Goal: Information Seeking & Learning: Learn about a topic

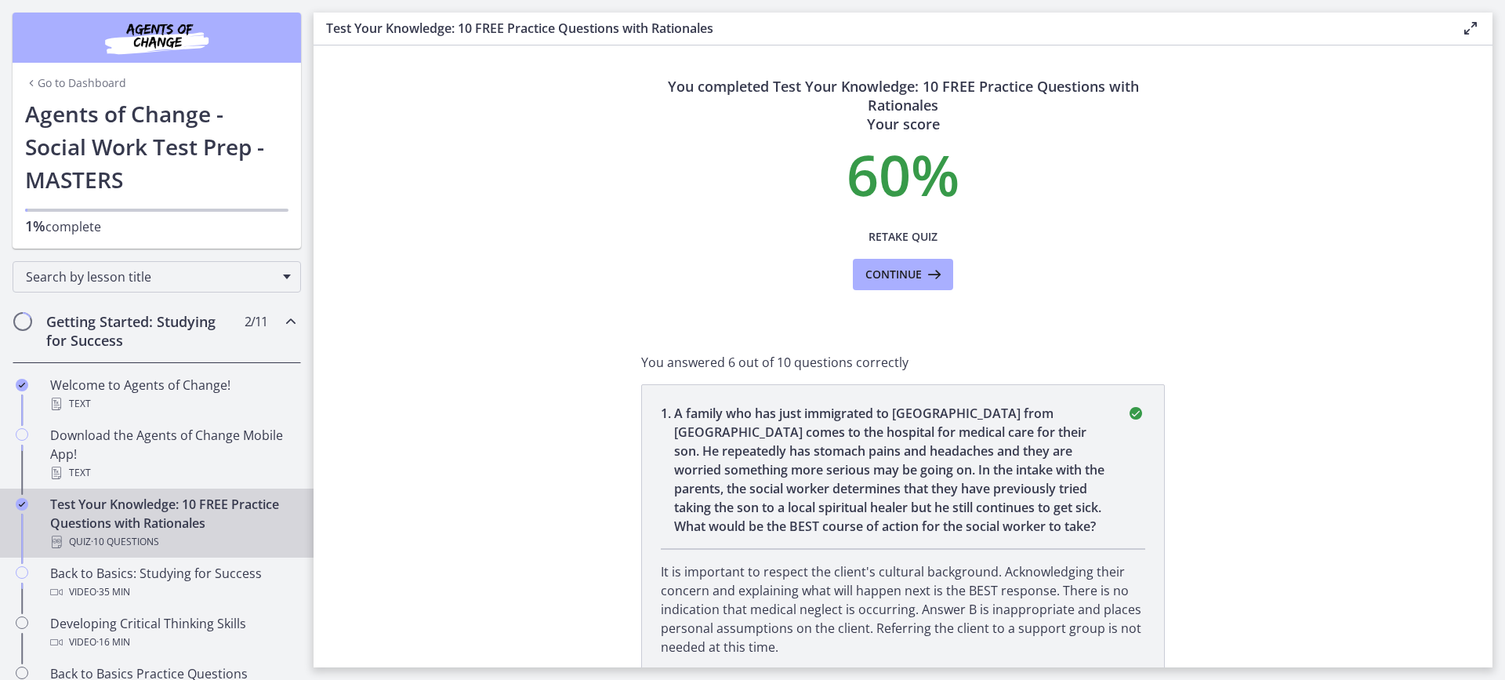
drag, startPoint x: 844, startPoint y: 355, endPoint x: 948, endPoint y: 298, distance: 119.0
click at [895, 277] on span "Continue" at bounding box center [894, 274] width 56 height 19
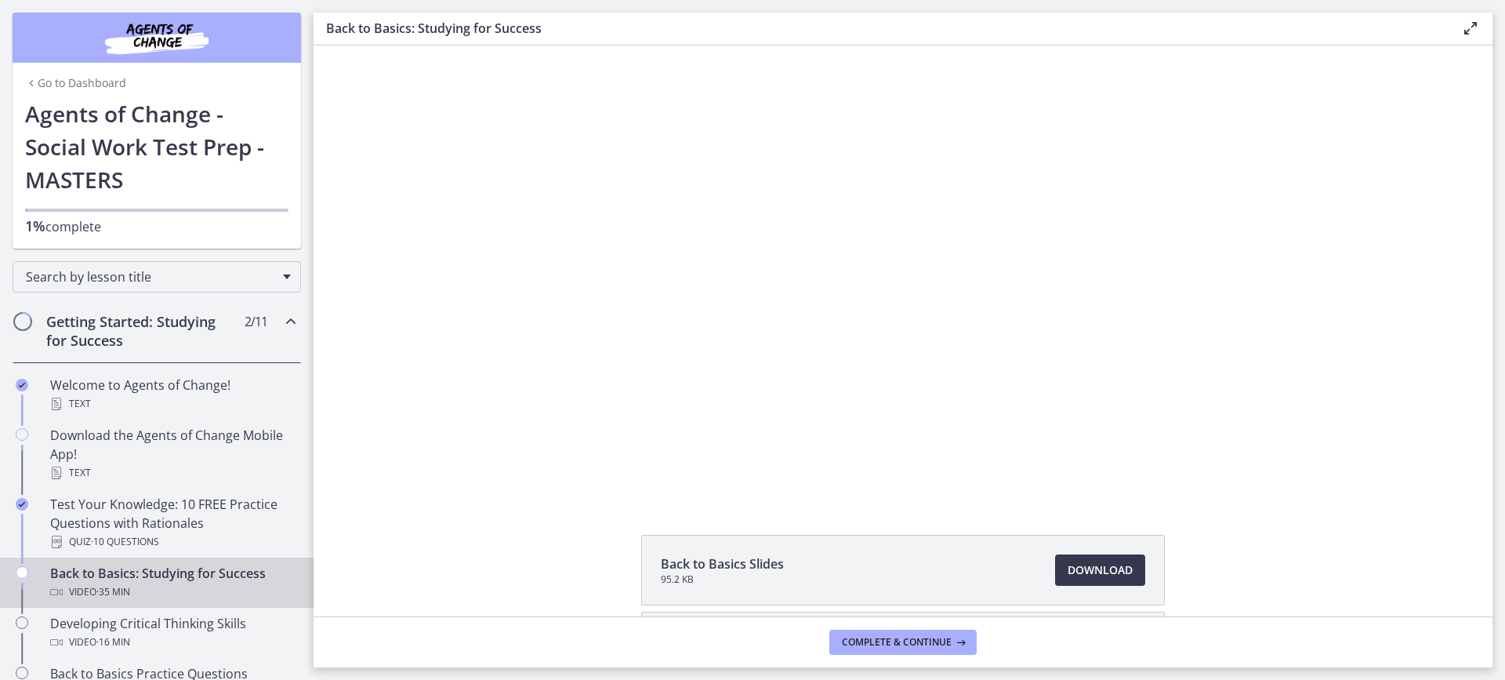
scroll to position [141, 0]
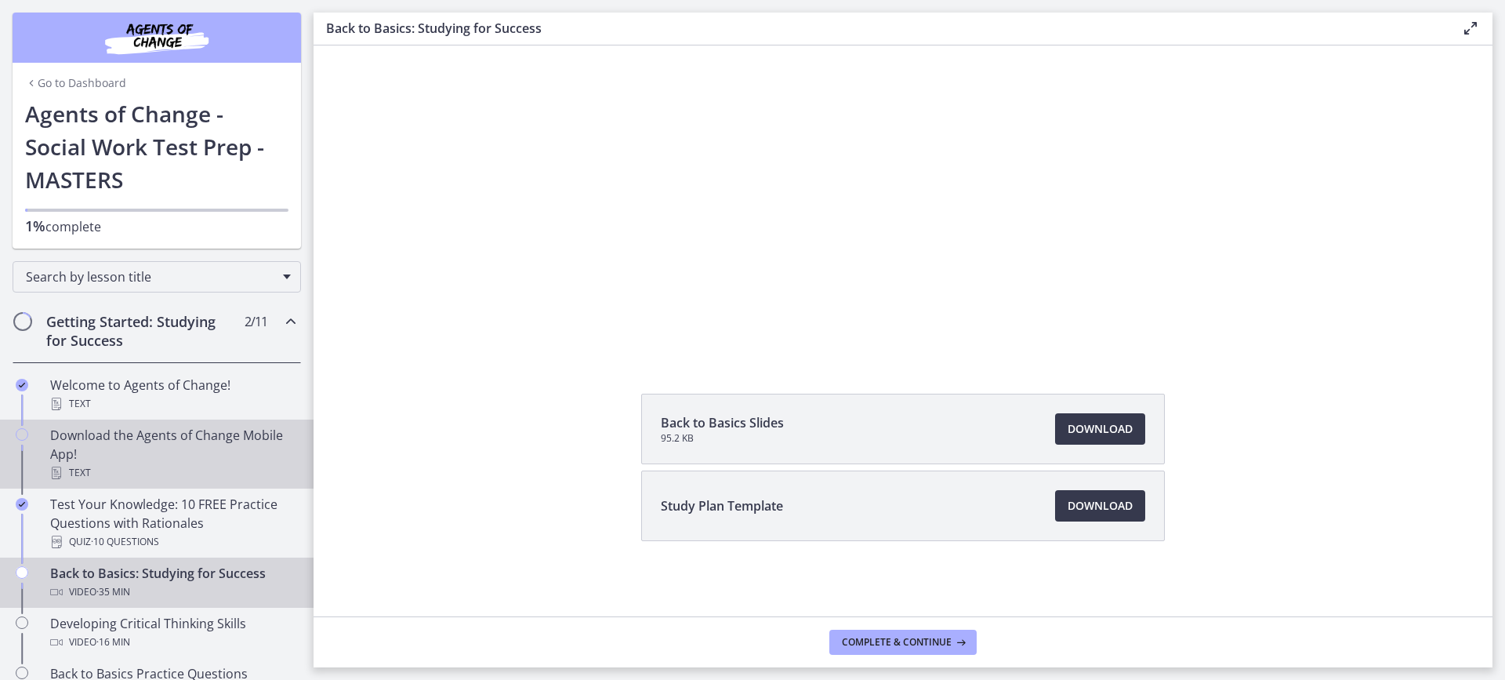
click at [158, 456] on div "Download the Agents of Change Mobile App! Text" at bounding box center [172, 454] width 245 height 56
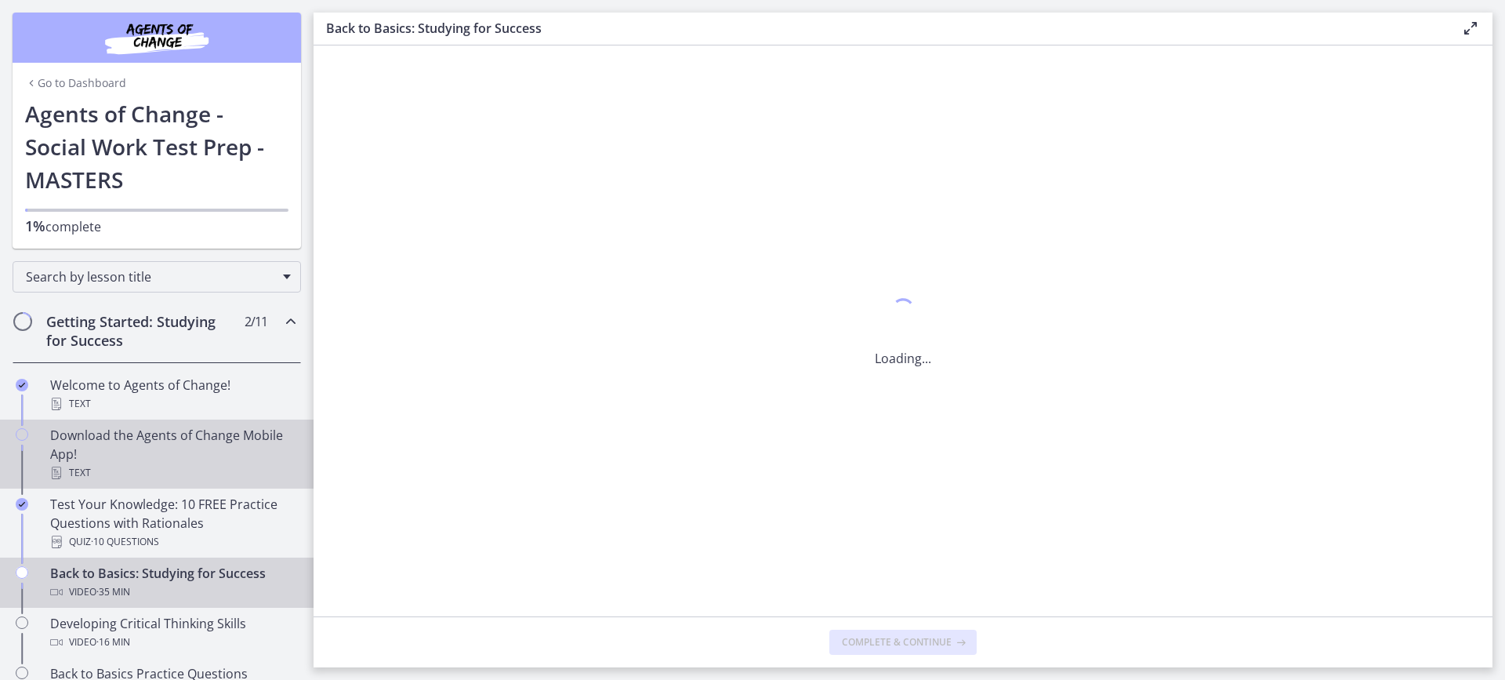
scroll to position [0, 0]
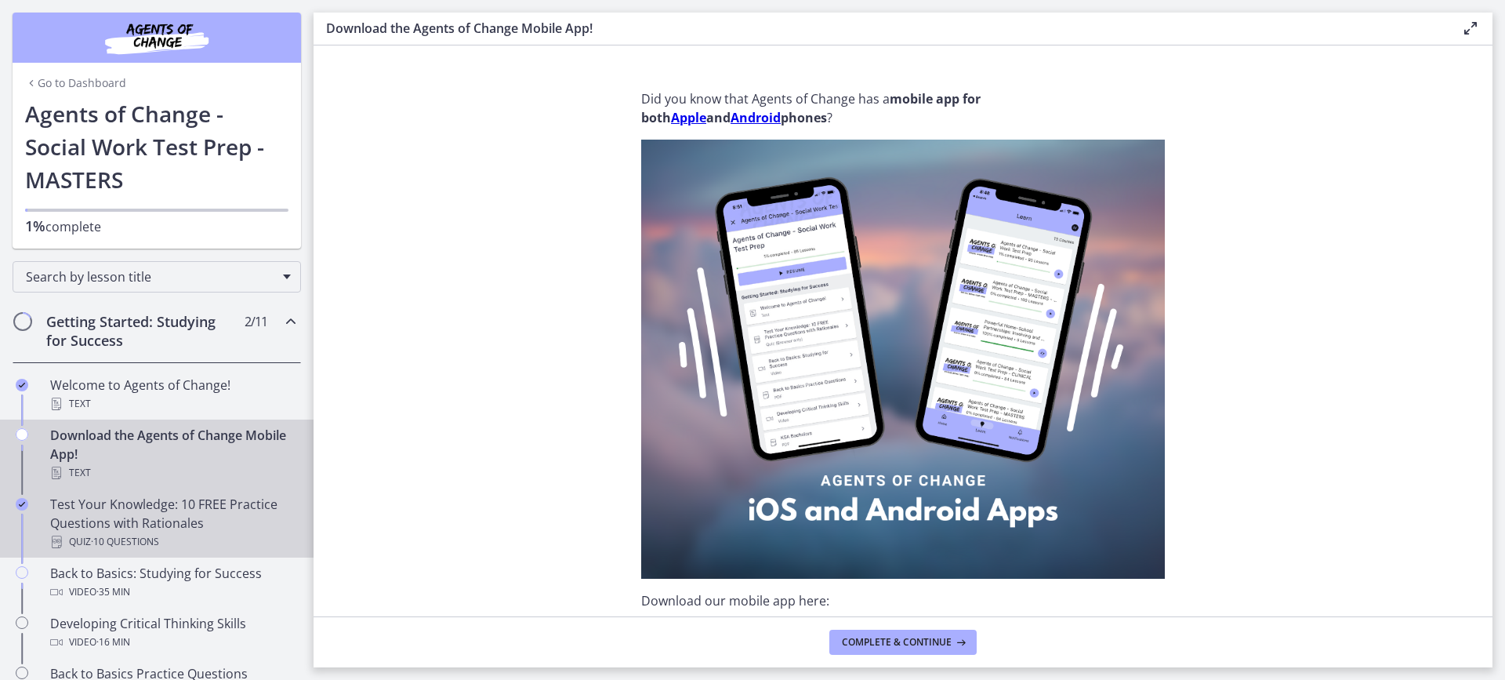
click at [207, 514] on div "Test Your Knowledge: 10 FREE Practice Questions with Rationales Quiz · 10 Quest…" at bounding box center [172, 523] width 245 height 56
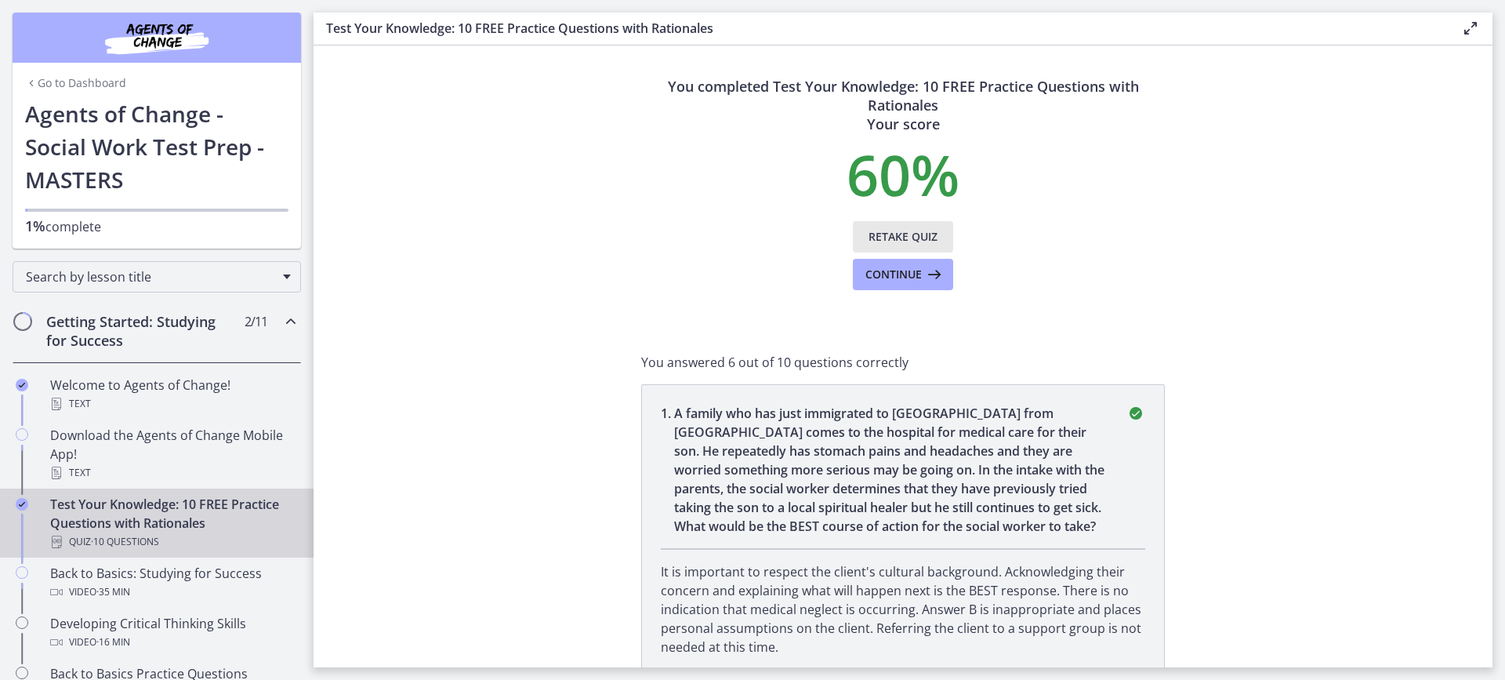
click at [902, 231] on span "Retake Quiz" at bounding box center [903, 236] width 69 height 19
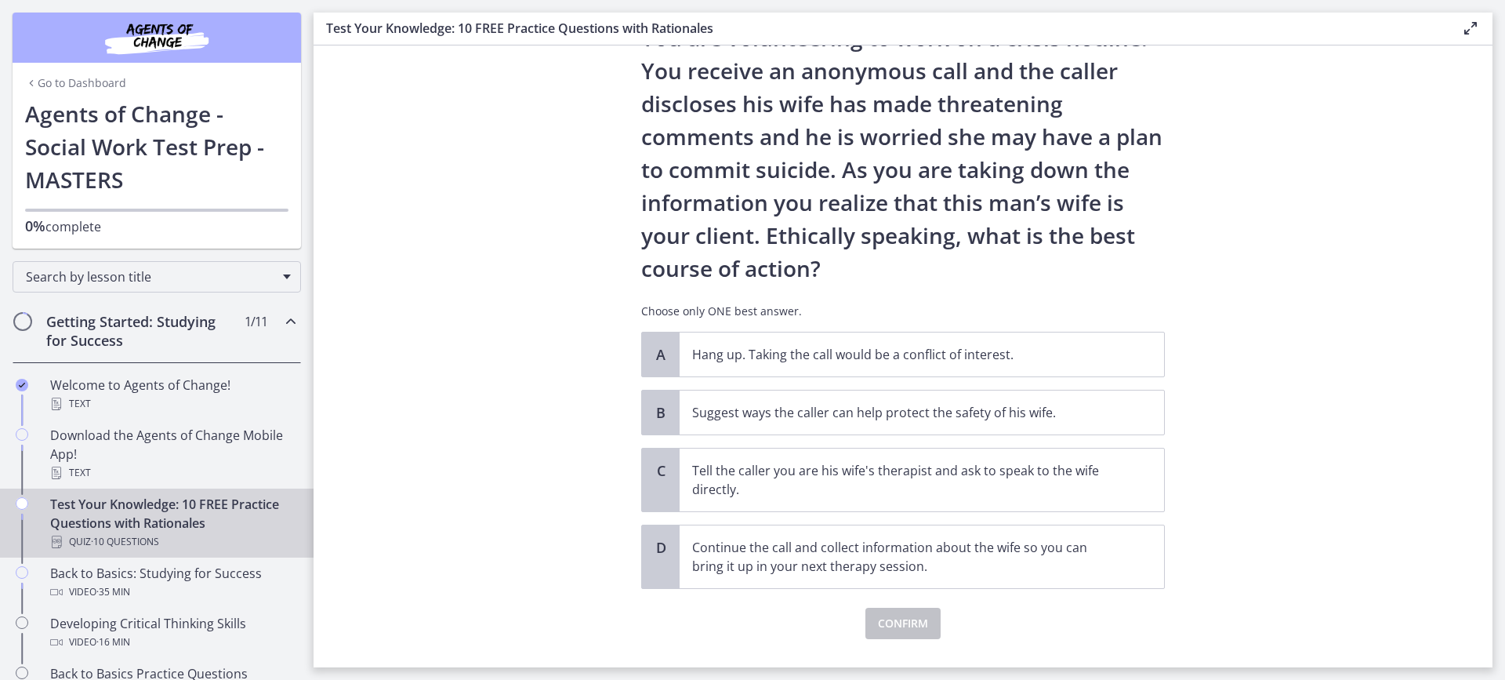
scroll to position [78, 0]
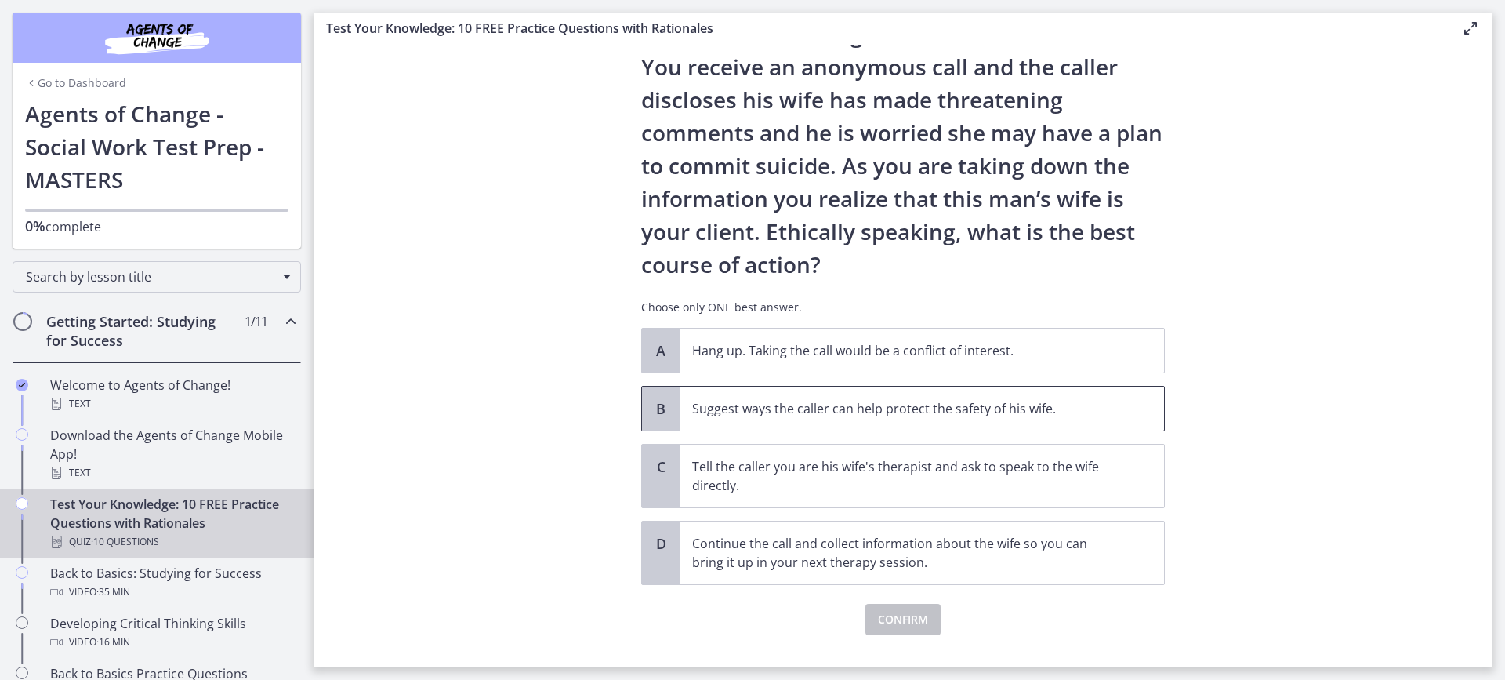
click at [997, 409] on p "Suggest ways the caller can help protect the safety of his wife." at bounding box center [906, 408] width 428 height 19
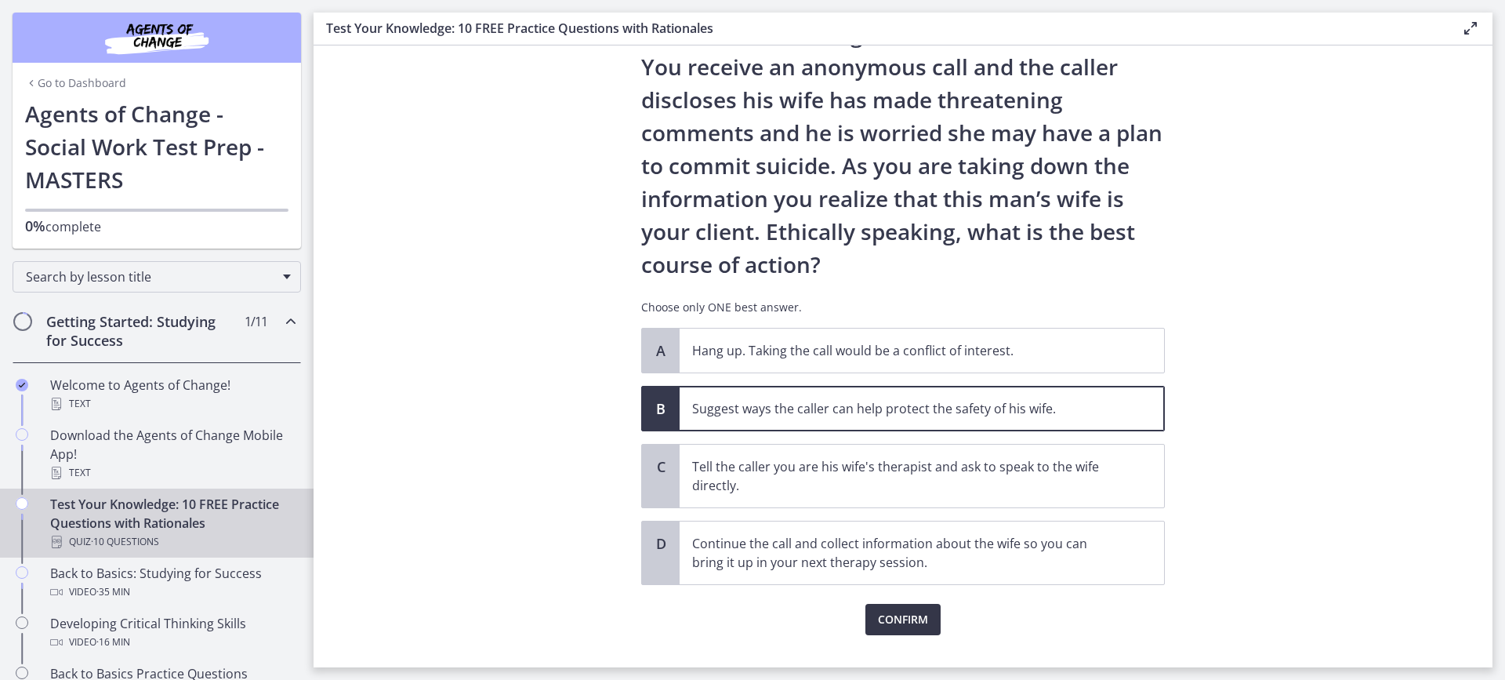
click at [909, 624] on span "Confirm" at bounding box center [903, 619] width 50 height 19
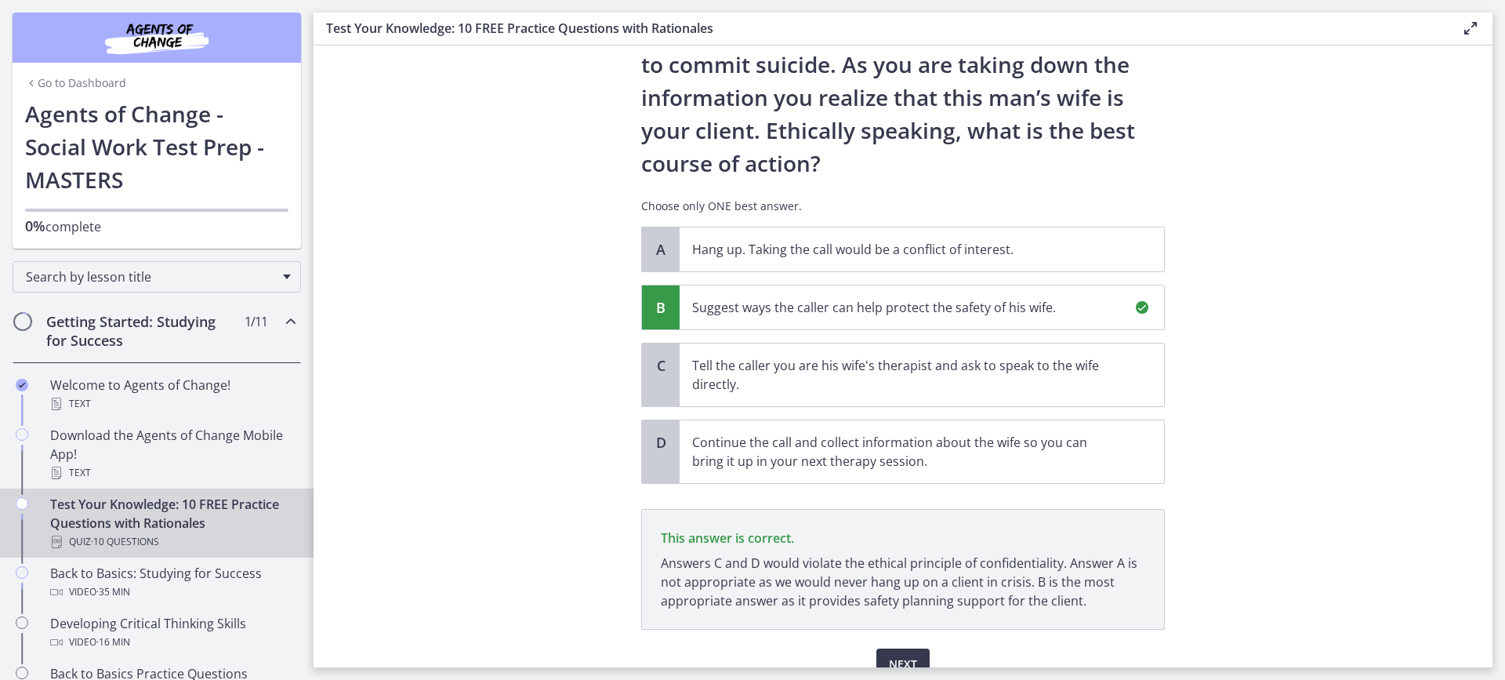
scroll to position [255, 0]
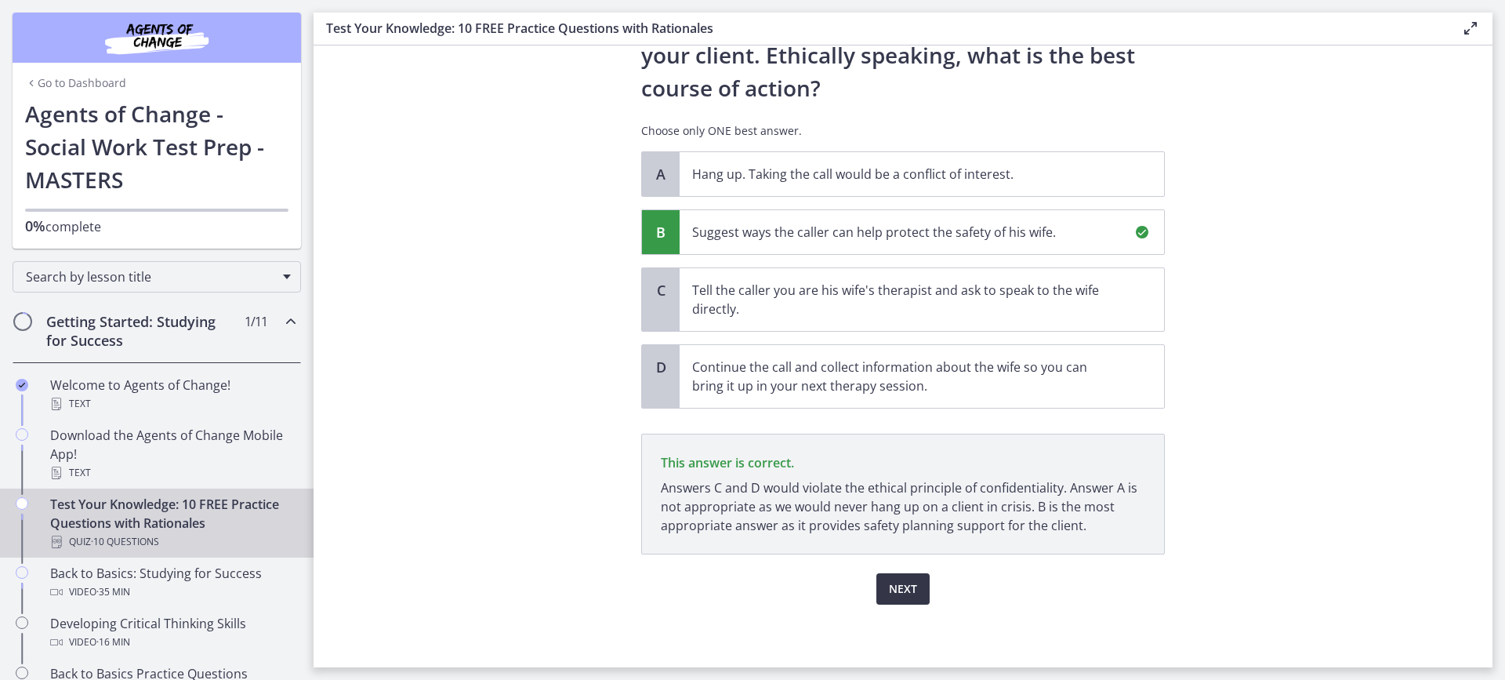
click at [881, 587] on button "Next" at bounding box center [903, 588] width 53 height 31
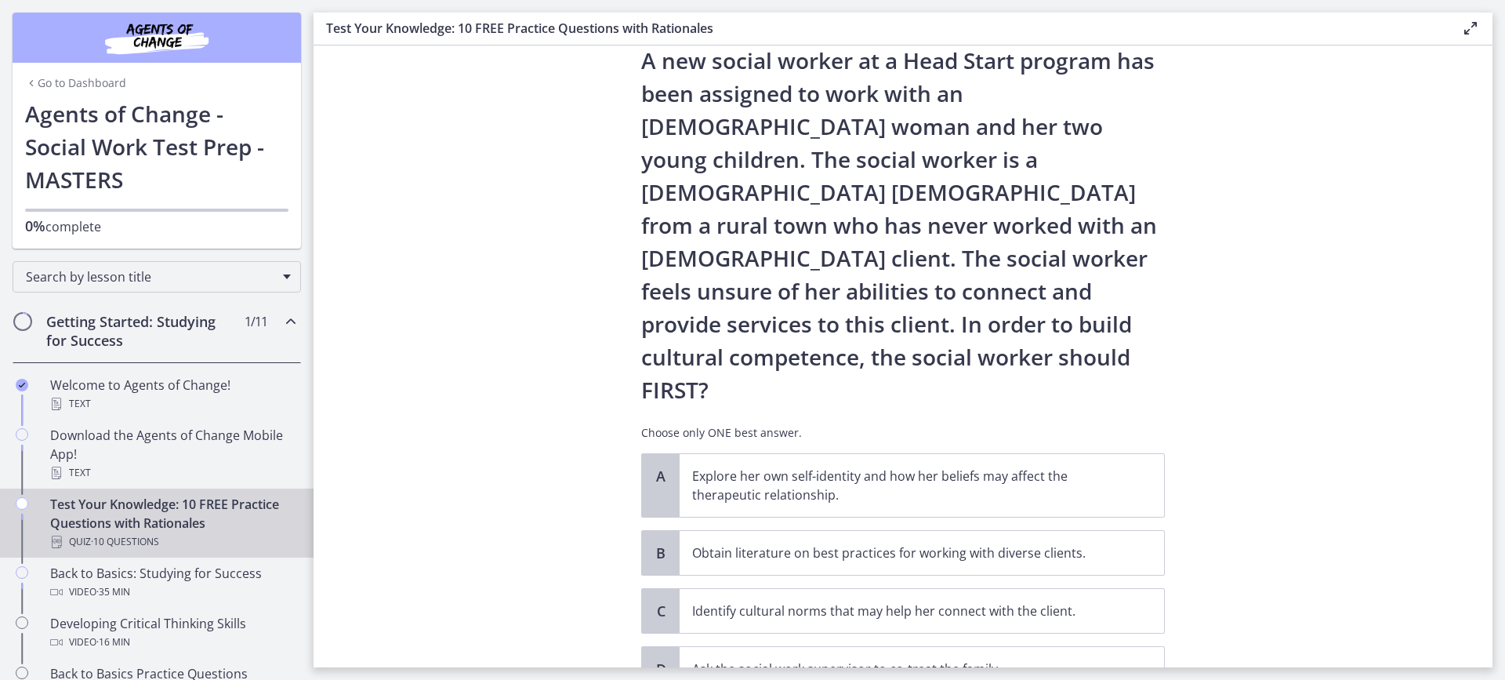
scroll to position [78, 0]
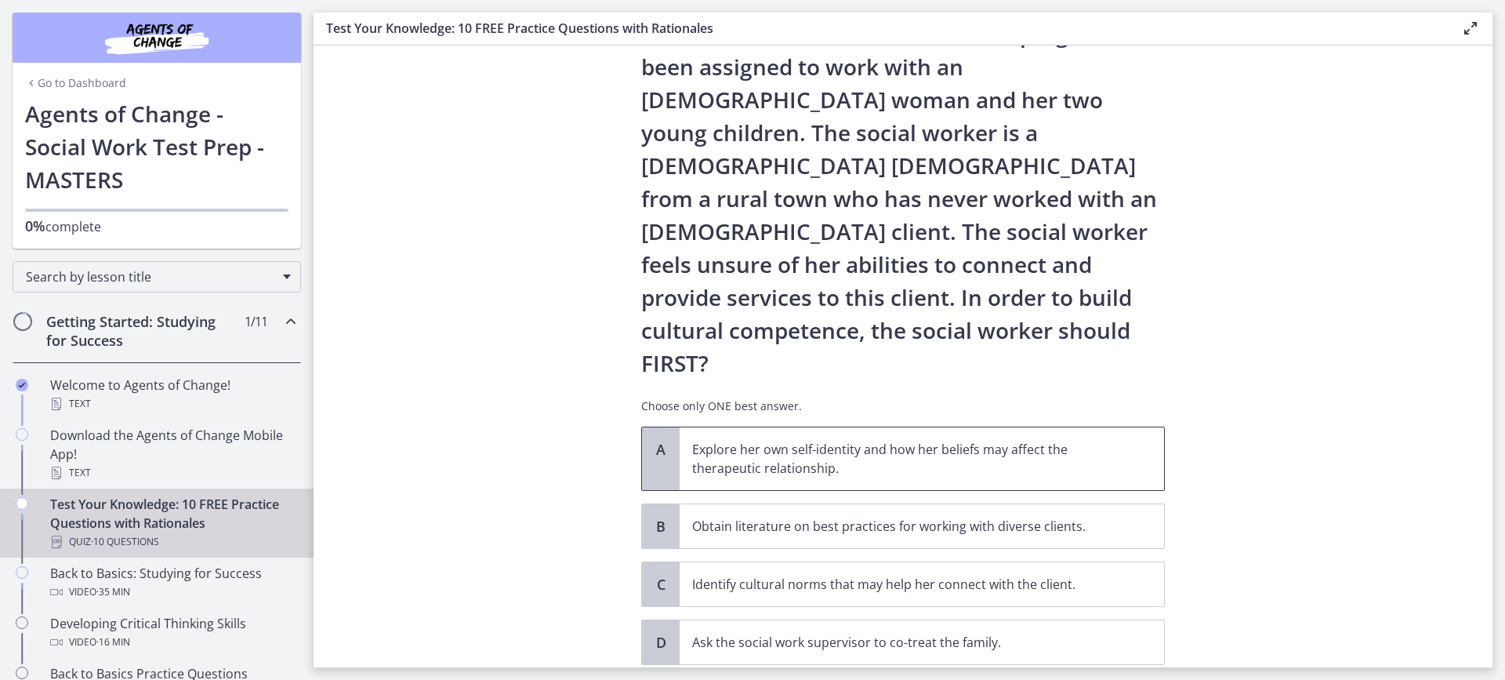
click at [1024, 440] on p "Explore her own self-identity and how her beliefs may affect the therapeutic re…" at bounding box center [906, 459] width 428 height 38
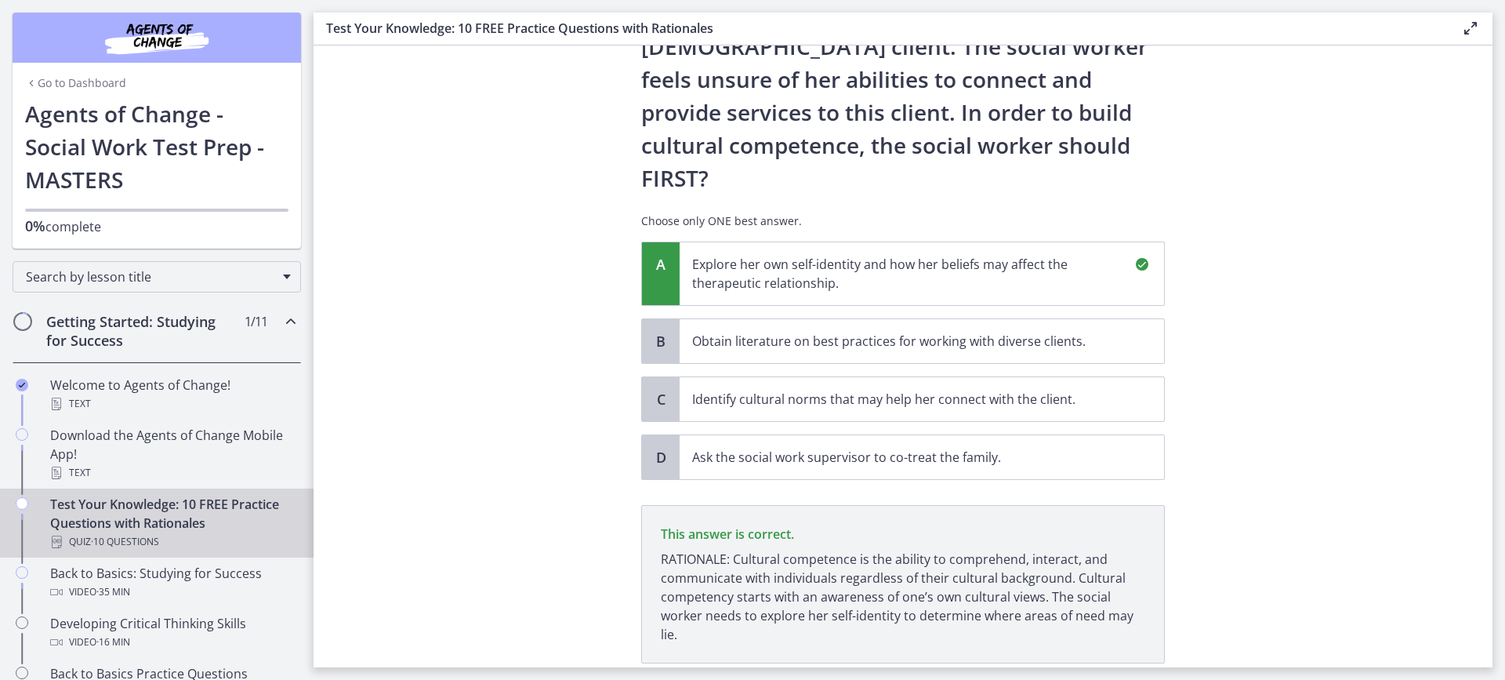
scroll to position [307, 0]
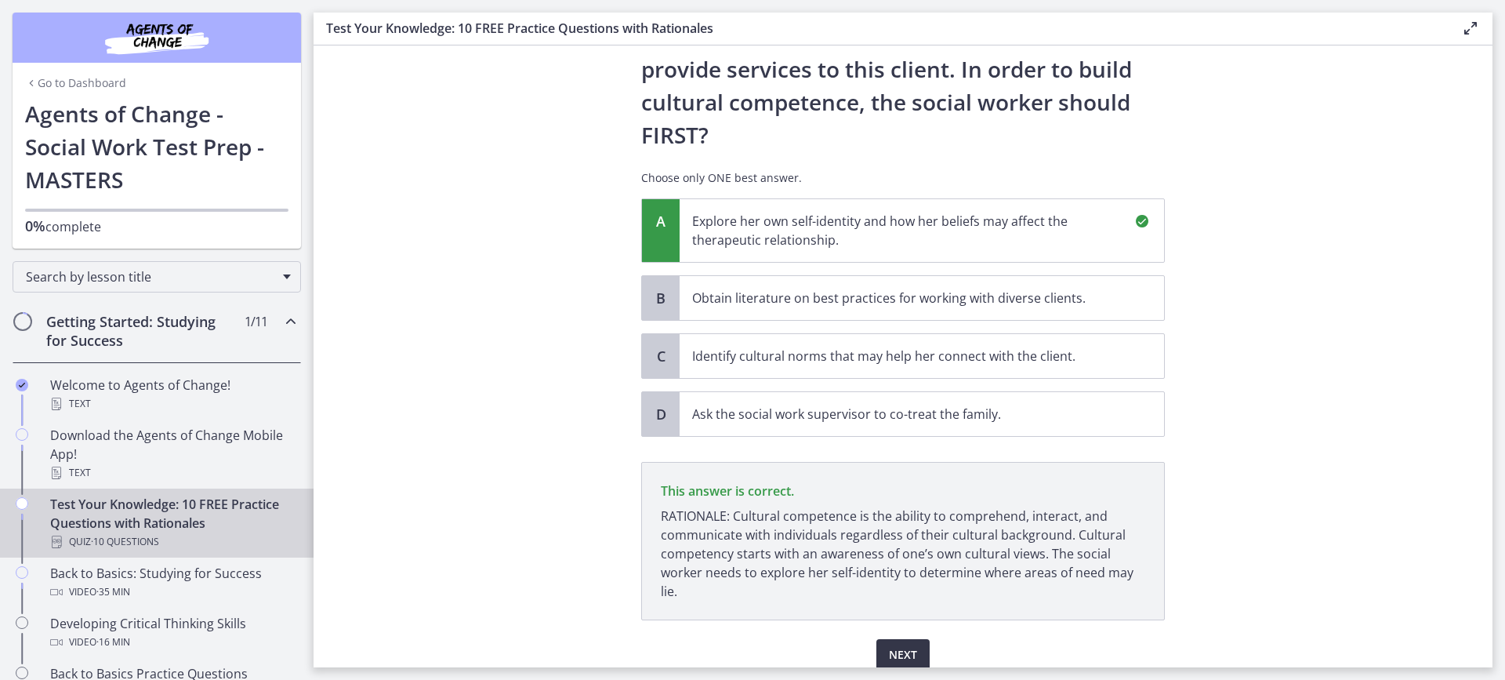
click at [902, 645] on span "Next" at bounding box center [903, 654] width 28 height 19
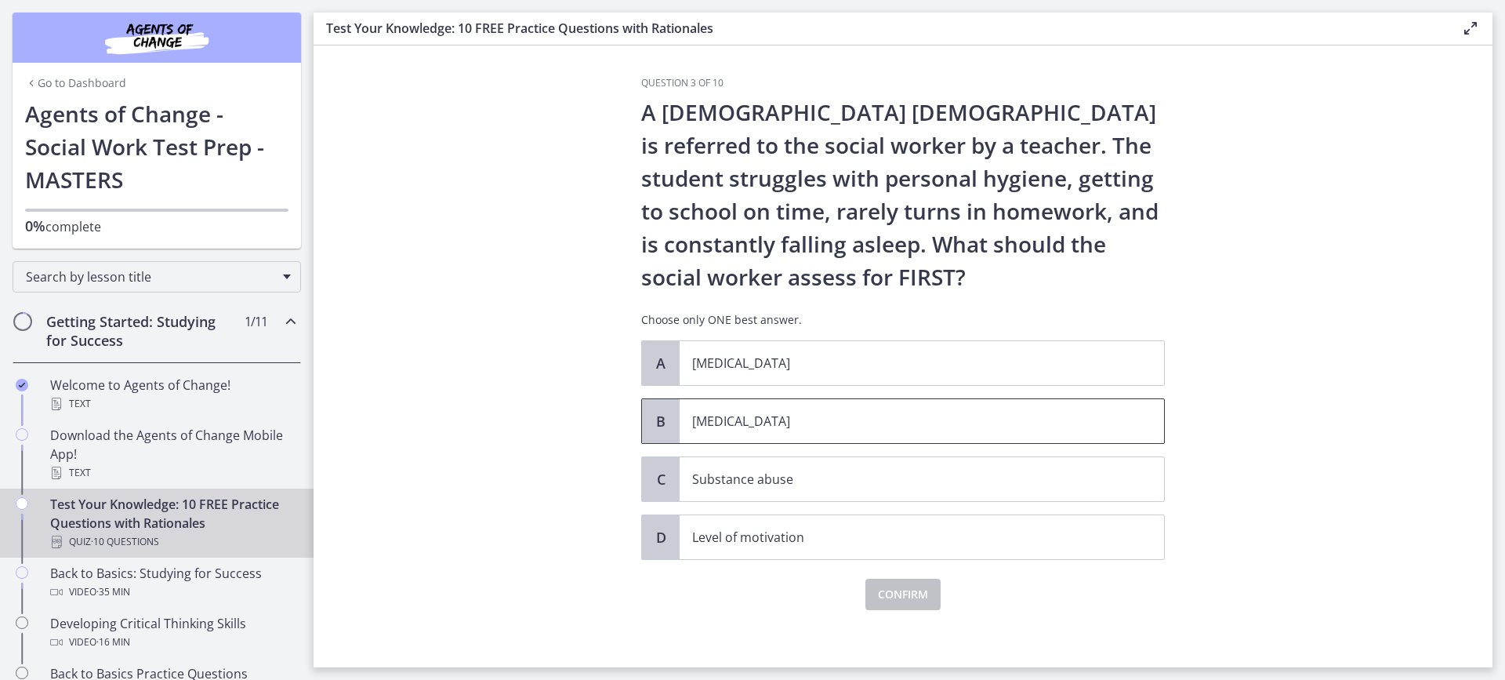
click at [1044, 436] on span "[MEDICAL_DATA]" at bounding box center [922, 421] width 485 height 44
click at [903, 597] on span "Confirm" at bounding box center [903, 594] width 50 height 19
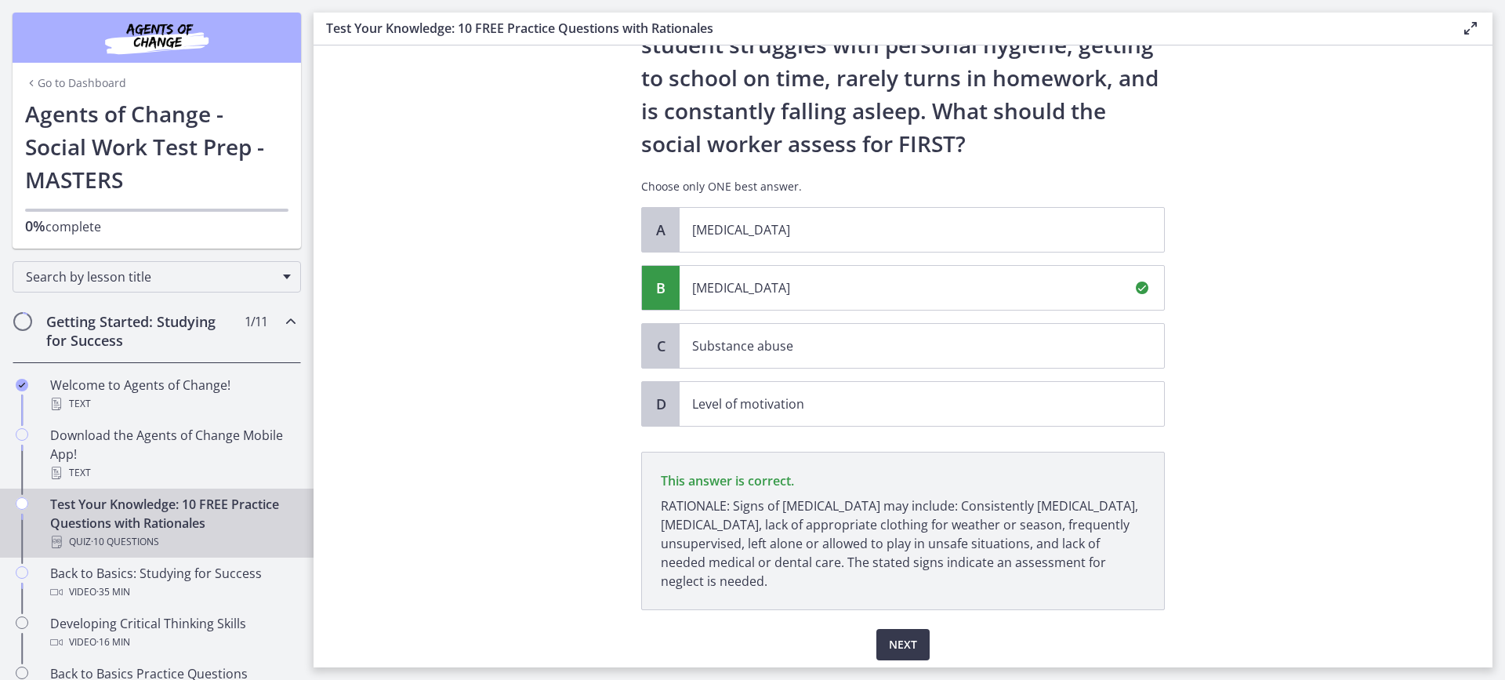
scroll to position [189, 0]
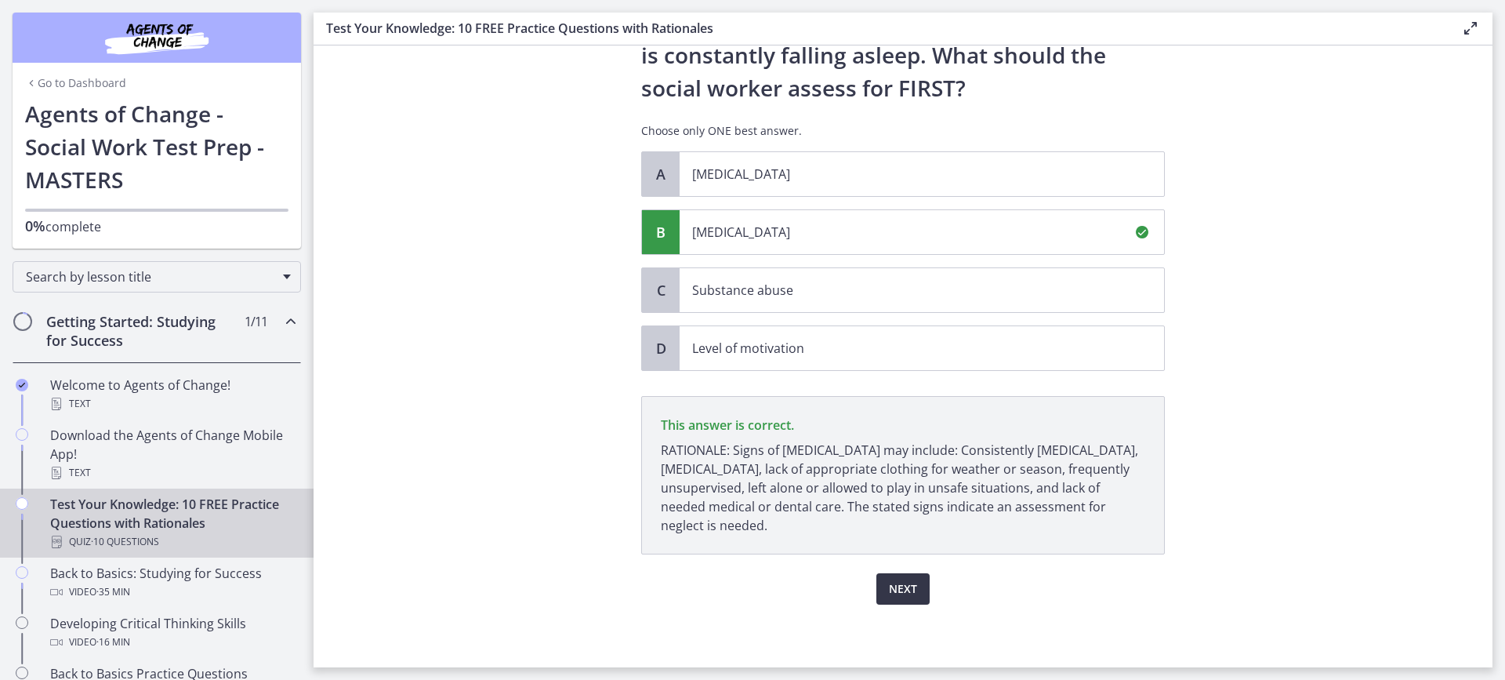
click at [899, 585] on span "Next" at bounding box center [903, 588] width 28 height 19
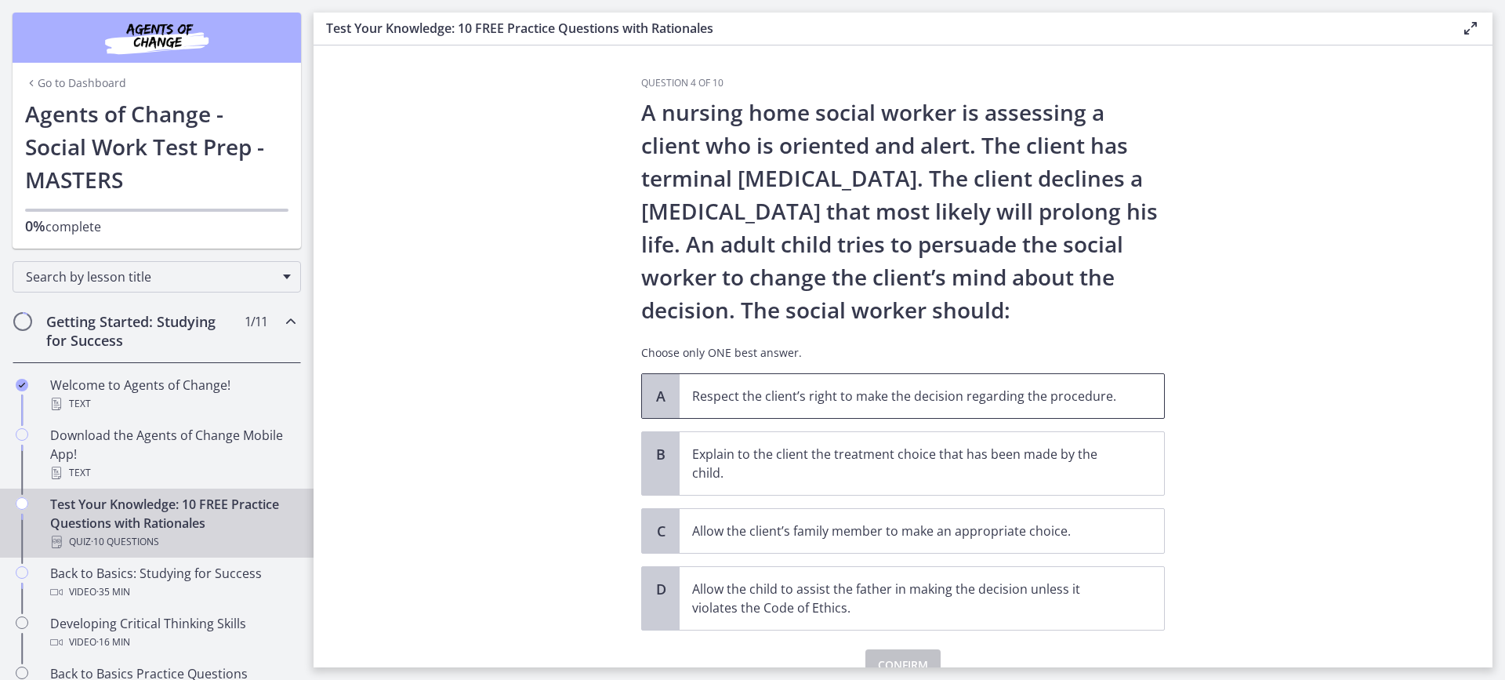
click at [813, 394] on p "Respect the client’s right to make the decision regarding the procedure." at bounding box center [906, 396] width 428 height 19
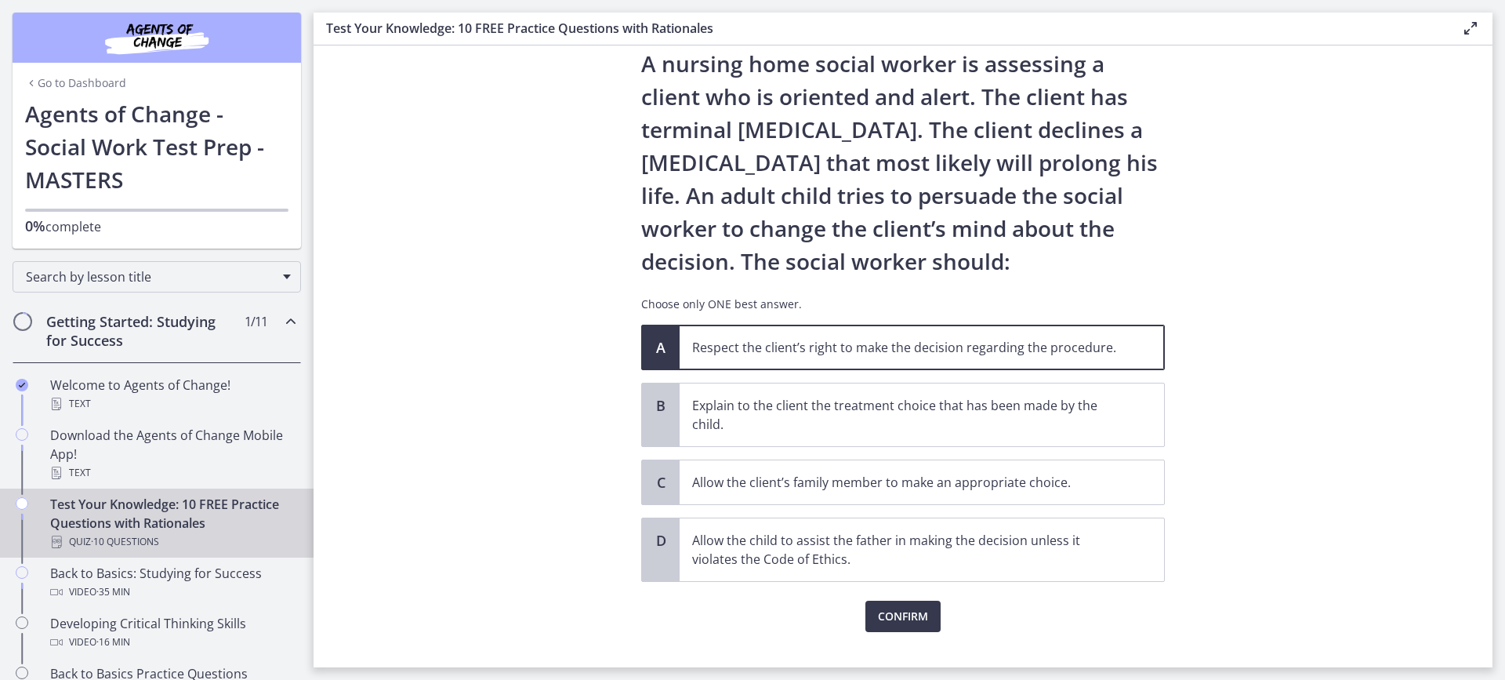
scroll to position [76, 0]
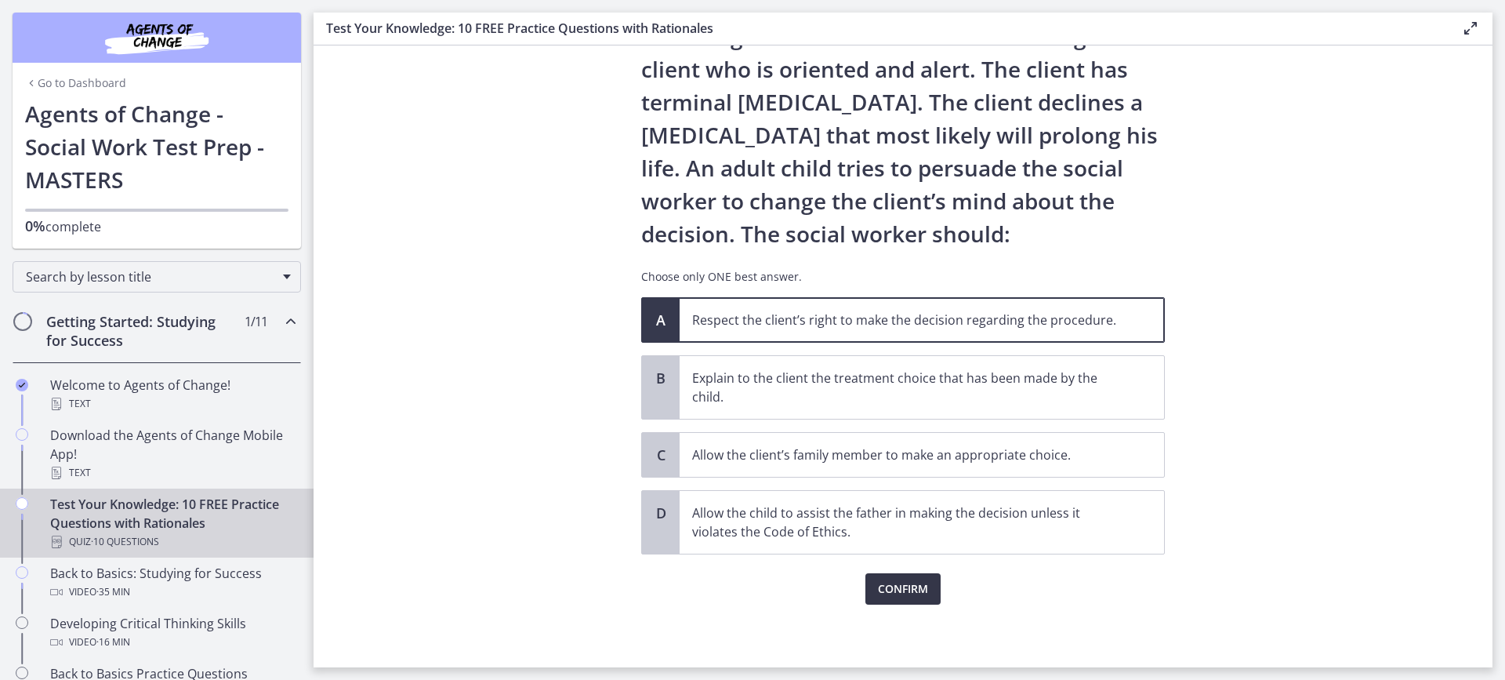
click at [903, 594] on span "Confirm" at bounding box center [903, 588] width 50 height 19
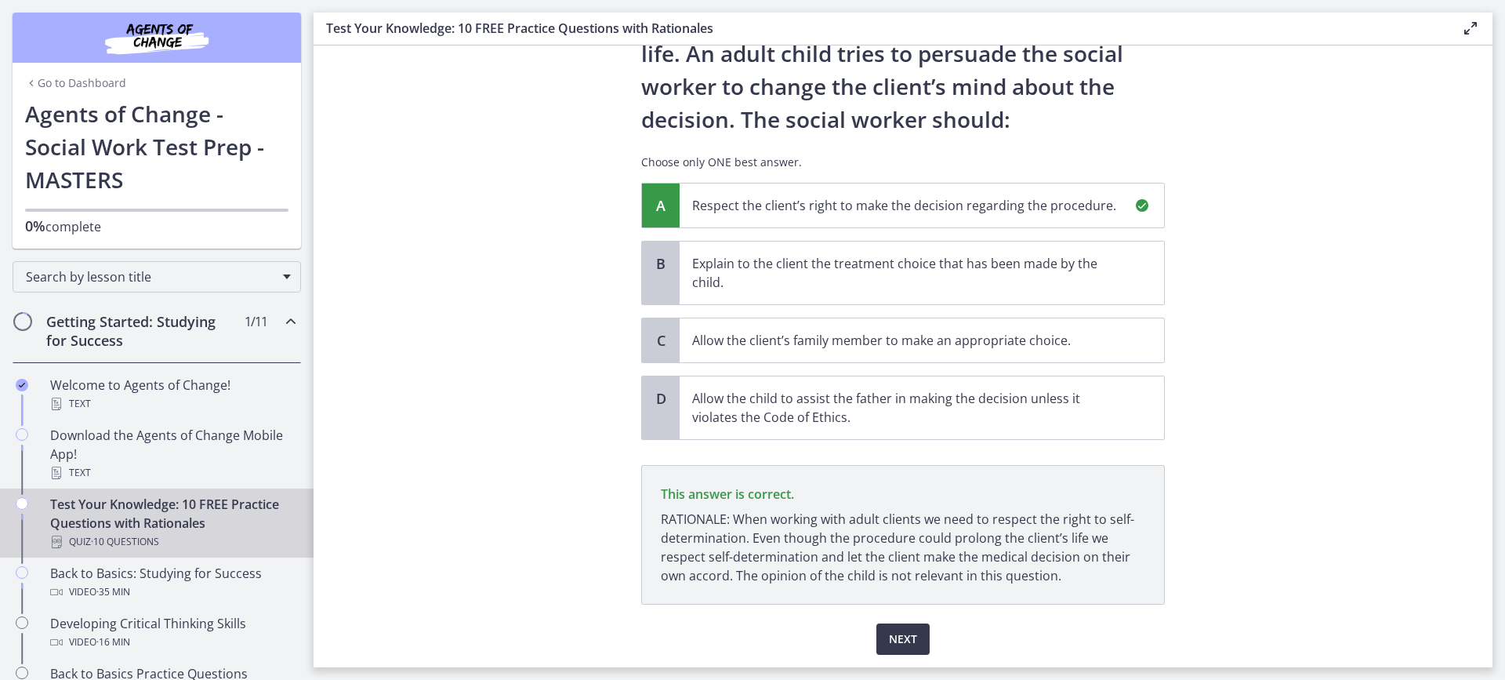
scroll to position [241, 0]
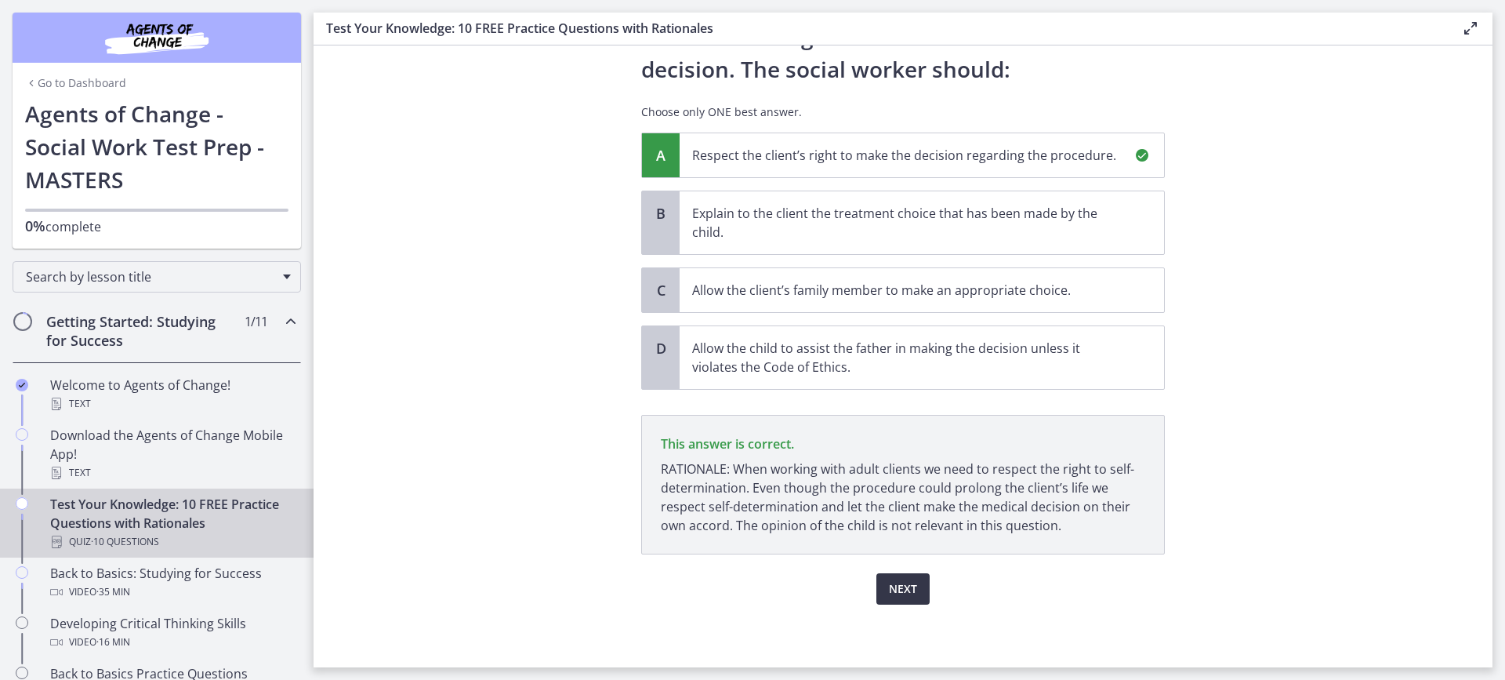
click at [881, 594] on button "Next" at bounding box center [903, 588] width 53 height 31
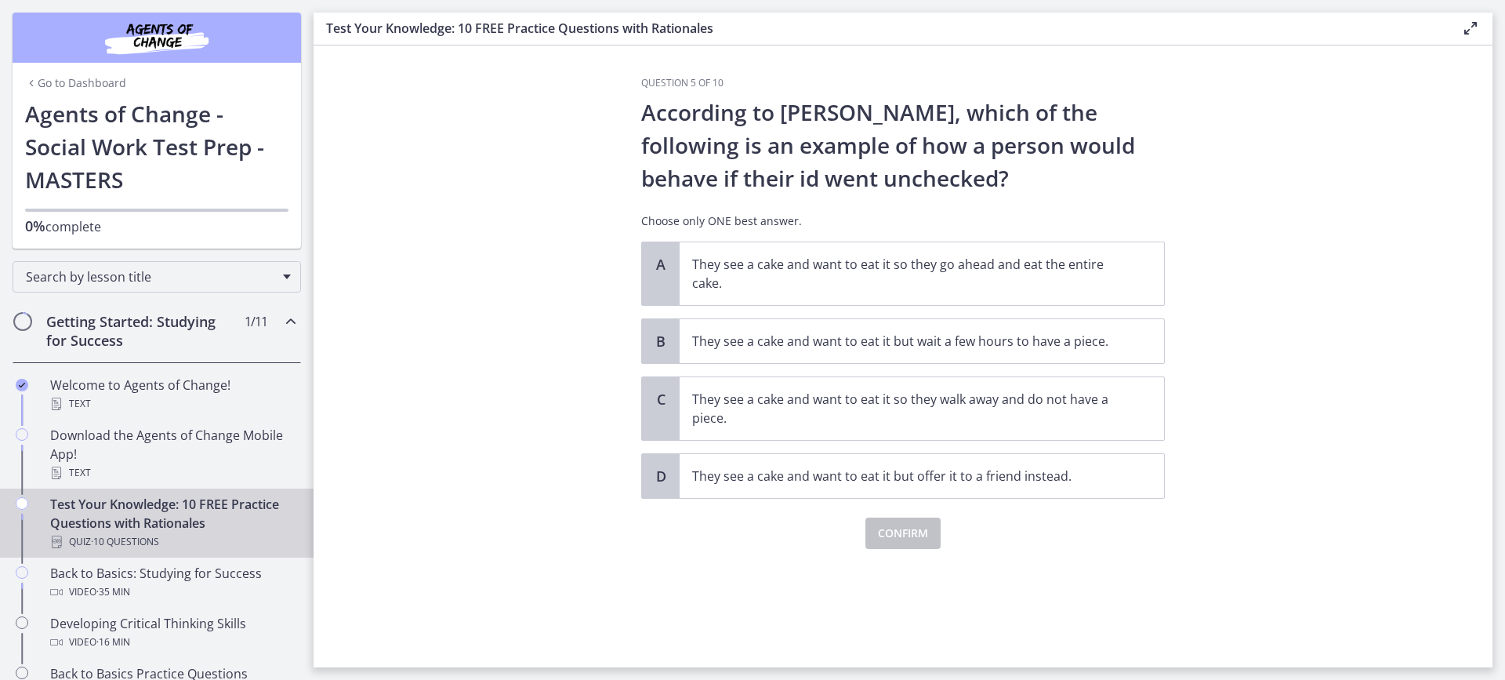
scroll to position [0, 0]
click at [1082, 264] on p "They see a cake and want to eat it so they go ahead and eat the entire cake." at bounding box center [906, 274] width 428 height 38
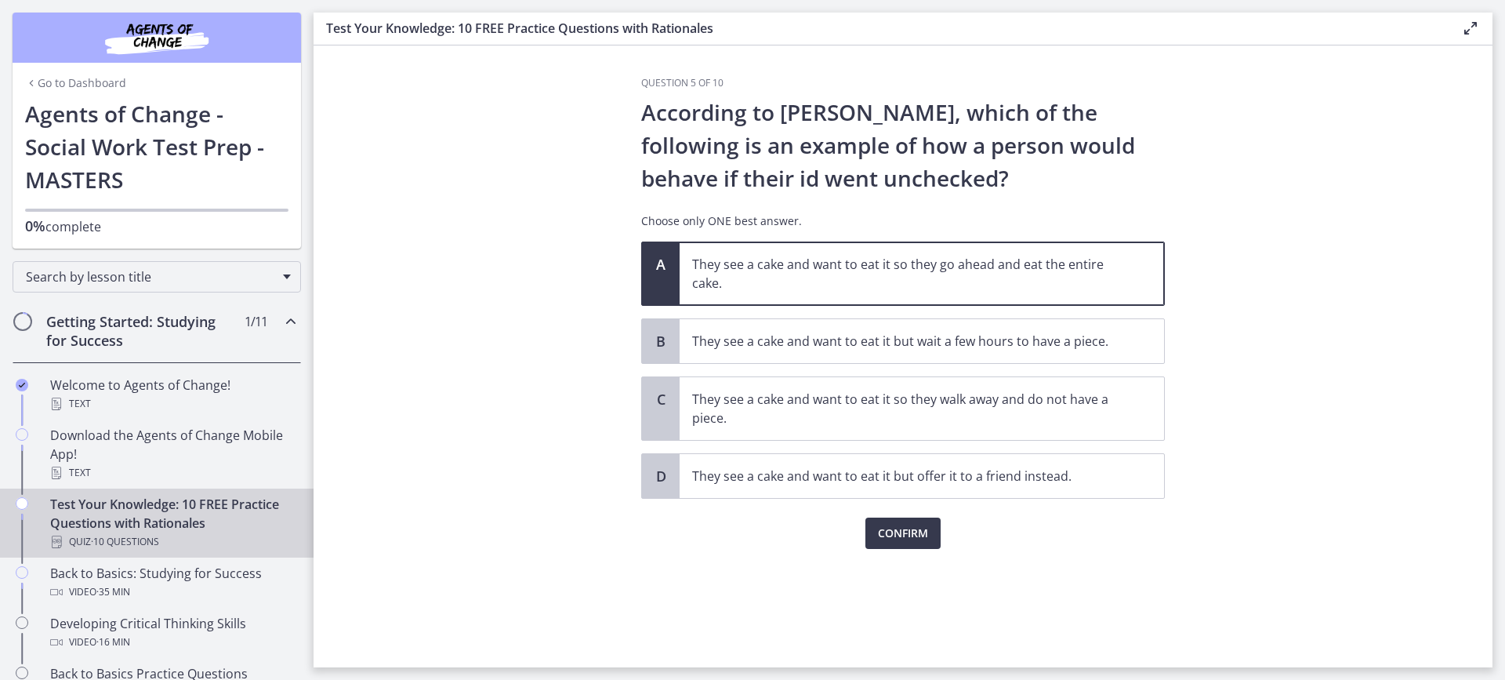
click at [1087, 269] on p "They see a cake and want to eat it so they go ahead and eat the entire cake." at bounding box center [906, 274] width 428 height 38
click at [920, 539] on span "Confirm" at bounding box center [903, 533] width 50 height 19
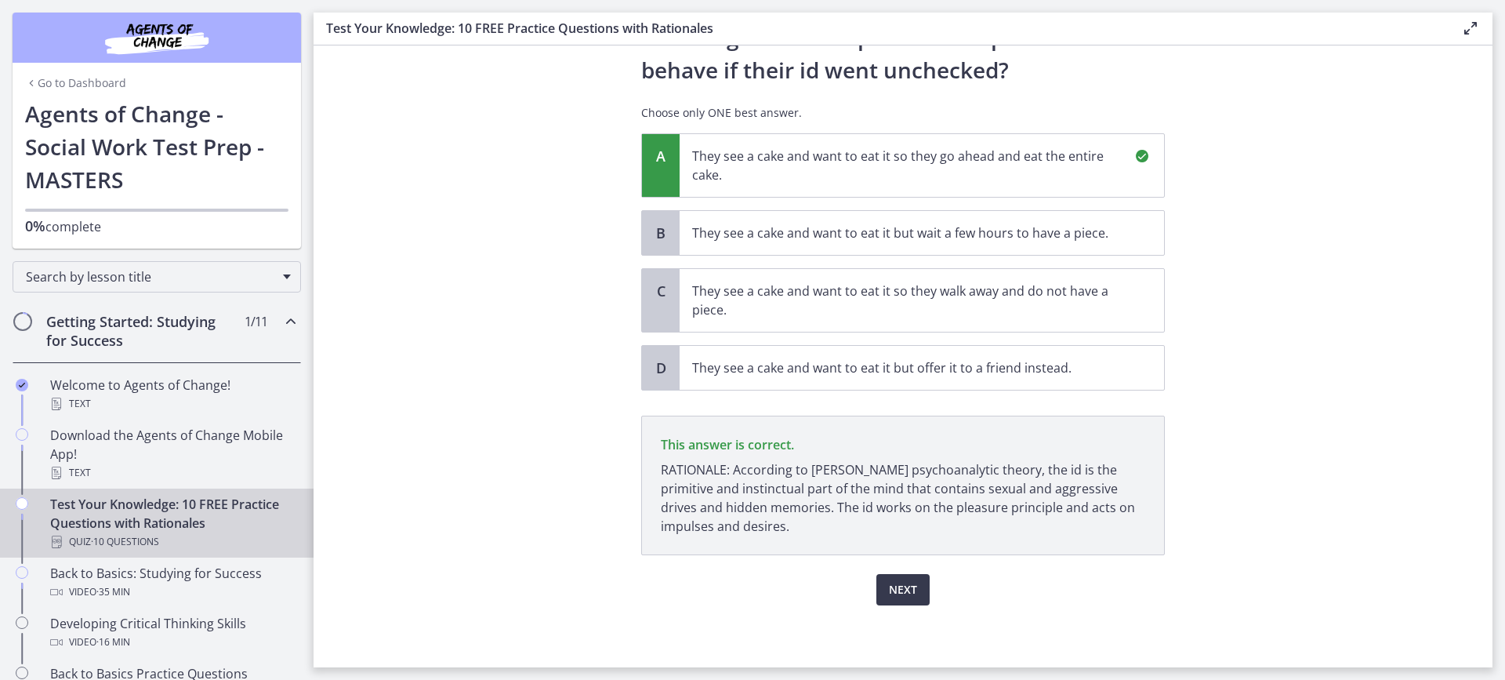
scroll to position [109, 0]
click at [894, 597] on span "Next" at bounding box center [903, 588] width 28 height 19
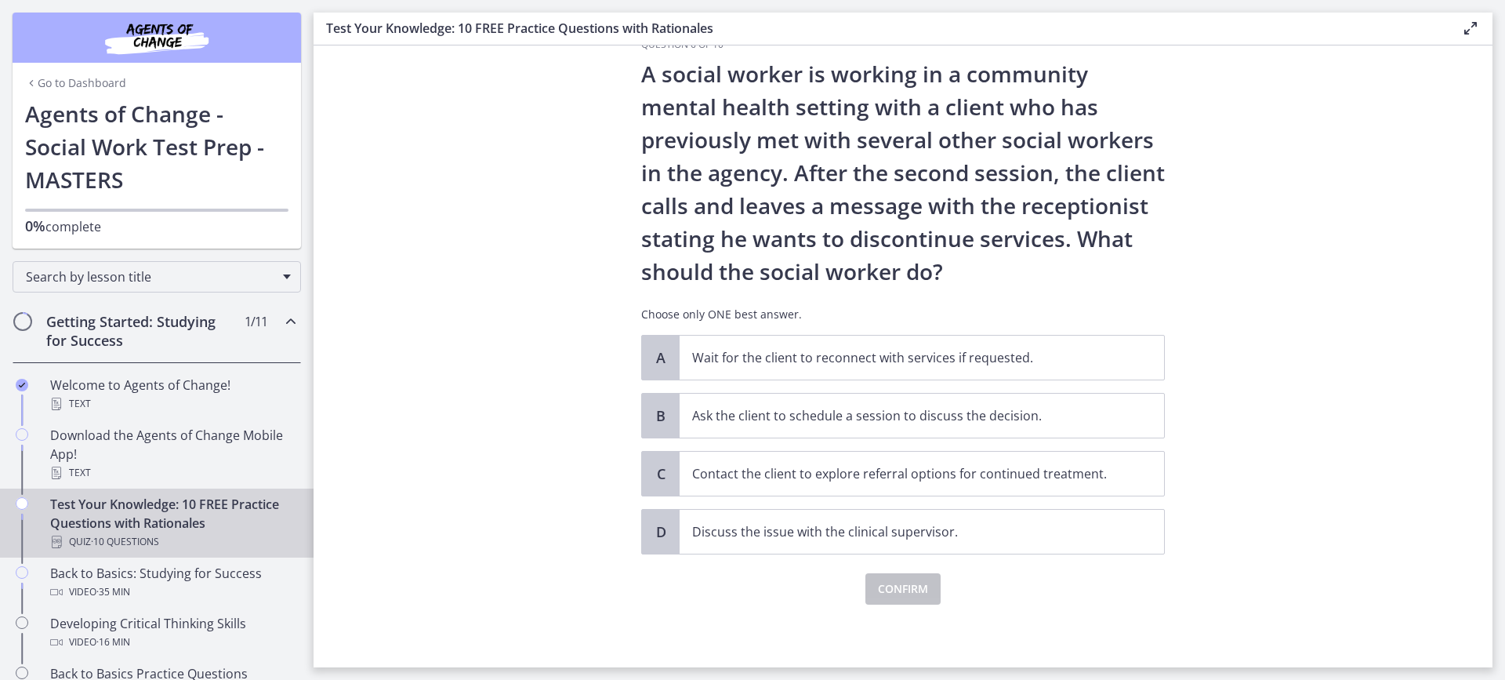
scroll to position [0, 0]
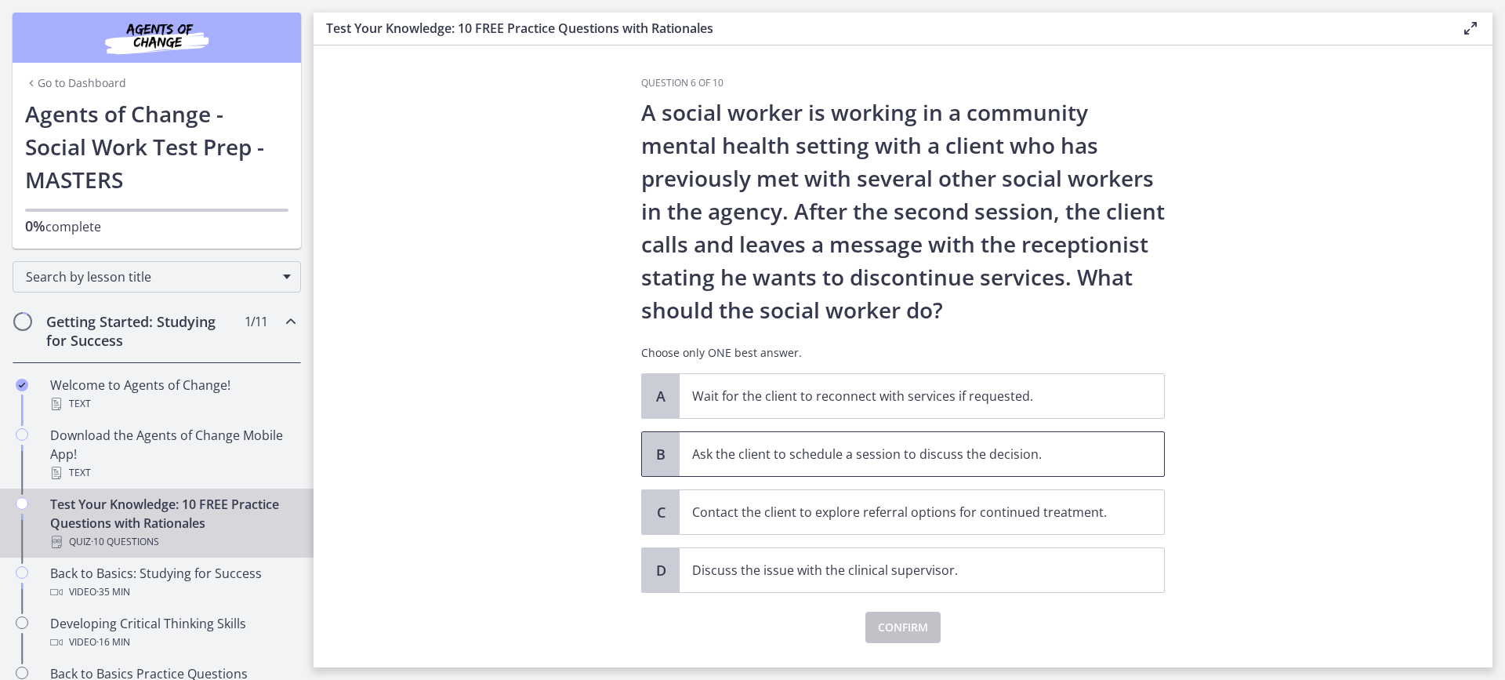
click at [822, 459] on p "Ask the client to schedule a session to discuss the decision." at bounding box center [906, 454] width 428 height 19
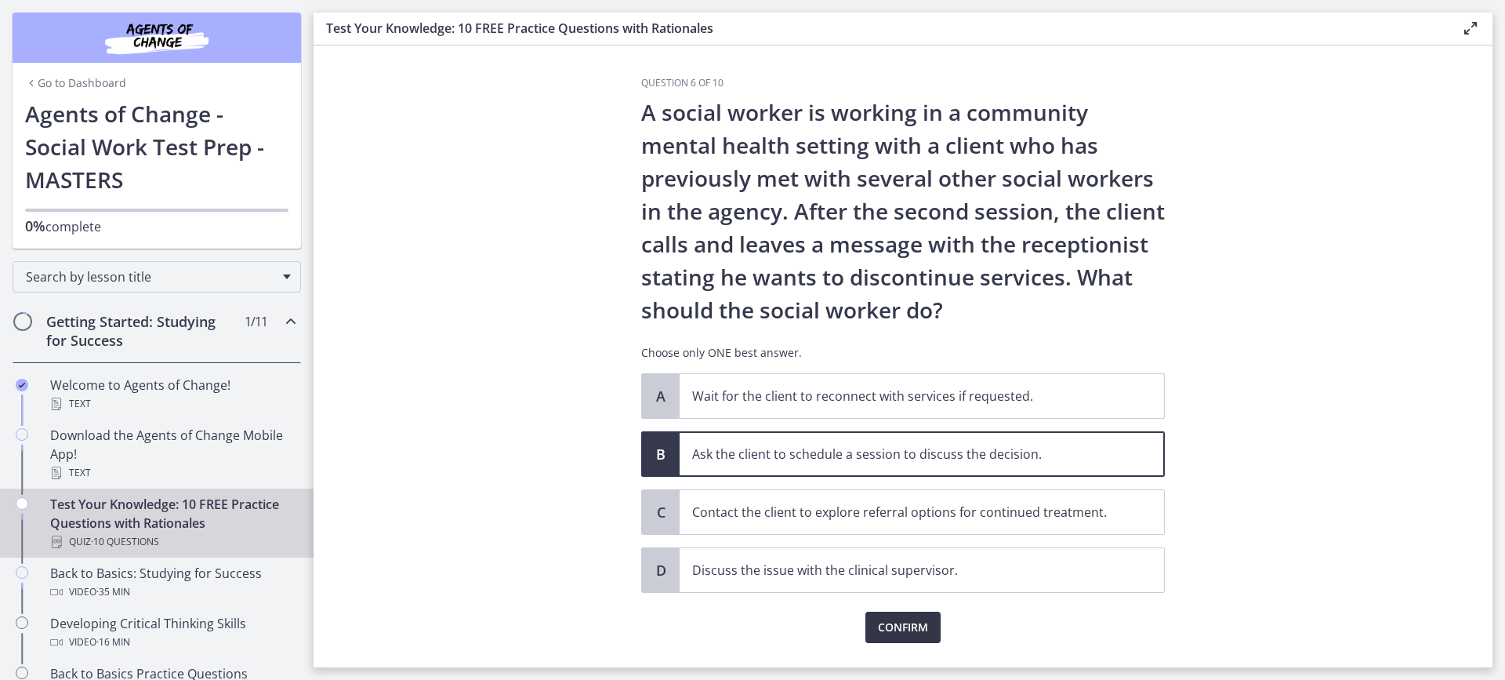
click at [894, 623] on span "Confirm" at bounding box center [903, 627] width 50 height 19
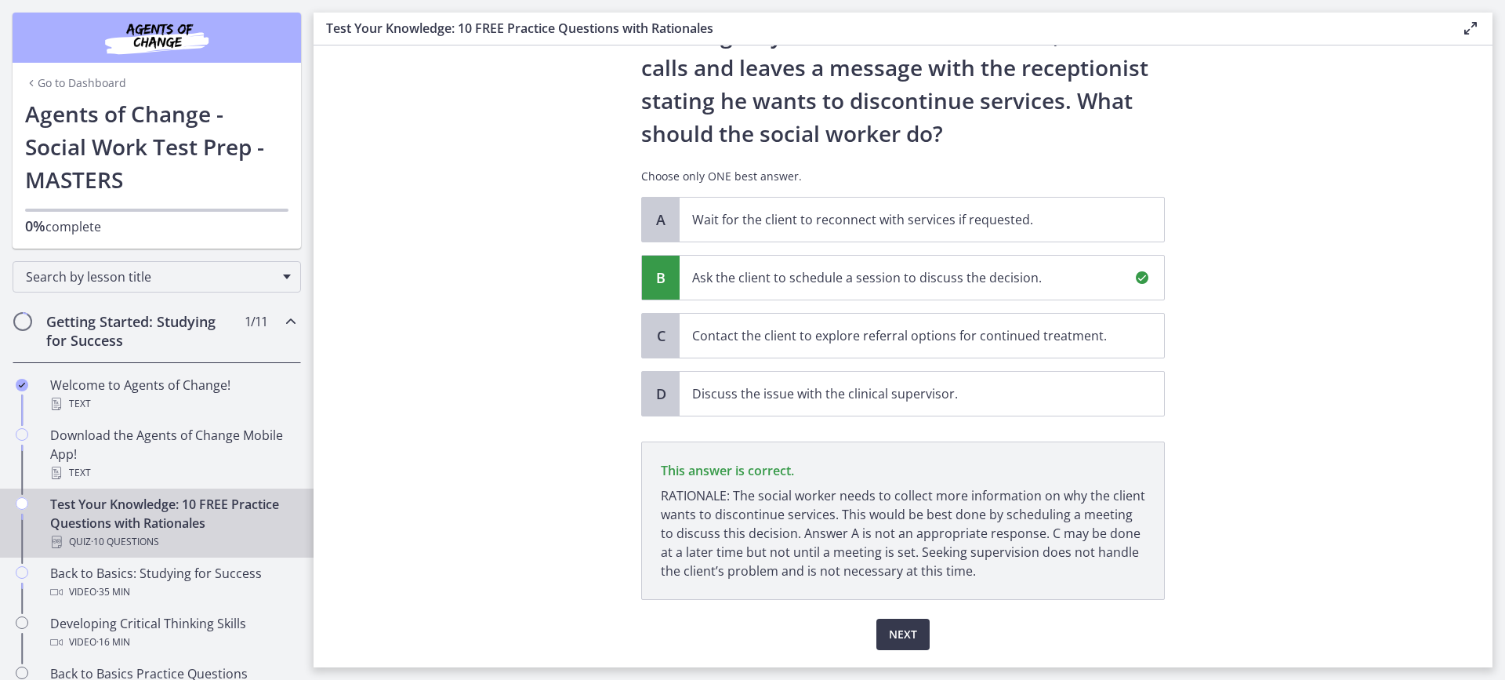
scroll to position [222, 0]
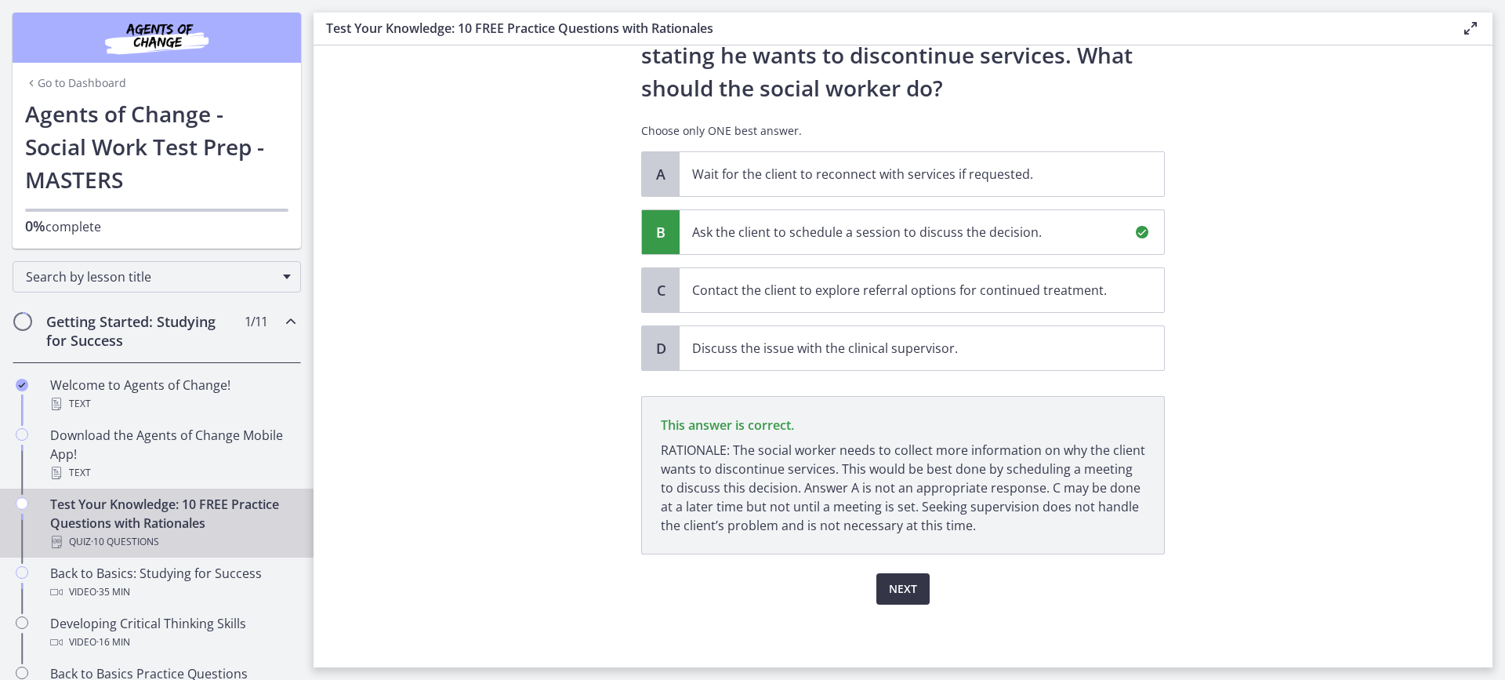
drag, startPoint x: 903, startPoint y: 590, endPoint x: 934, endPoint y: 583, distance: 31.2
click at [906, 589] on span "Next" at bounding box center [903, 588] width 28 height 19
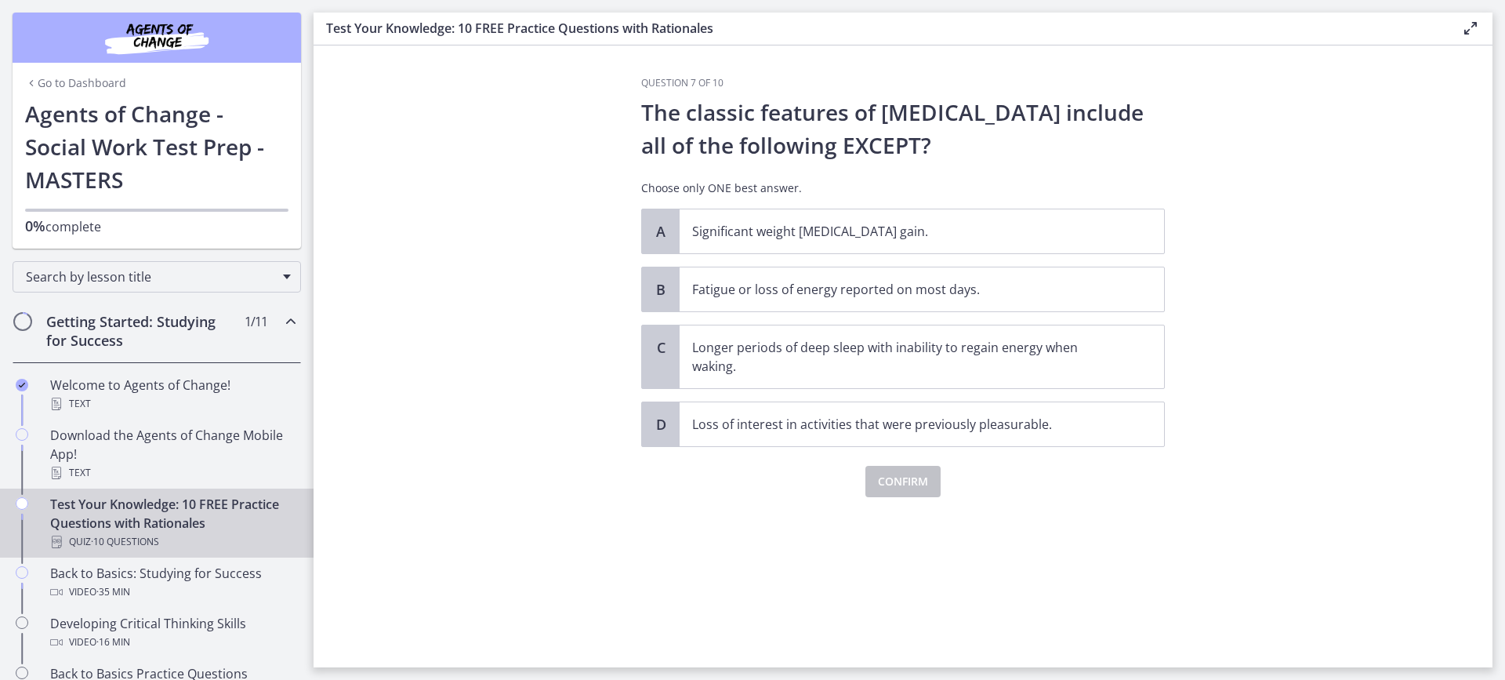
scroll to position [0, 0]
click at [950, 359] on p "Longer periods of deep sleep with inability to regain energy when waking." at bounding box center [906, 357] width 428 height 38
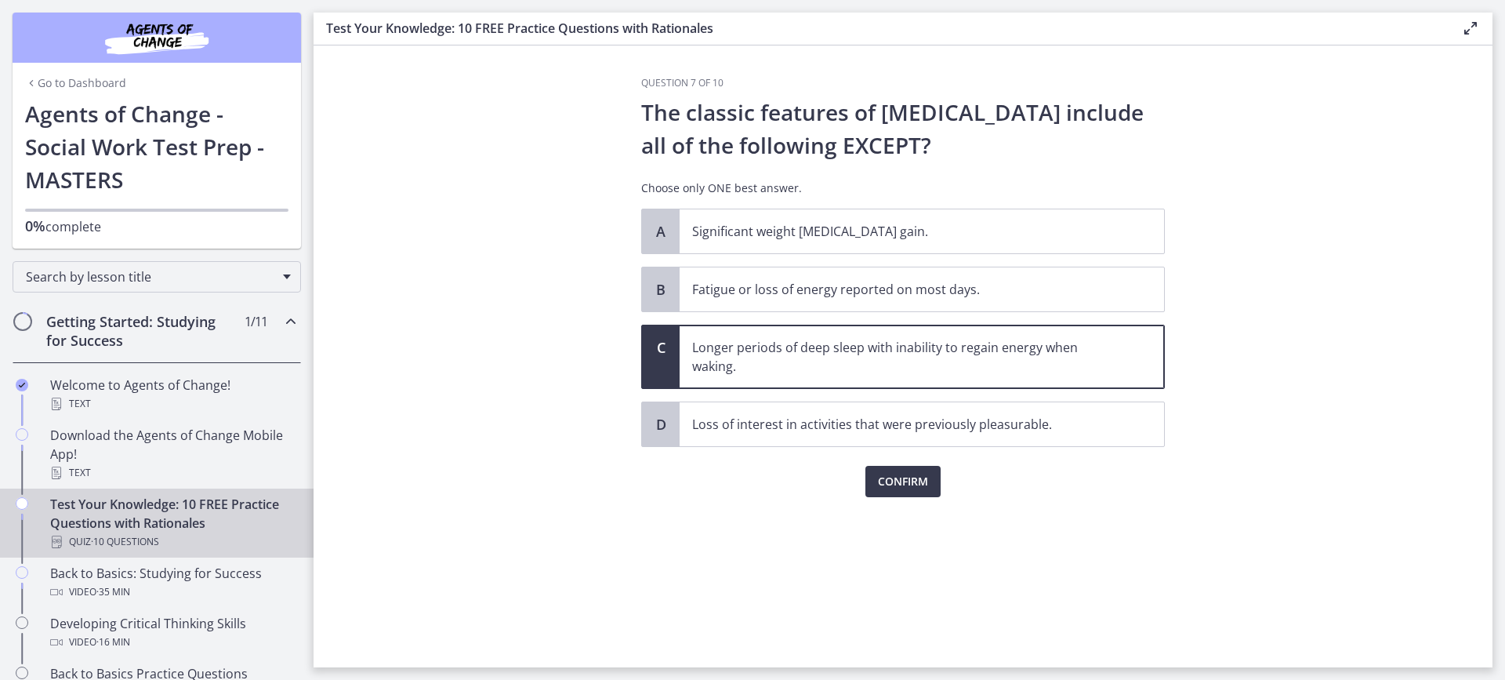
click at [1012, 362] on p "Longer periods of deep sleep with inability to regain energy when waking." at bounding box center [906, 357] width 428 height 38
drag, startPoint x: 915, startPoint y: 487, endPoint x: 1052, endPoint y: 499, distance: 137.7
click at [914, 488] on span "Confirm" at bounding box center [903, 481] width 50 height 19
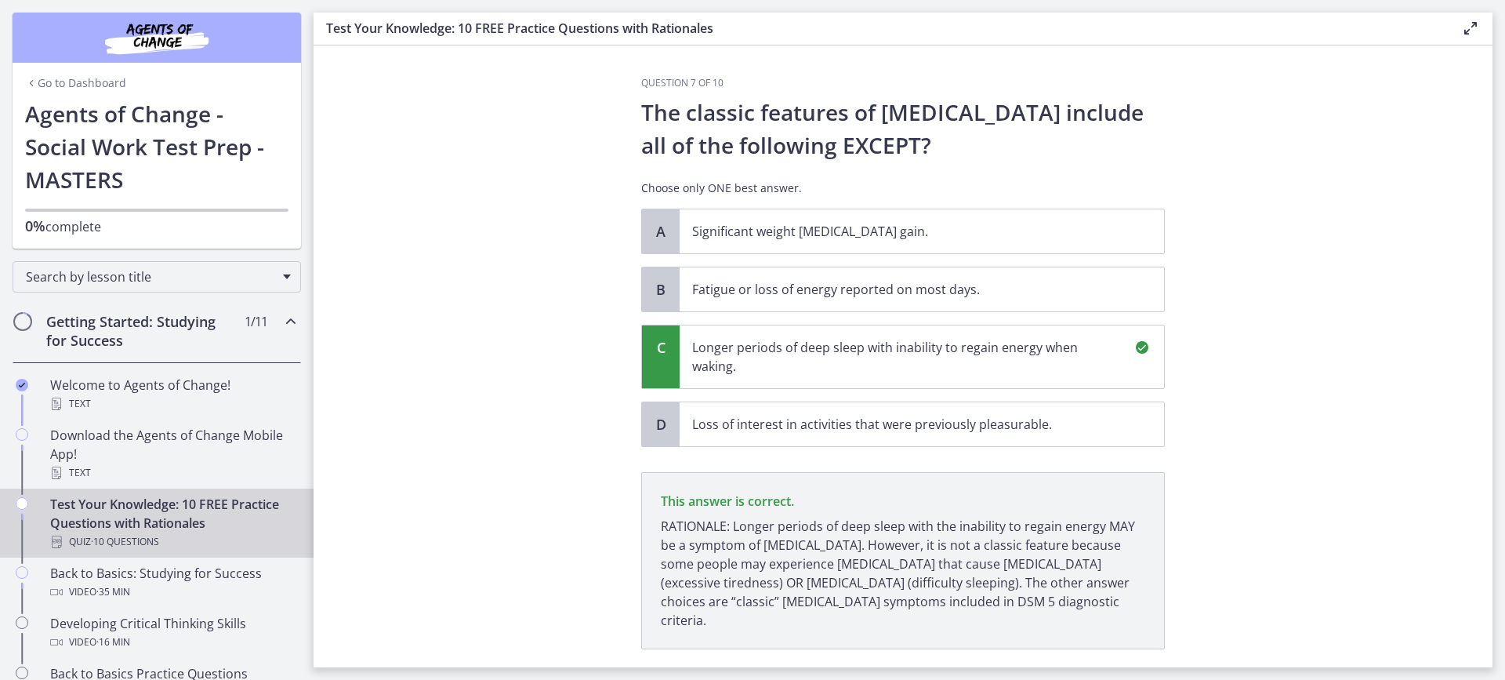
scroll to position [76, 0]
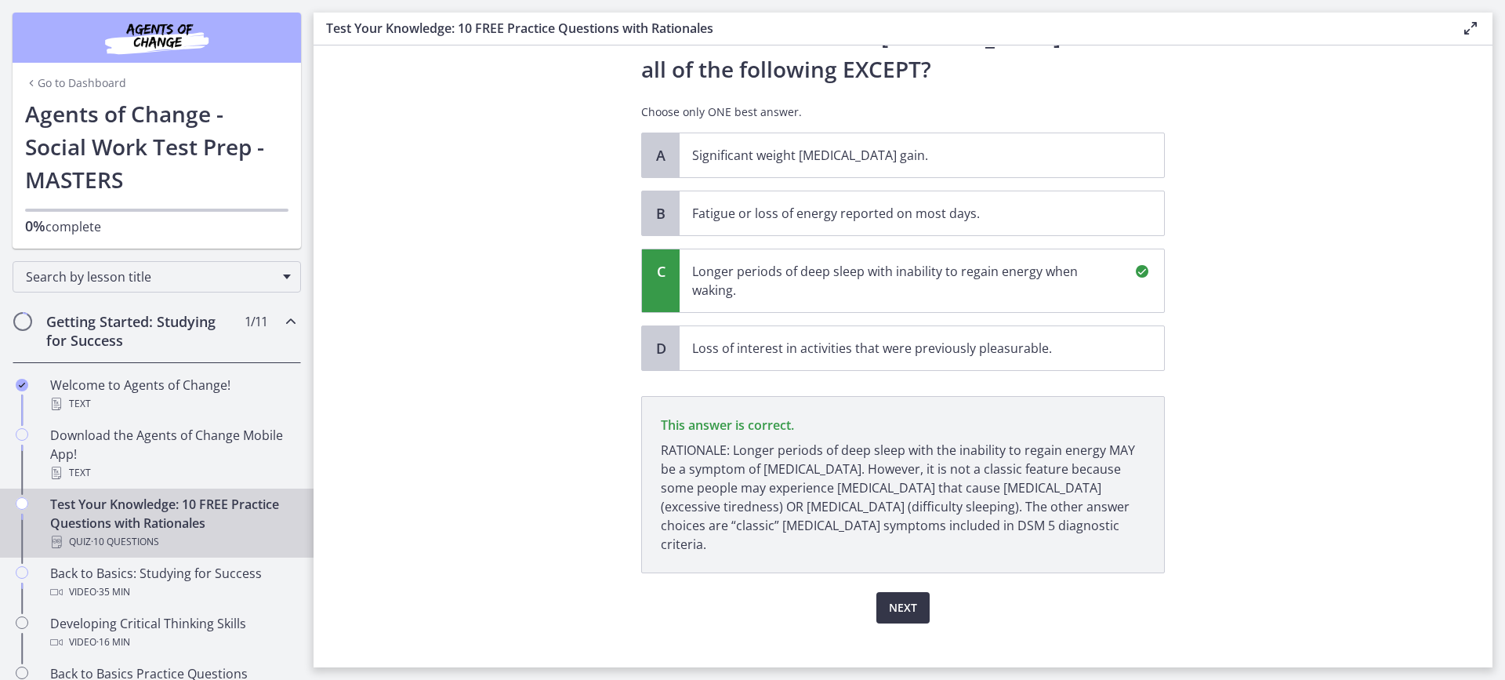
click at [906, 598] on span "Next" at bounding box center [903, 607] width 28 height 19
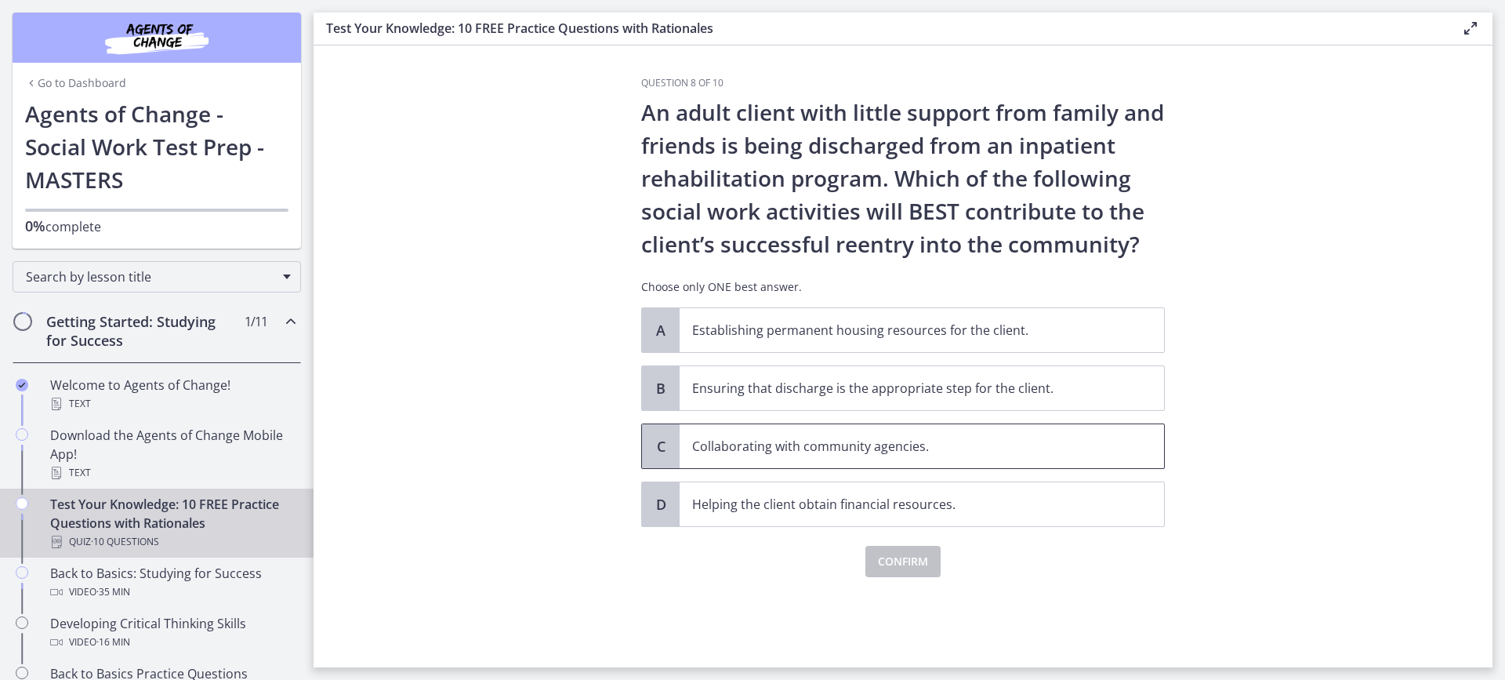
click at [868, 443] on p "Collaborating with community agencies." at bounding box center [906, 446] width 428 height 19
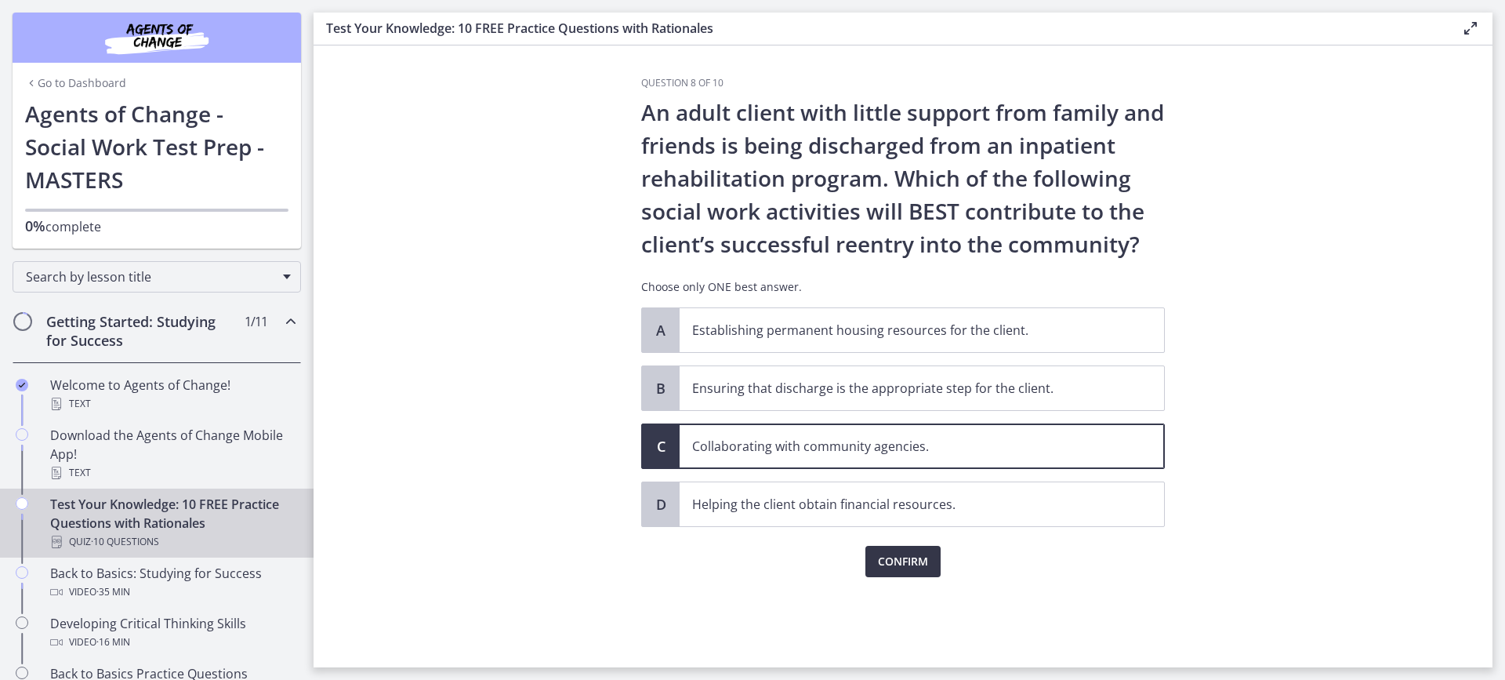
click at [909, 562] on span "Confirm" at bounding box center [903, 561] width 50 height 19
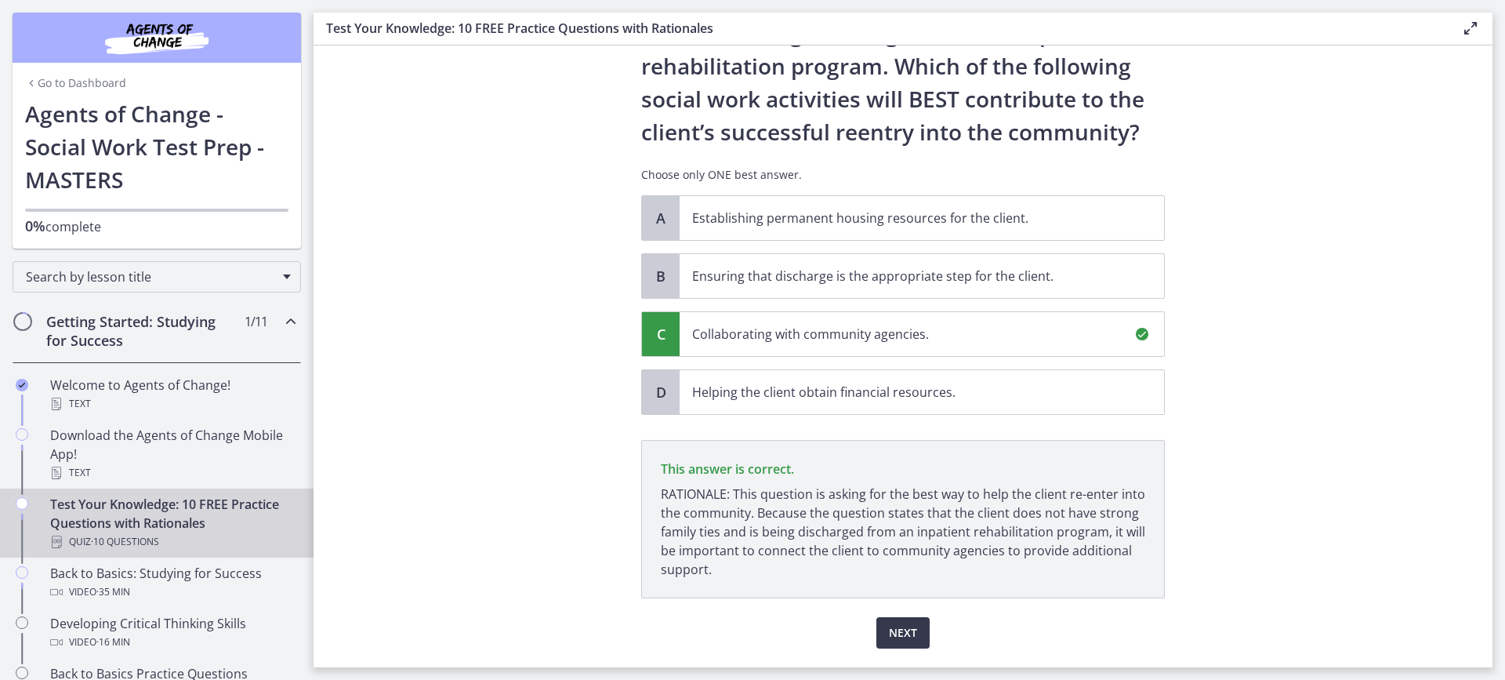
scroll to position [156, 0]
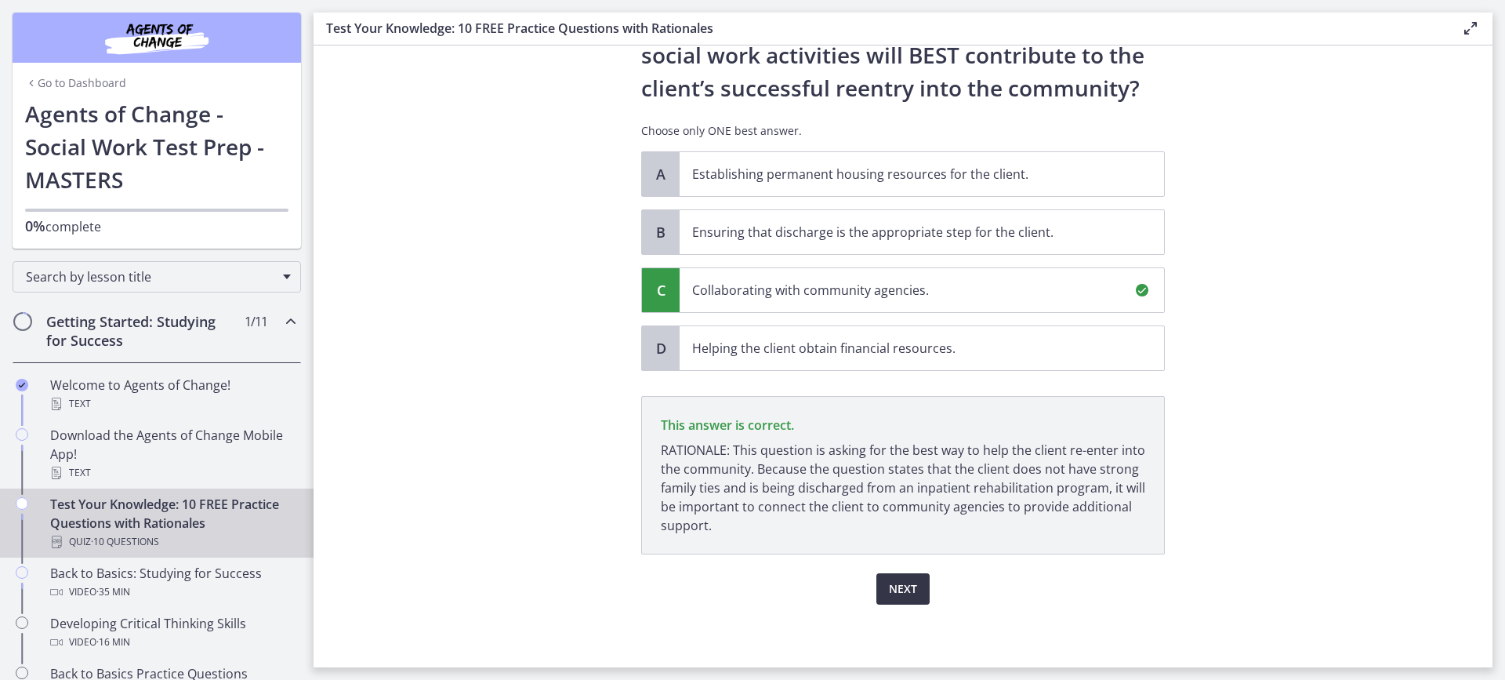
click at [915, 594] on button "Next" at bounding box center [903, 588] width 53 height 31
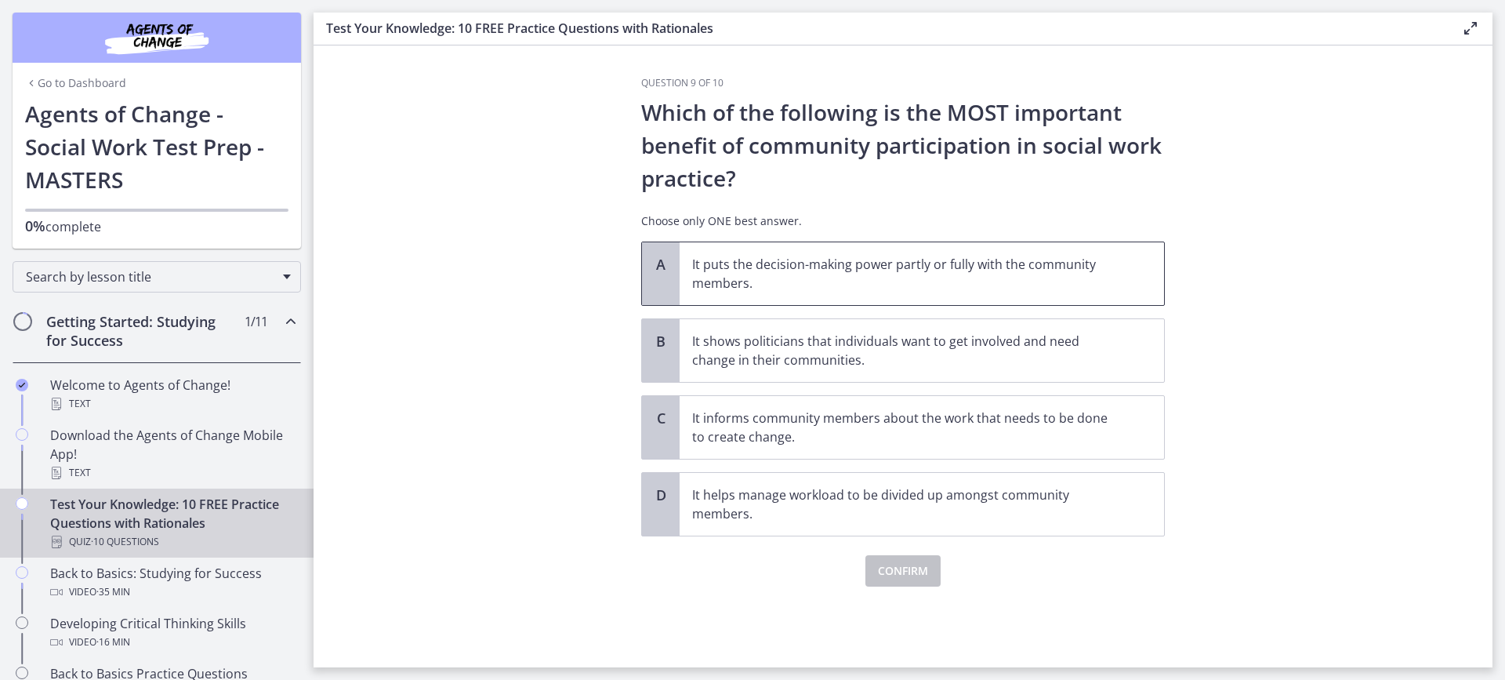
click at [1079, 298] on span "It puts the decision-making power partly or fully with the community members." at bounding box center [922, 273] width 485 height 63
click at [913, 567] on span "Confirm" at bounding box center [903, 570] width 50 height 19
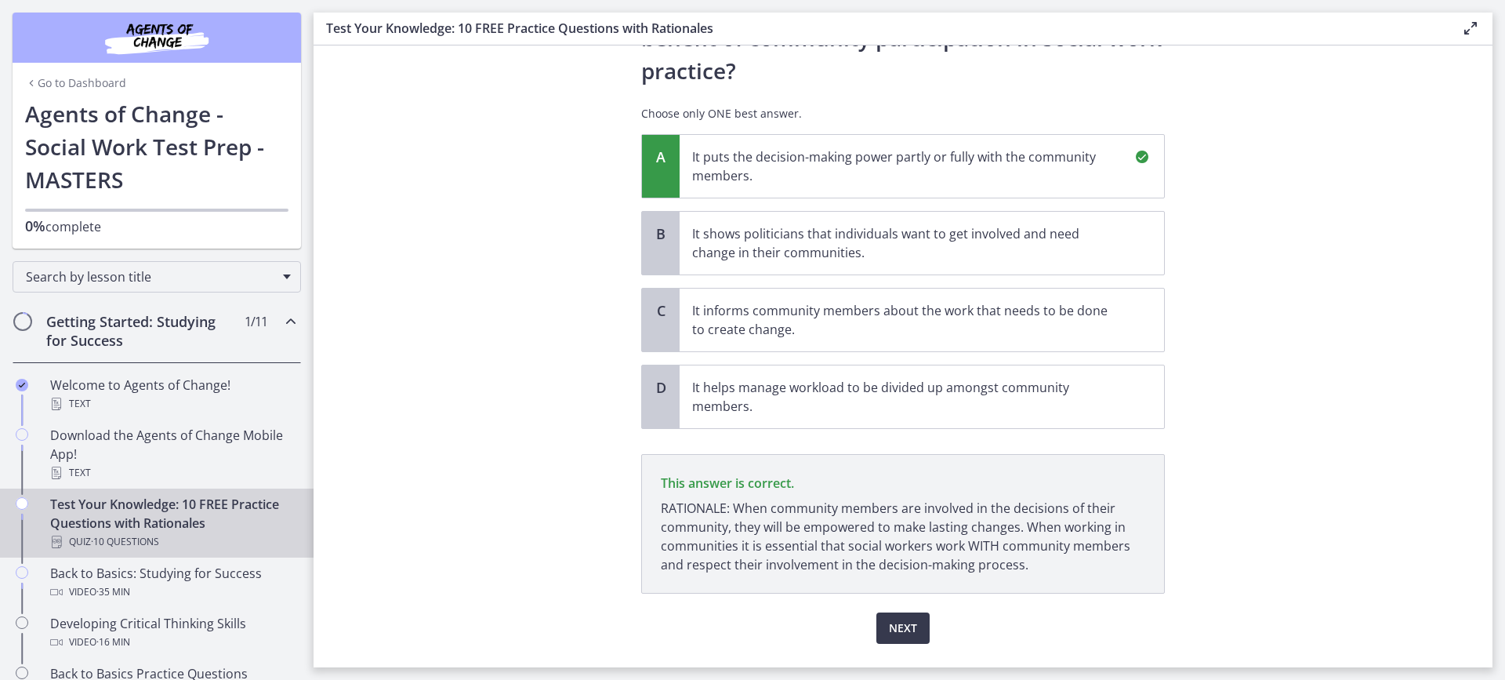
scroll to position [147, 0]
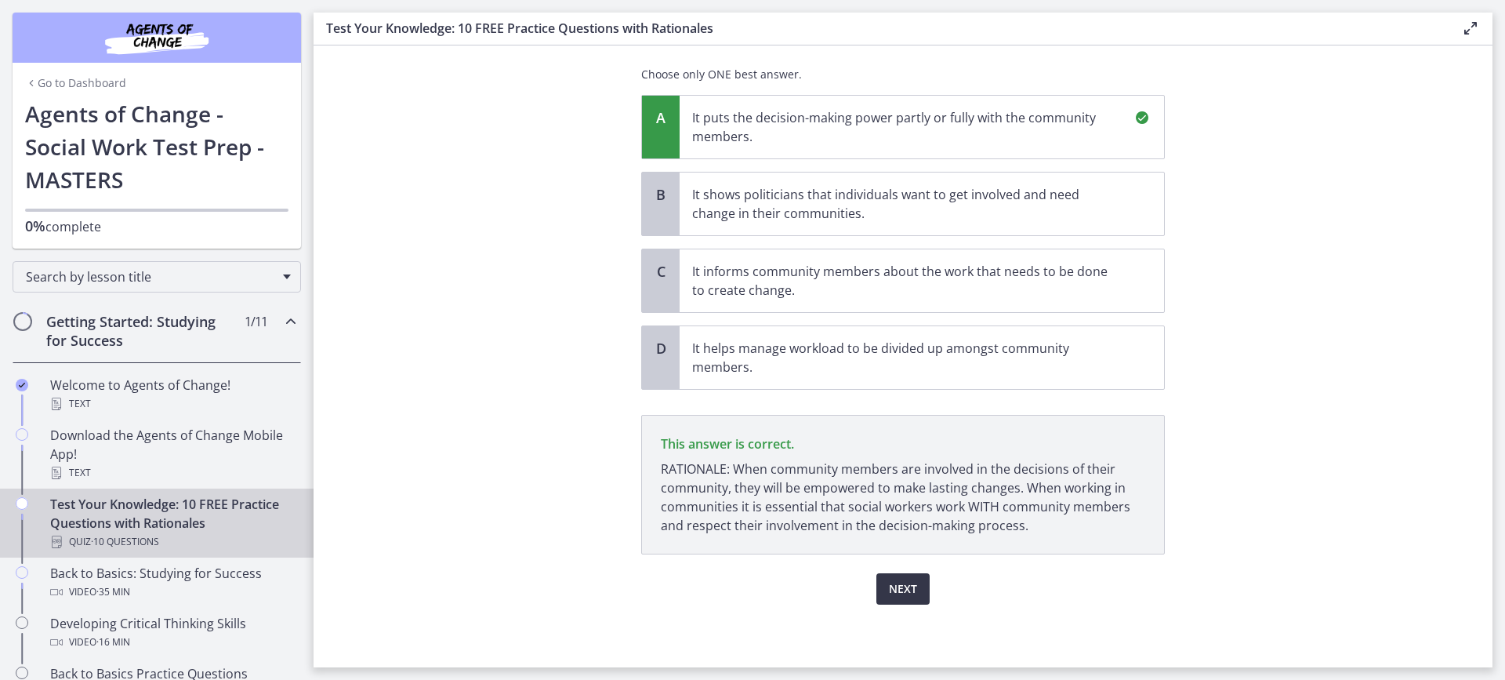
click at [902, 581] on span "Next" at bounding box center [903, 588] width 28 height 19
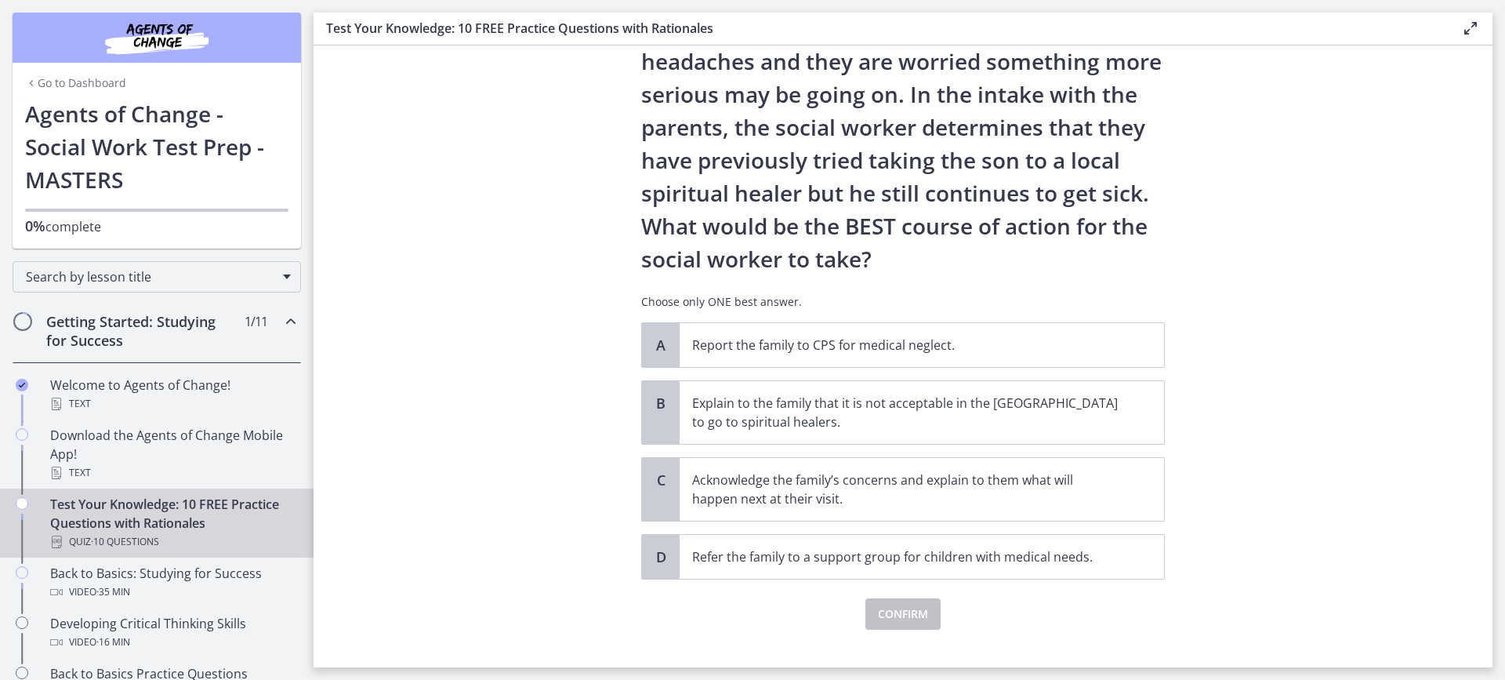
scroll to position [208, 0]
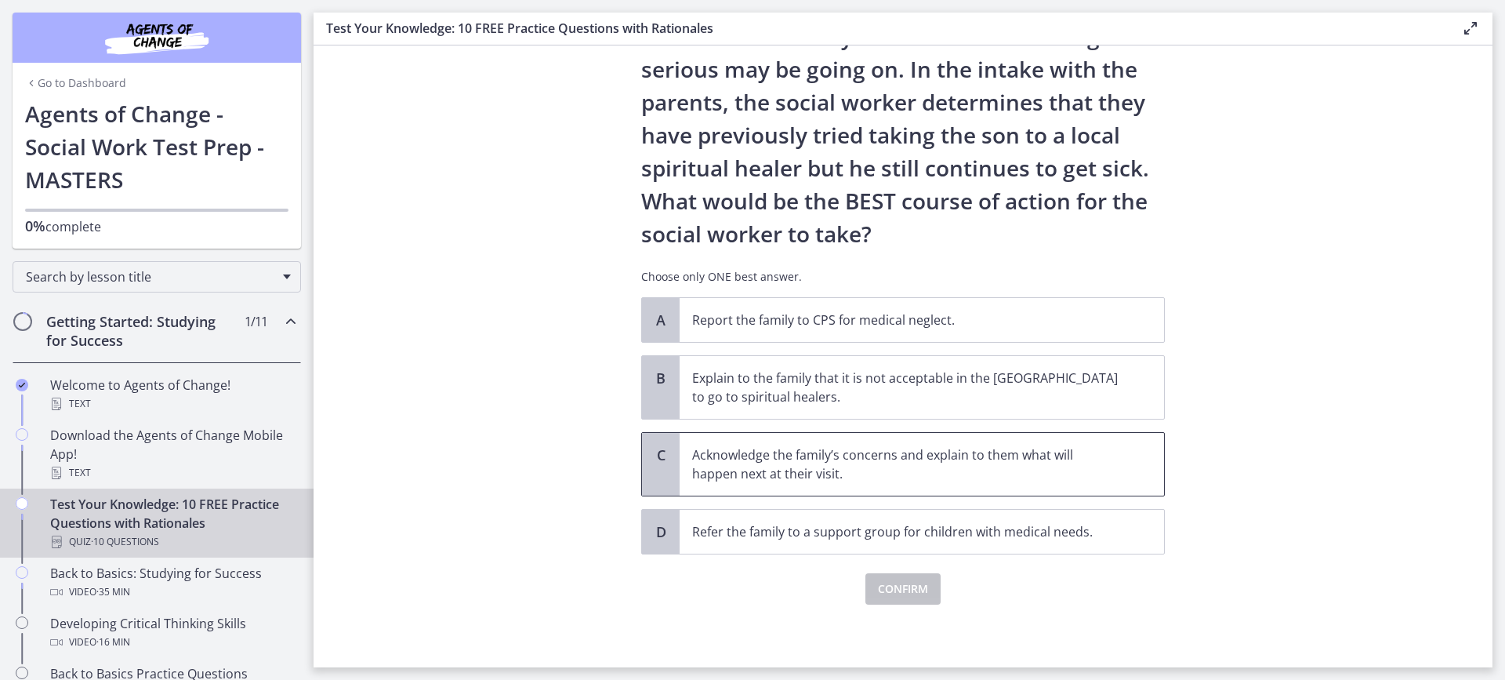
click at [977, 467] on p "Acknowledge the family’s concerns and explain to them what will happen next at …" at bounding box center [906, 464] width 428 height 38
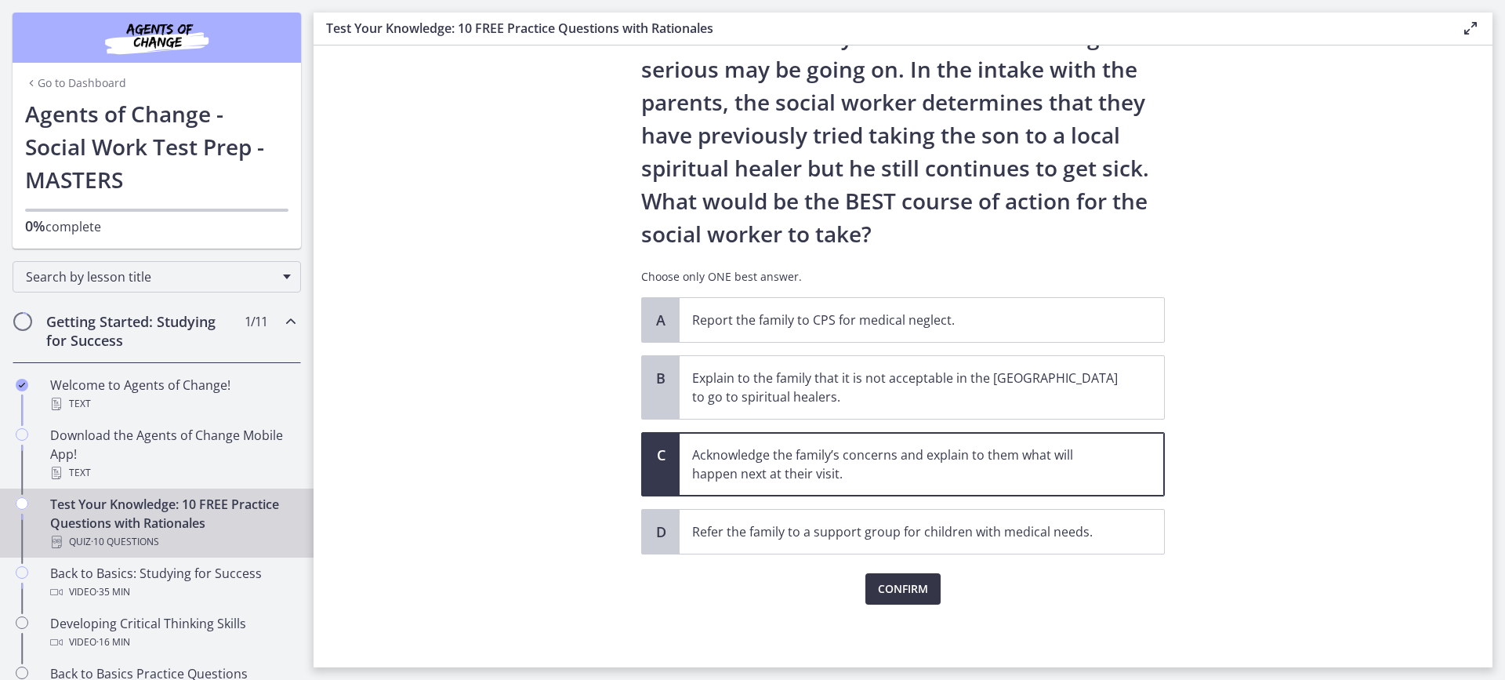
click at [898, 587] on span "Confirm" at bounding box center [903, 588] width 50 height 19
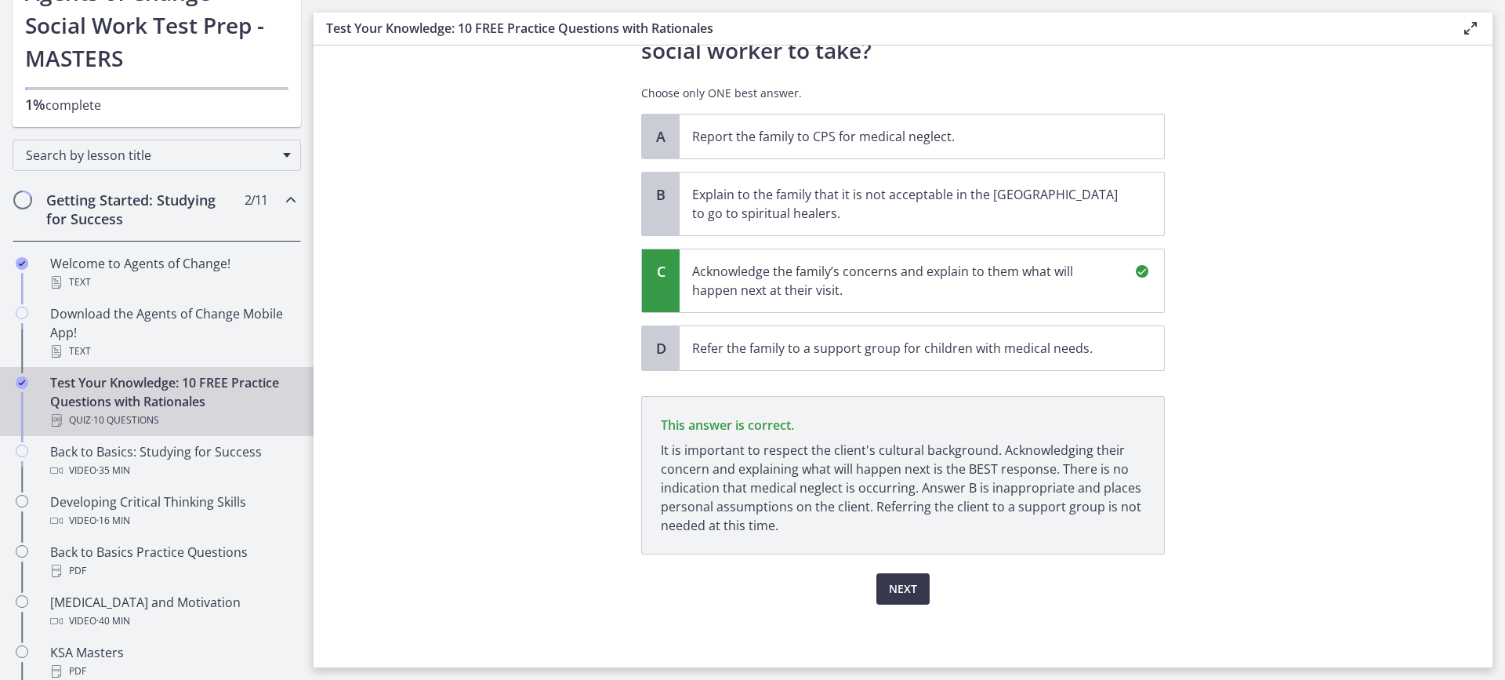
scroll to position [157, 0]
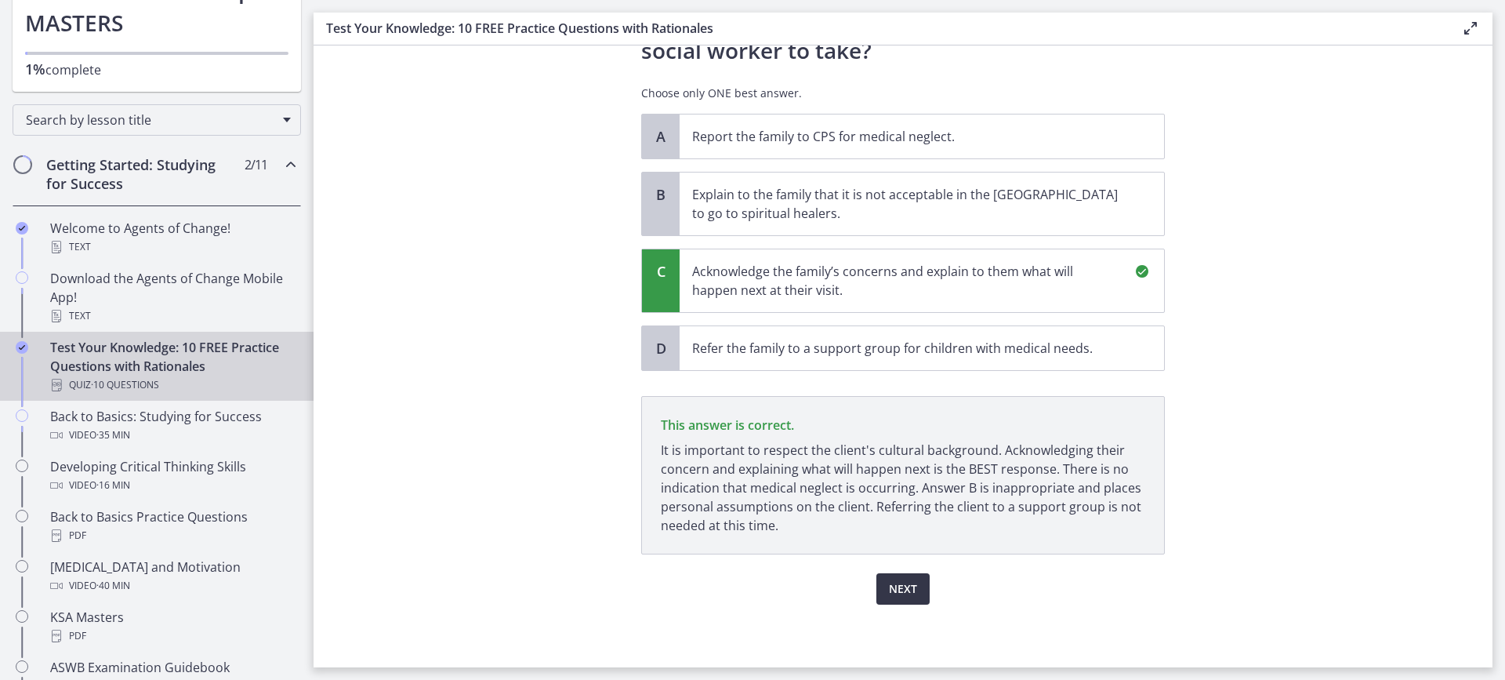
click at [889, 594] on span "Next" at bounding box center [903, 588] width 28 height 19
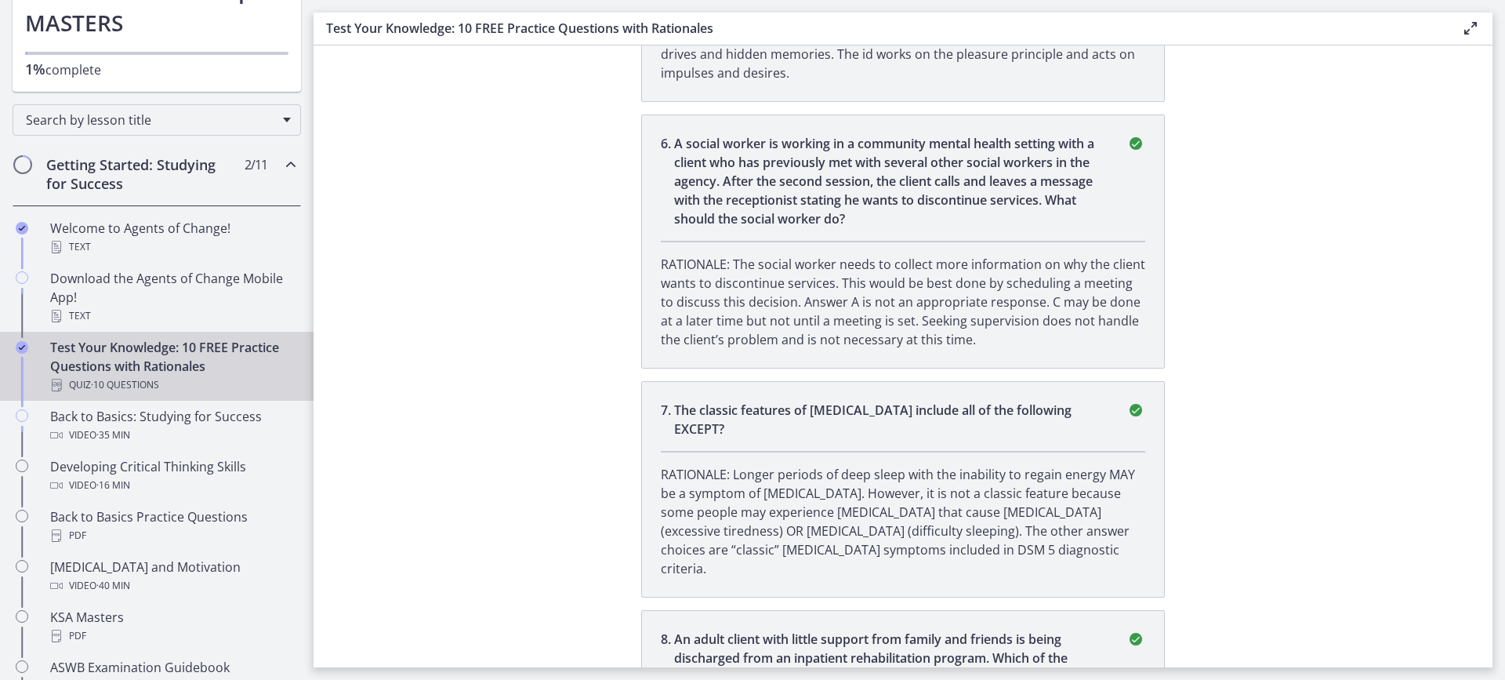
scroll to position [0, 0]
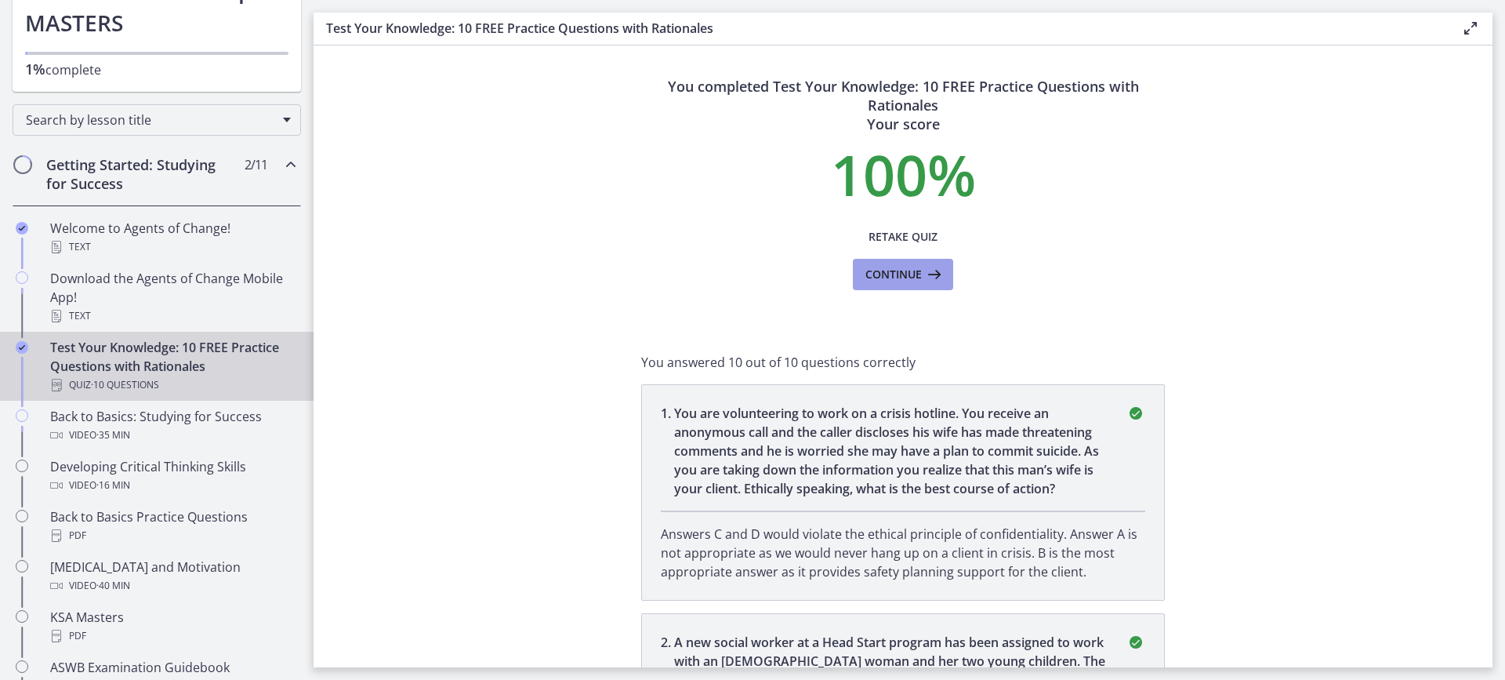
click at [884, 278] on span "Continue" at bounding box center [894, 274] width 56 height 19
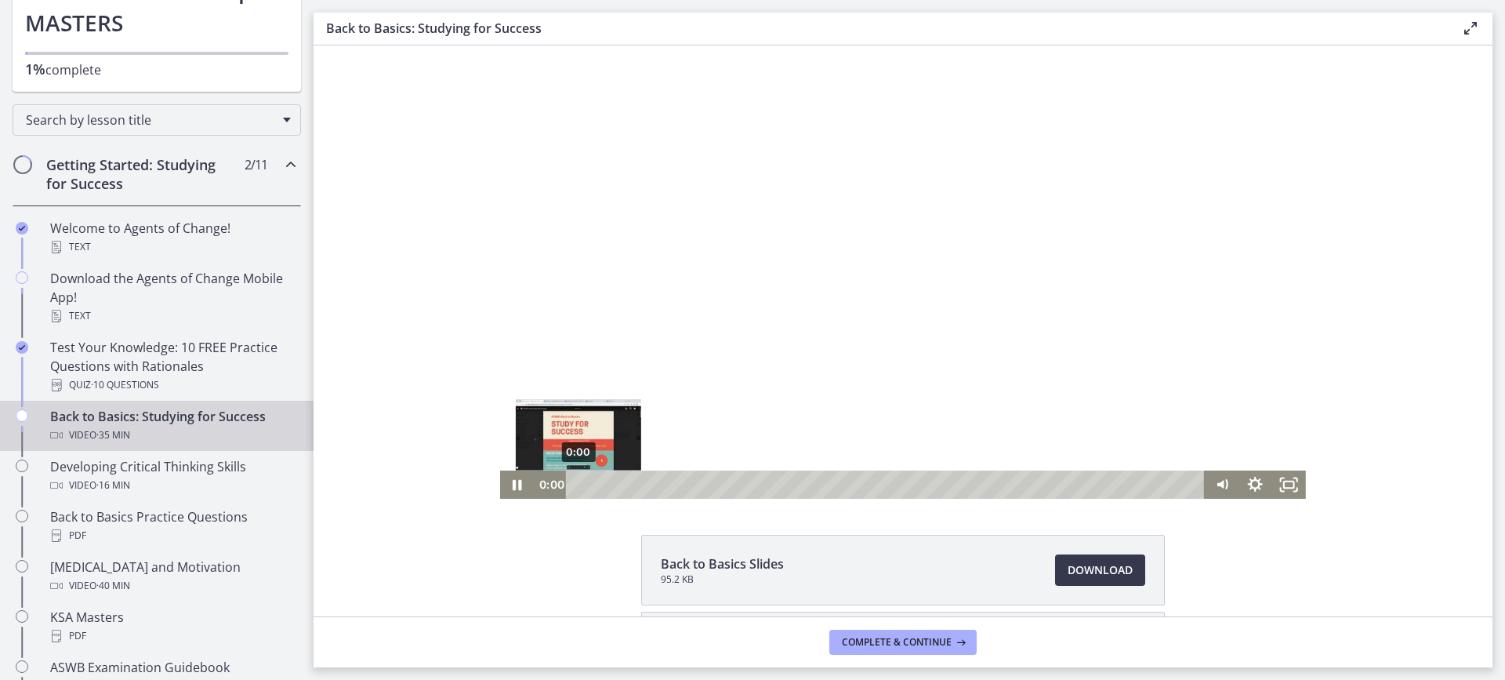
drag, startPoint x: 583, startPoint y: 488, endPoint x: 509, endPoint y: 487, distance: 74.5
click at [509, 487] on div "0:00 0:00" at bounding box center [903, 484] width 806 height 28
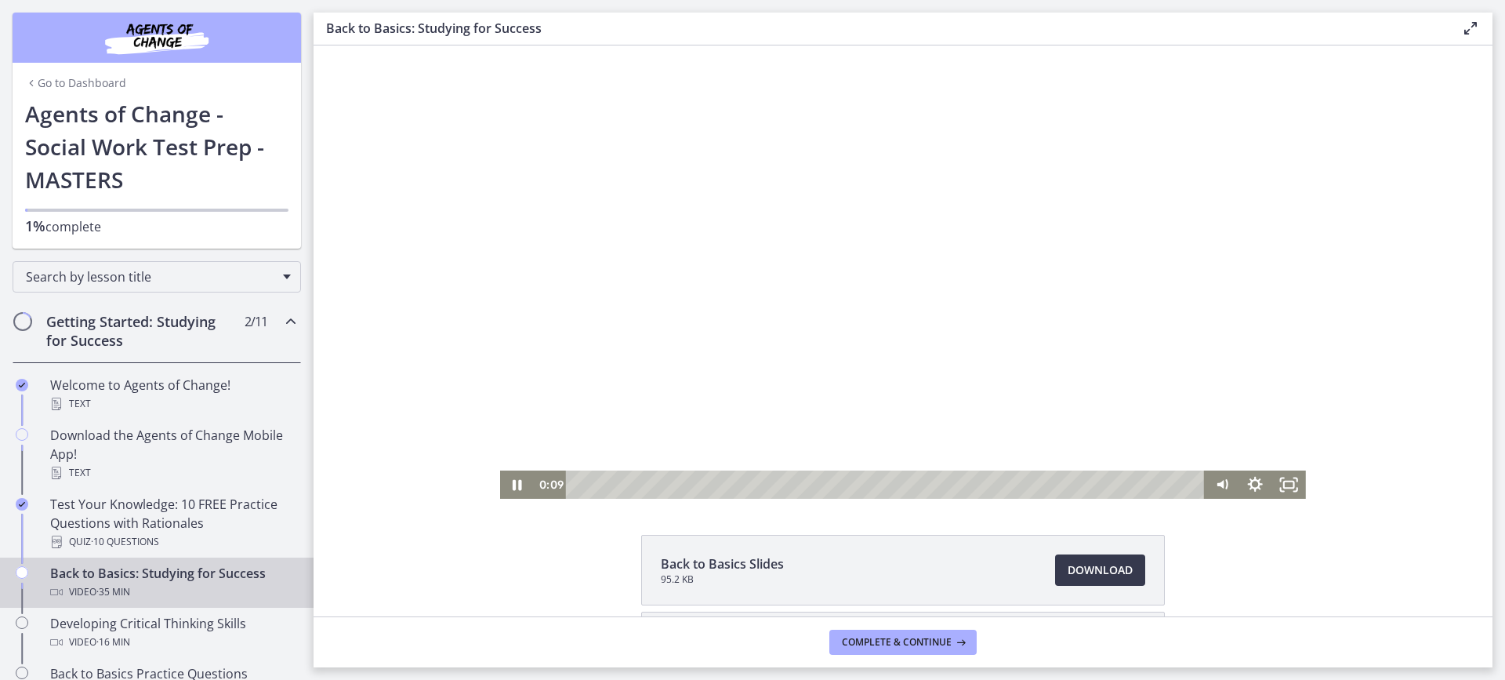
click at [683, 414] on div at bounding box center [903, 271] width 806 height 453
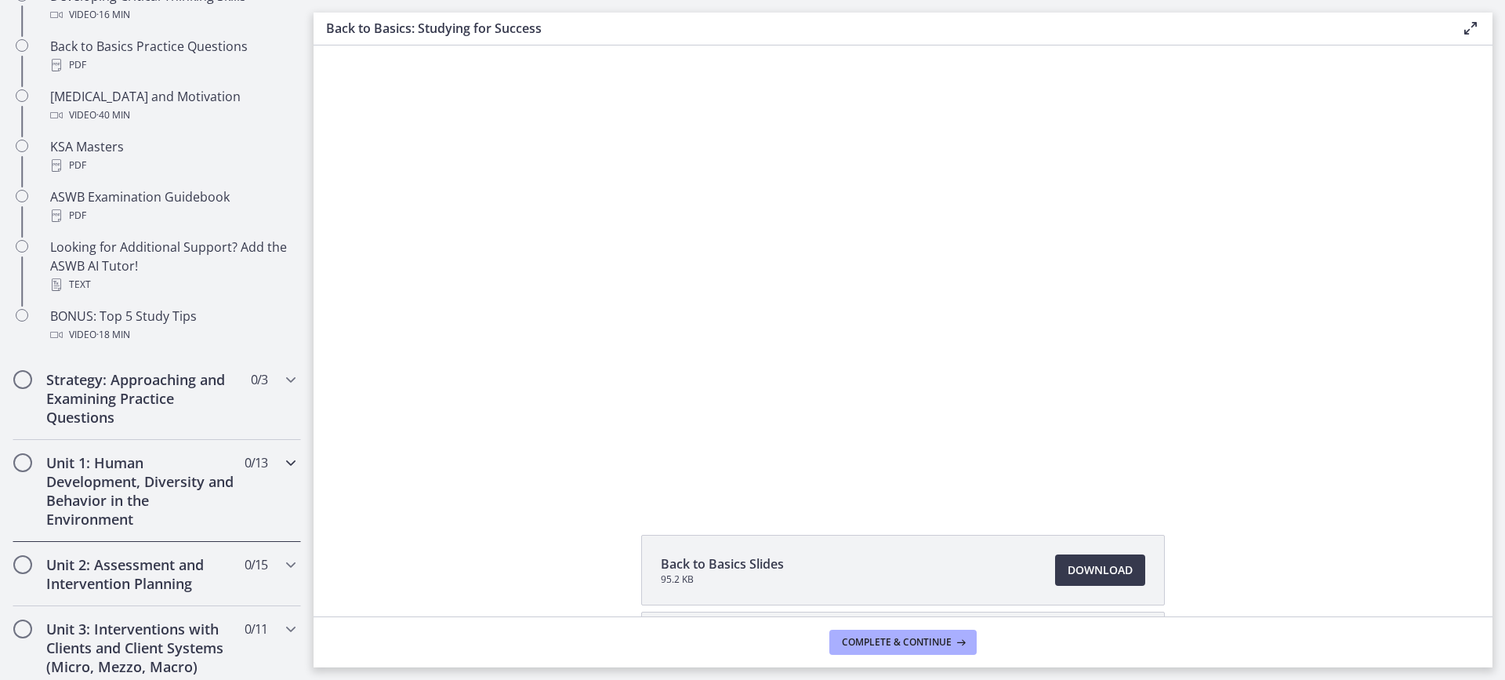
scroll to position [706, 0]
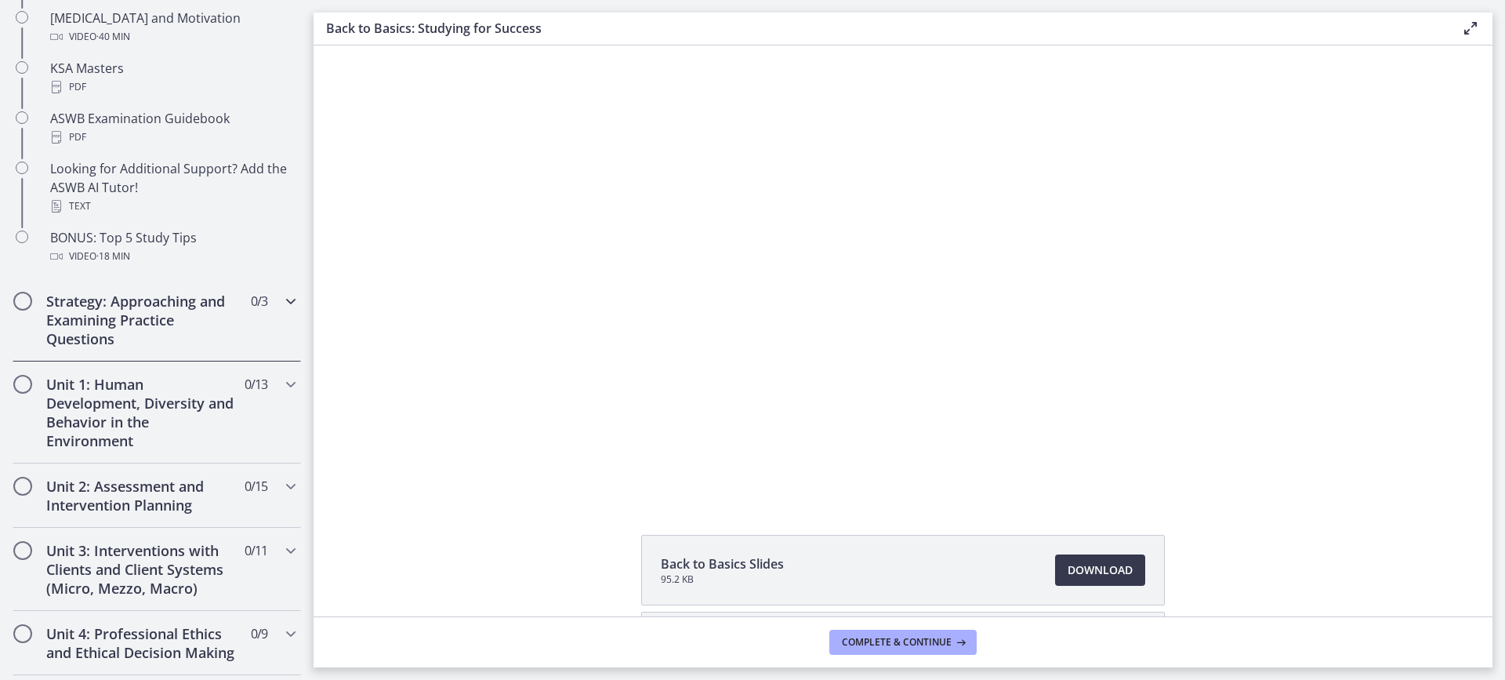
click at [281, 300] on icon "Chapters" at bounding box center [290, 301] width 19 height 19
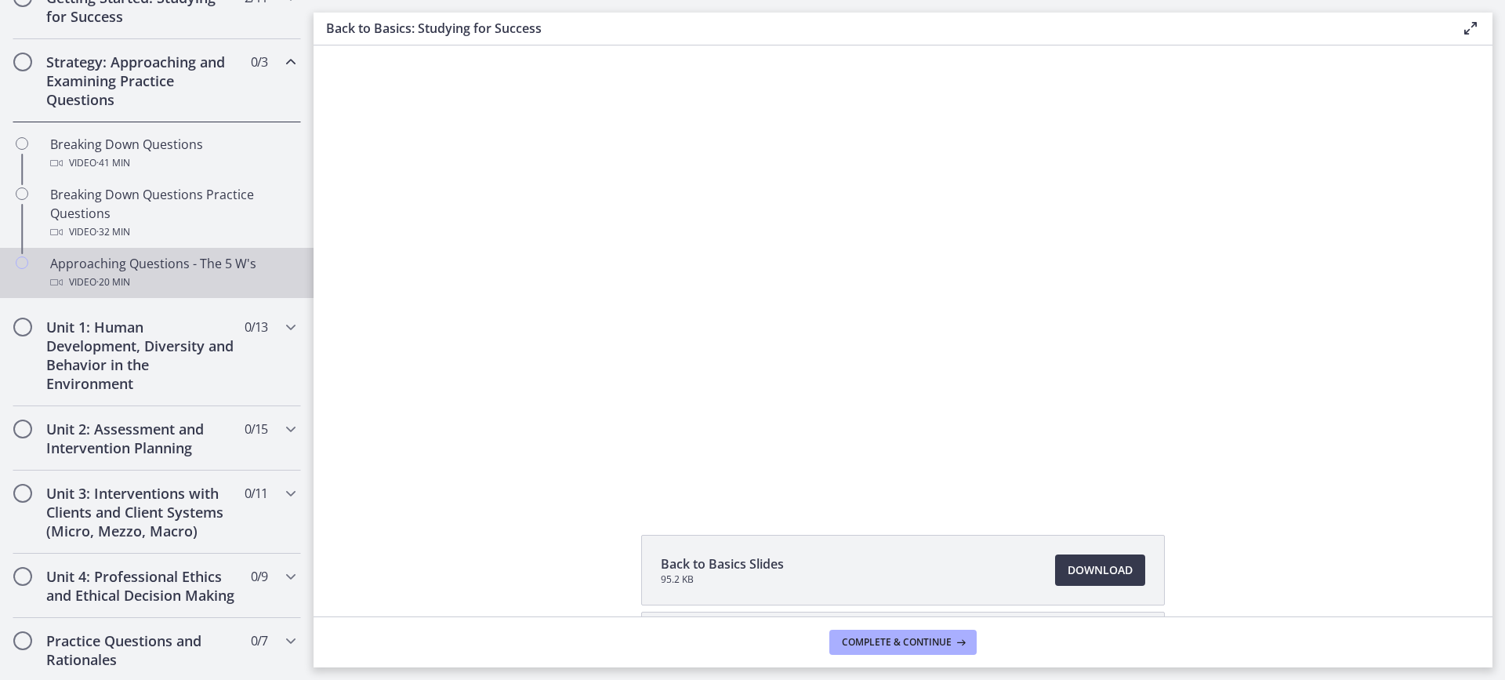
scroll to position [314, 0]
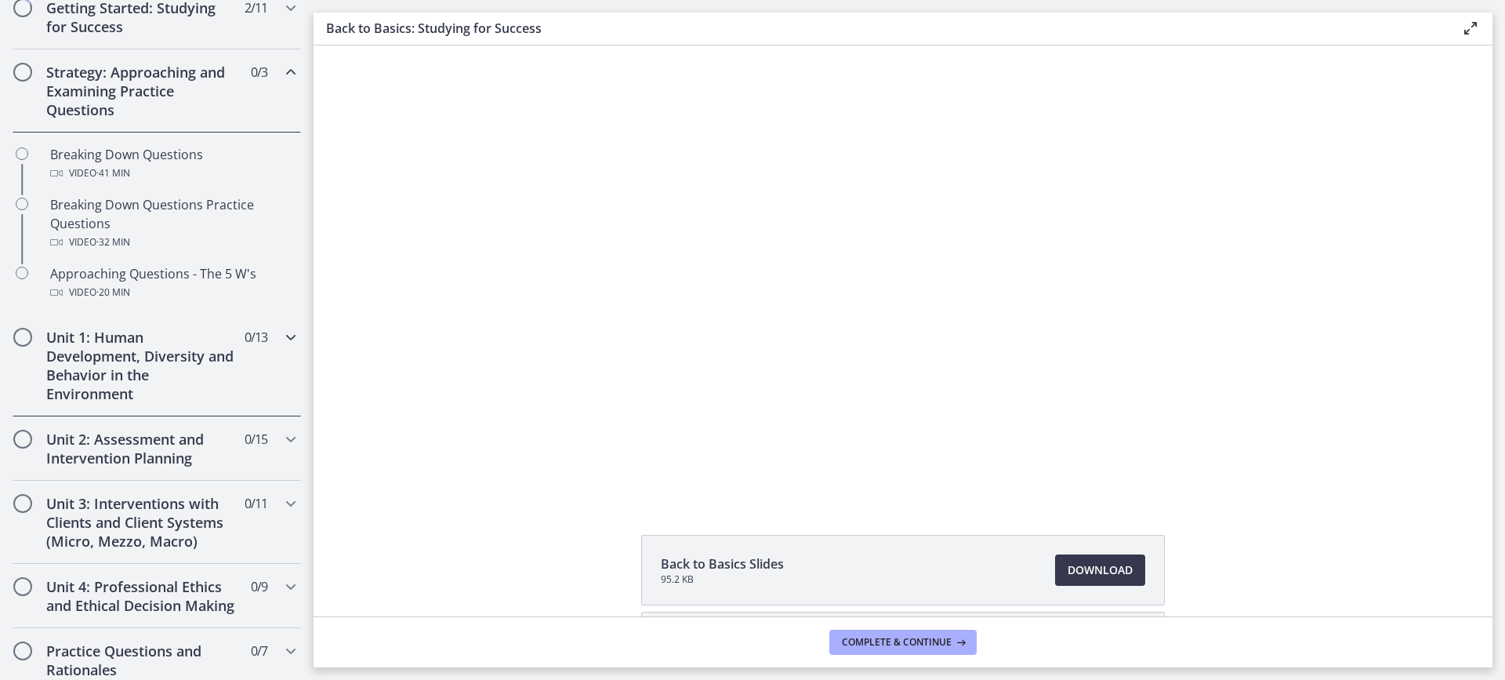
click at [281, 339] on icon "Chapters" at bounding box center [290, 337] width 19 height 19
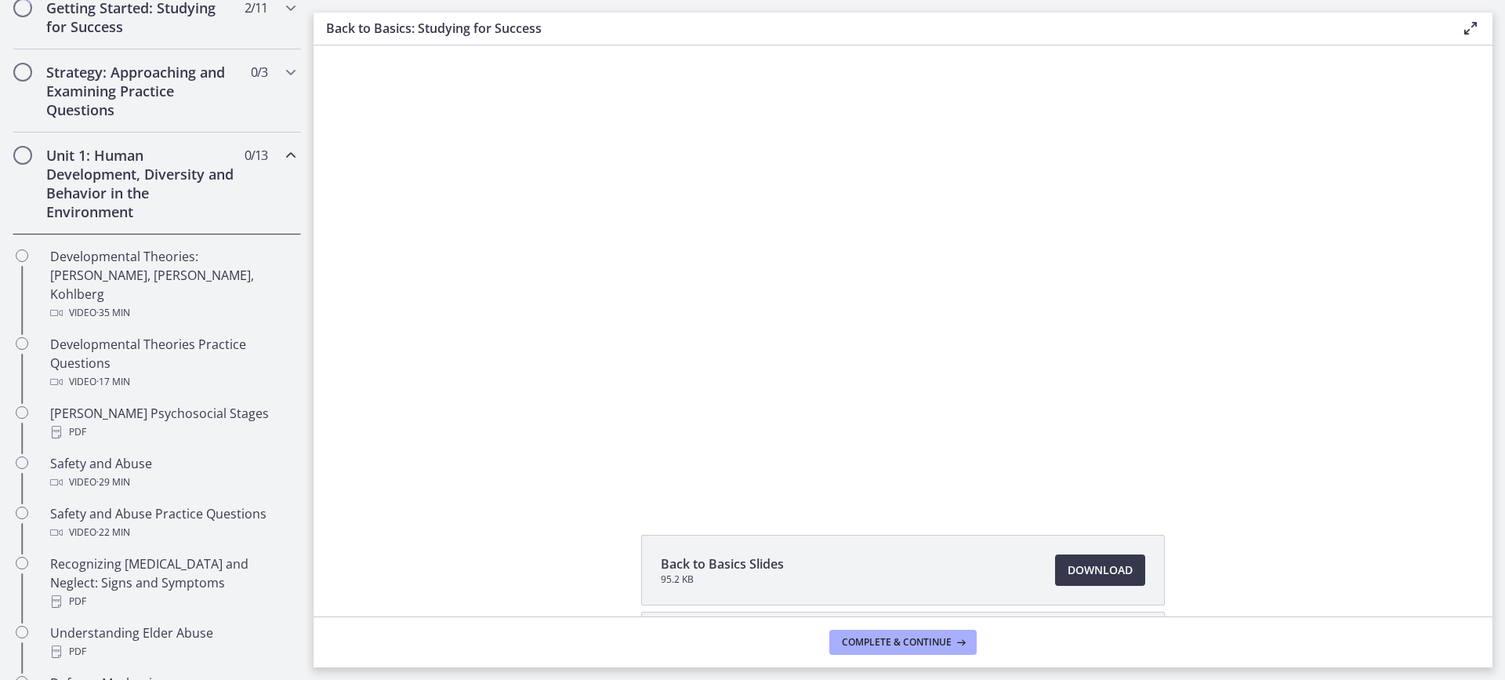
click at [282, 149] on icon "Chapters" at bounding box center [290, 155] width 19 height 19
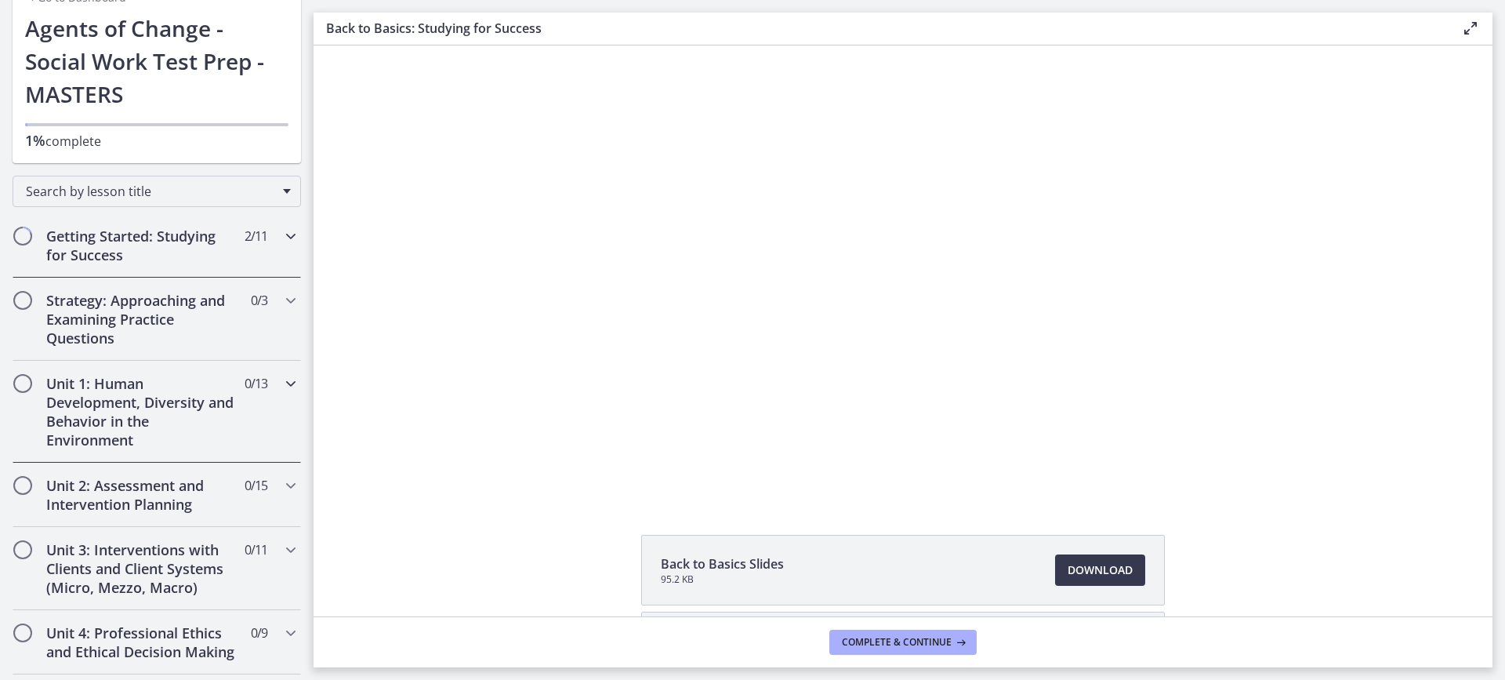
scroll to position [78, 0]
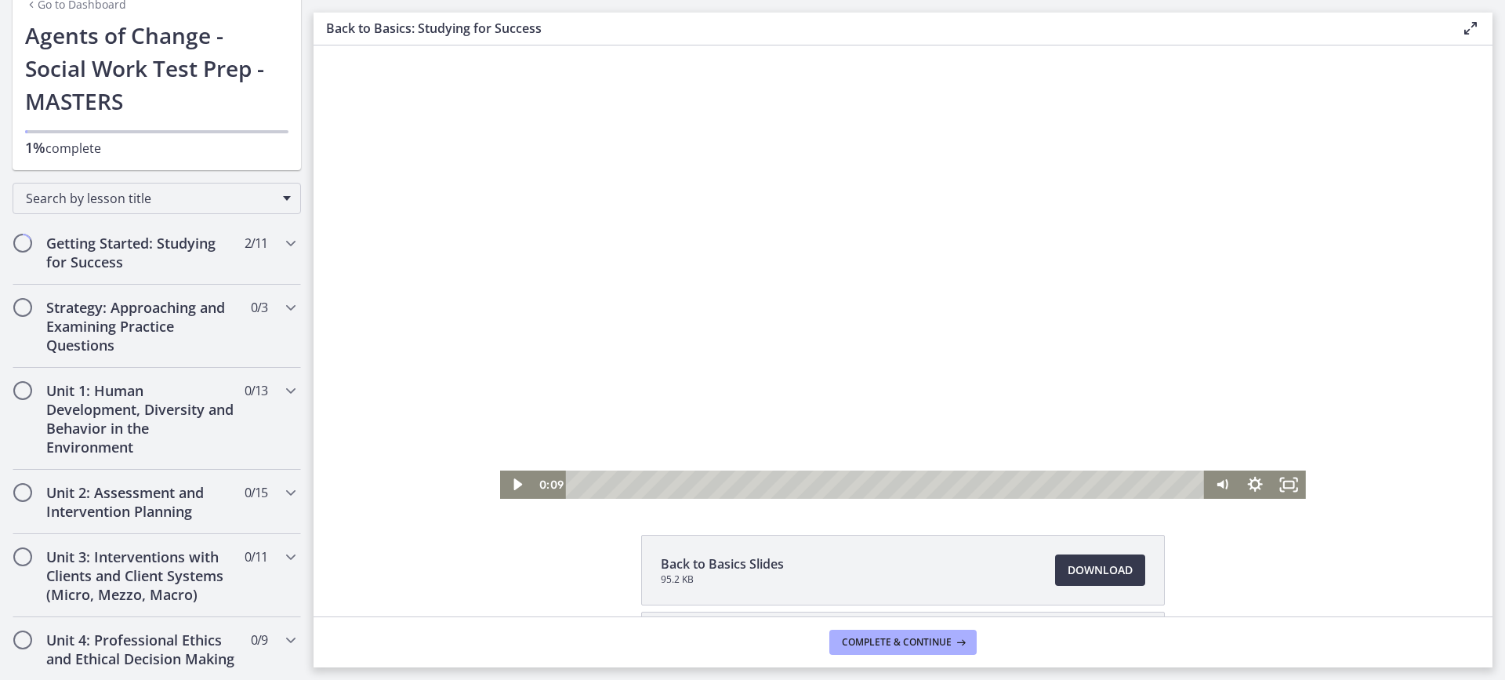
click at [862, 344] on div at bounding box center [903, 271] width 806 height 453
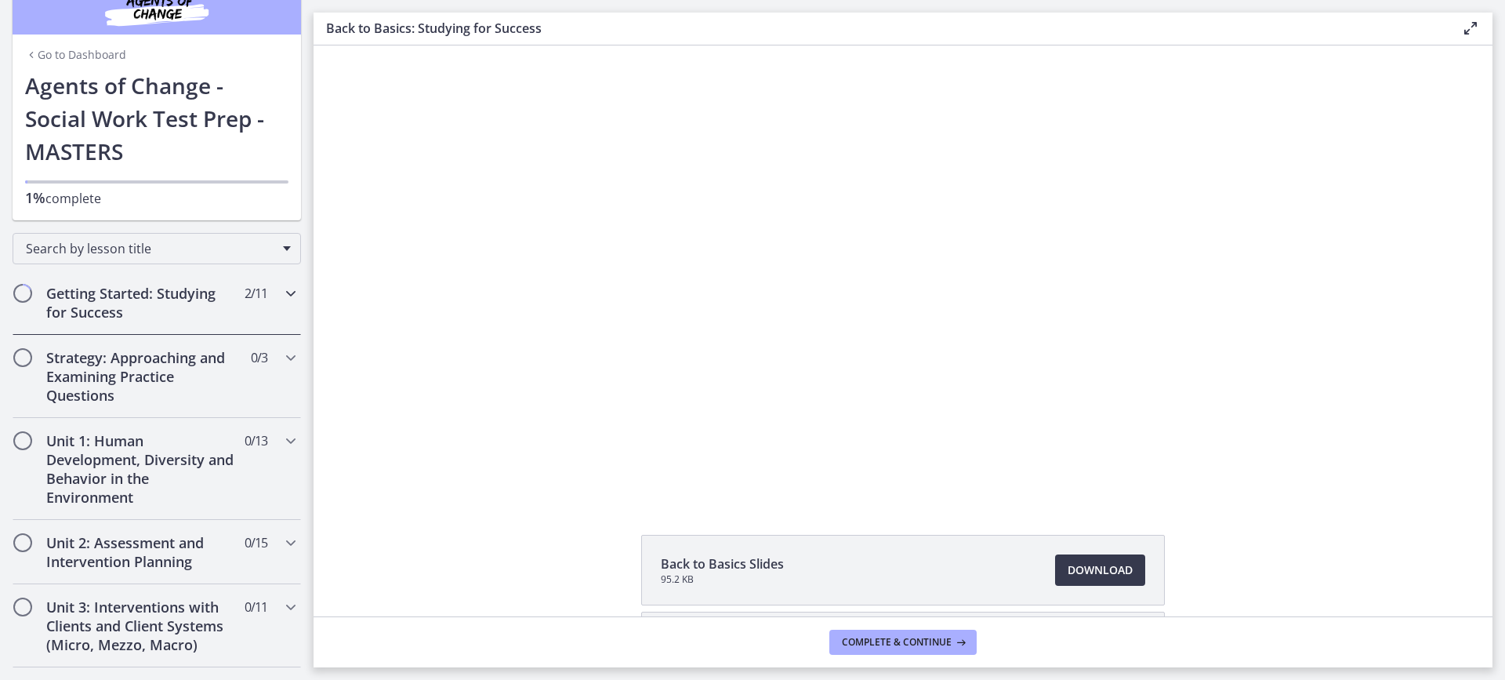
scroll to position [0, 0]
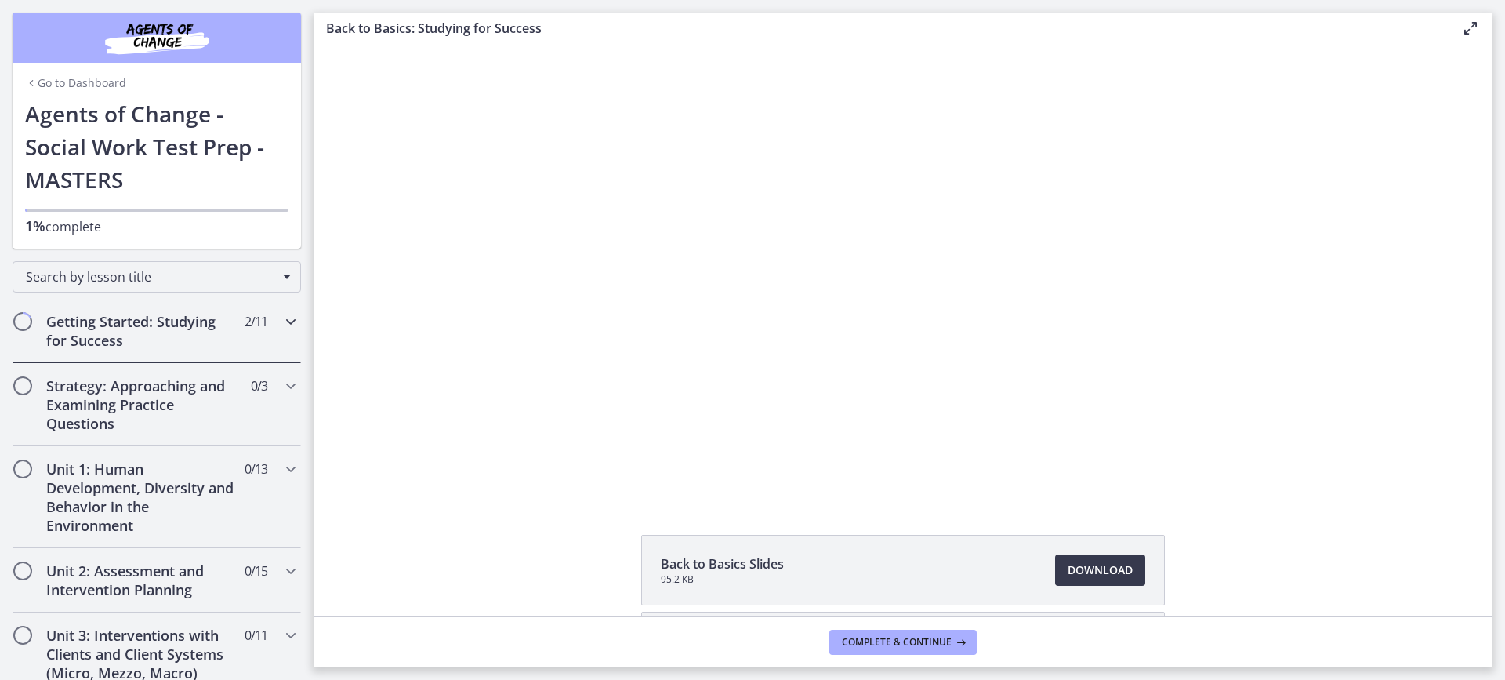
click at [281, 323] on icon "Chapters" at bounding box center [290, 321] width 19 height 19
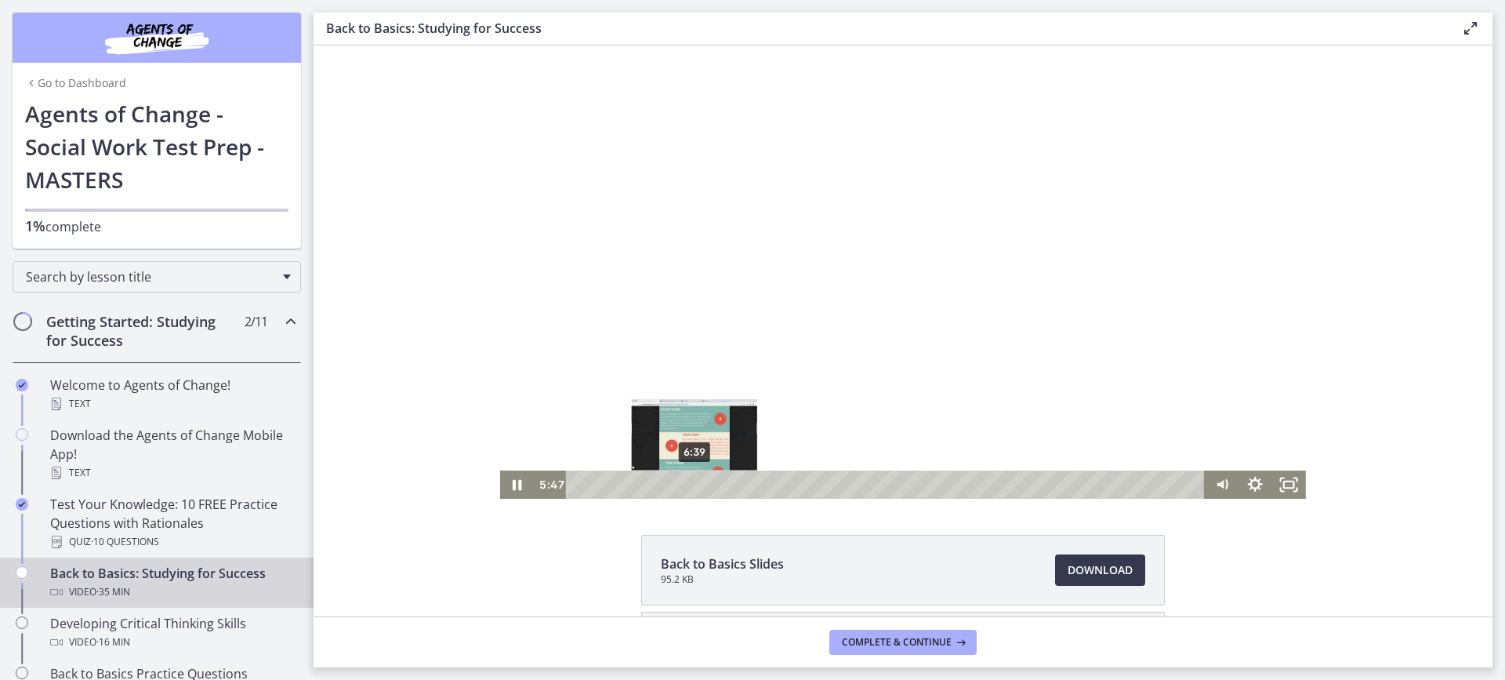
click at [689, 485] on div "6:39" at bounding box center [888, 484] width 619 height 28
click at [732, 482] on div "9:05" at bounding box center [888, 484] width 619 height 28
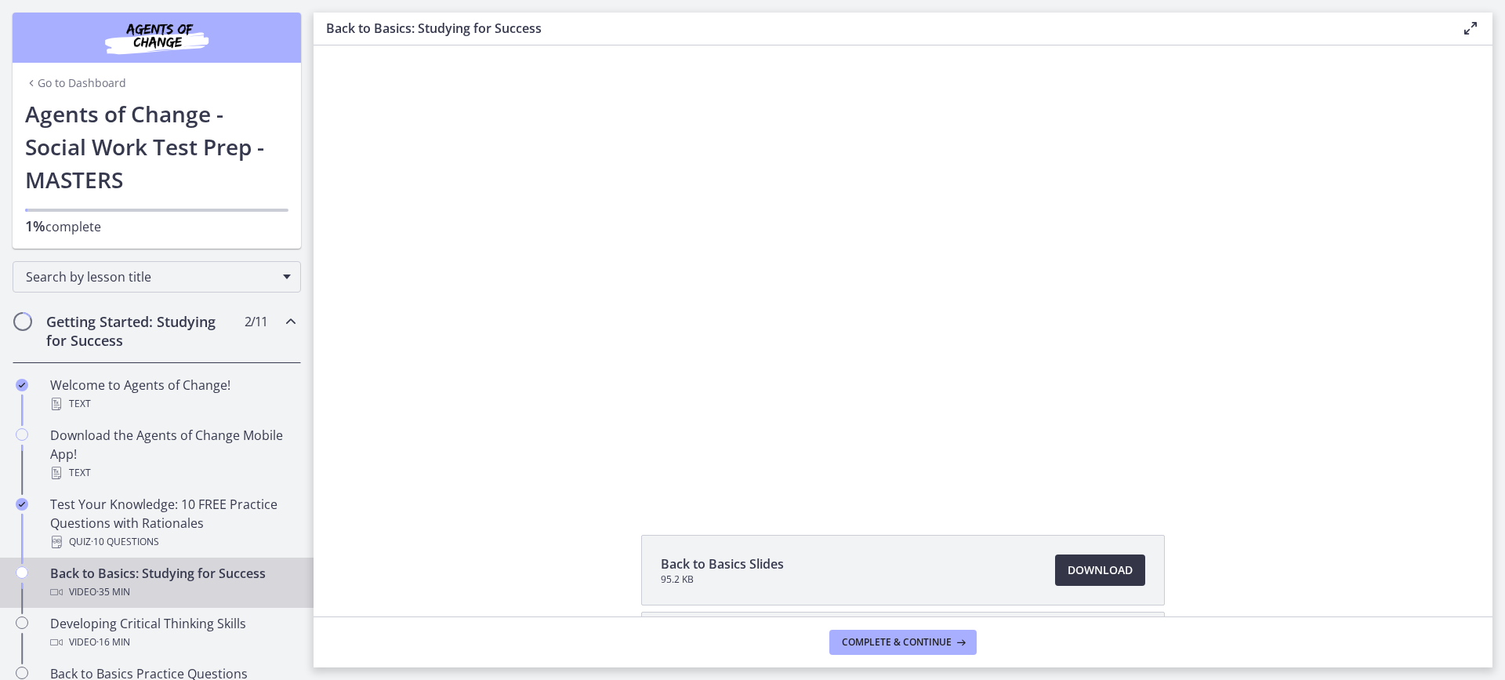
click at [1088, 565] on span "Download Opens in a new window" at bounding box center [1100, 570] width 65 height 19
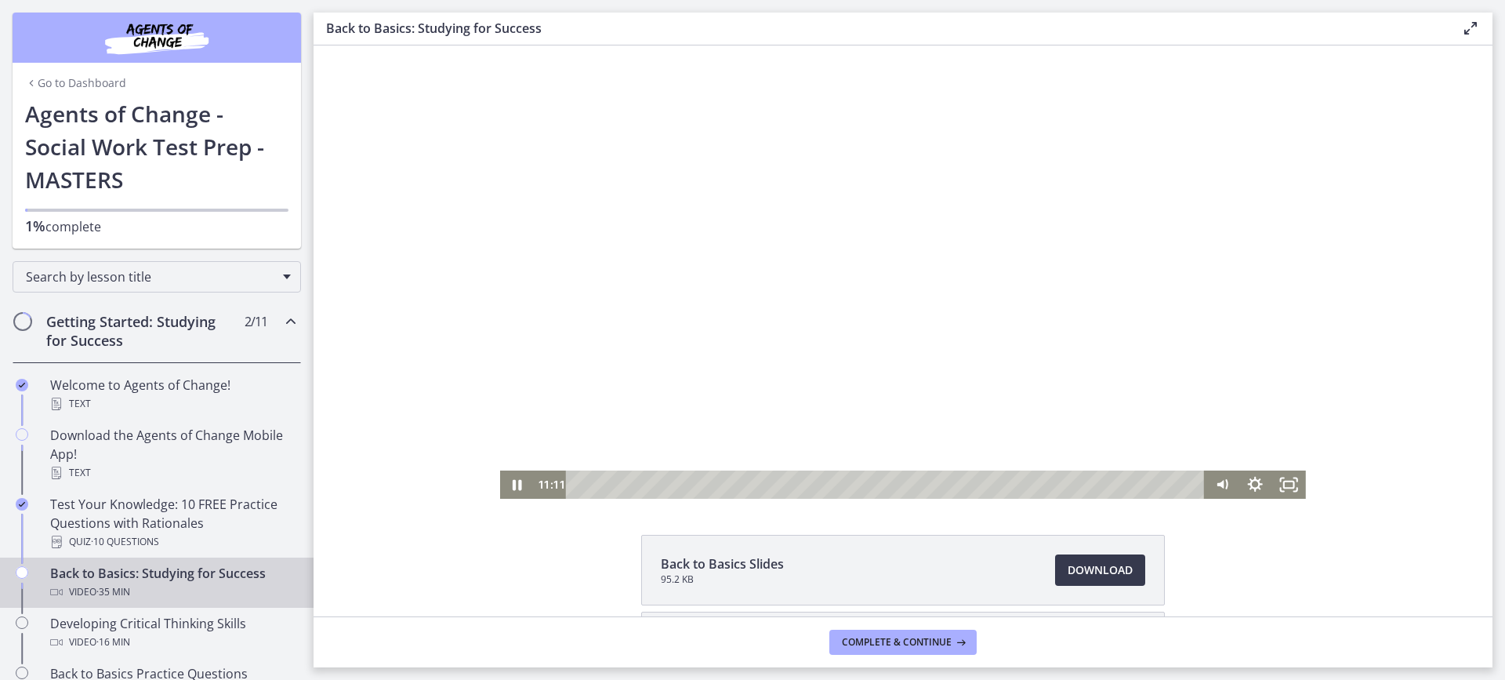
click at [1070, 333] on div at bounding box center [903, 271] width 806 height 453
drag, startPoint x: 638, startPoint y: 131, endPoint x: 622, endPoint y: 132, distance: 16.5
drag, startPoint x: 626, startPoint y: 113, endPoint x: 654, endPoint y: 113, distance: 28.2
drag, startPoint x: 606, startPoint y: 143, endPoint x: 660, endPoint y: 156, distance: 55.5
drag, startPoint x: 677, startPoint y: 129, endPoint x: 669, endPoint y: 132, distance: 8.4
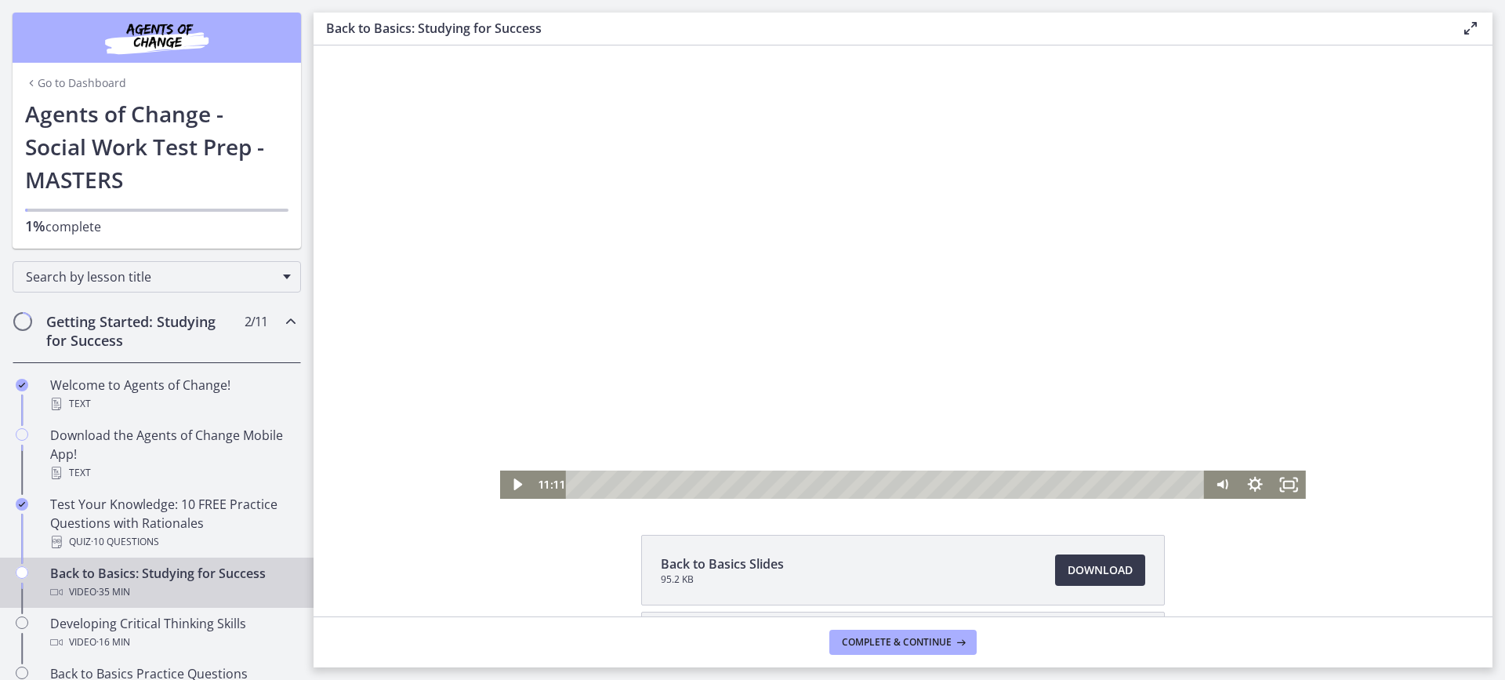
drag, startPoint x: 761, startPoint y: 276, endPoint x: 751, endPoint y: 259, distance: 20.0
drag, startPoint x: 746, startPoint y: 261, endPoint x: 722, endPoint y: 256, distance: 24.0
drag, startPoint x: 722, startPoint y: 267, endPoint x: 707, endPoint y: 278, distance: 18.5
drag, startPoint x: 710, startPoint y: 295, endPoint x: 763, endPoint y: 267, distance: 60.0
drag, startPoint x: 837, startPoint y: 252, endPoint x: 710, endPoint y: 327, distance: 147.0
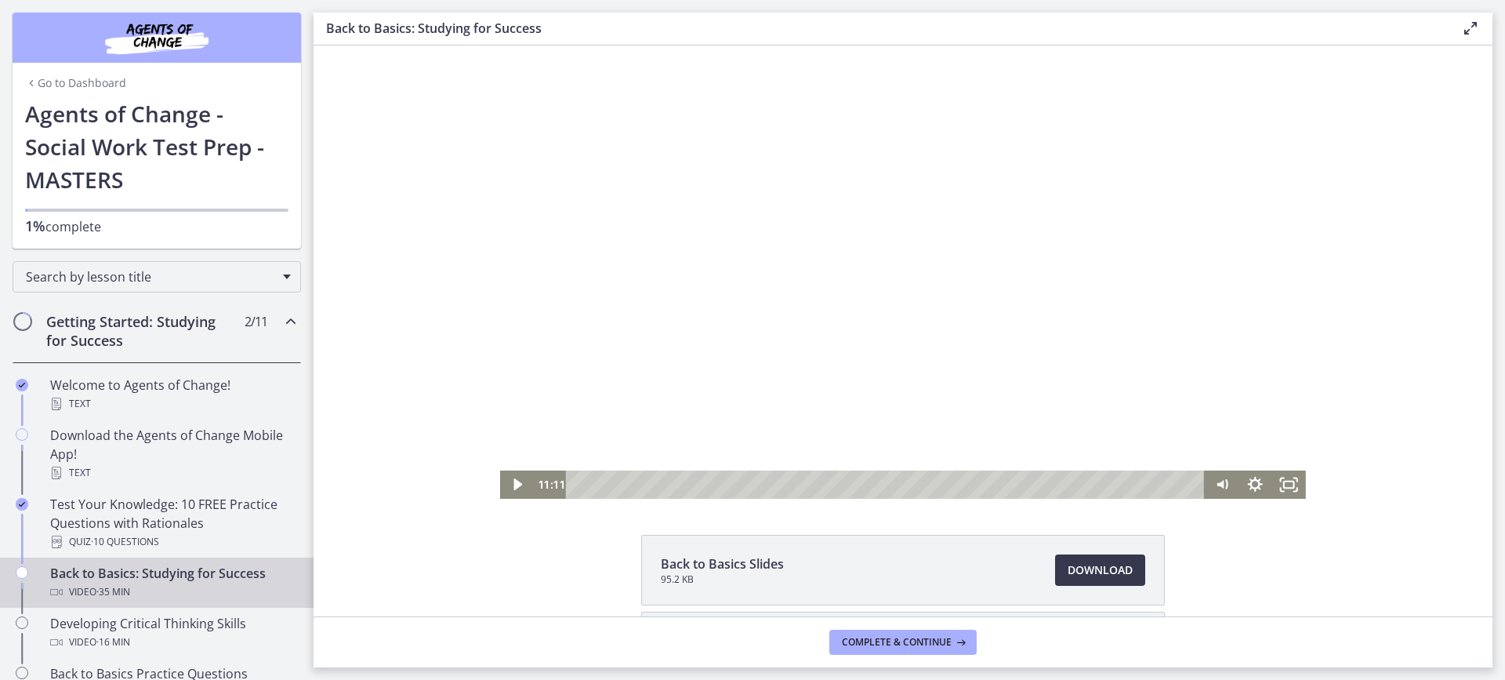
drag, startPoint x: 713, startPoint y: 330, endPoint x: 710, endPoint y: 376, distance: 46.3
drag, startPoint x: 681, startPoint y: 390, endPoint x: 666, endPoint y: 373, distance: 23.3
drag, startPoint x: 655, startPoint y: 377, endPoint x: 670, endPoint y: 359, distance: 23.4
drag, startPoint x: 674, startPoint y: 361, endPoint x: 772, endPoint y: 388, distance: 101.0
drag, startPoint x: 746, startPoint y: 383, endPoint x: 756, endPoint y: 379, distance: 10.5
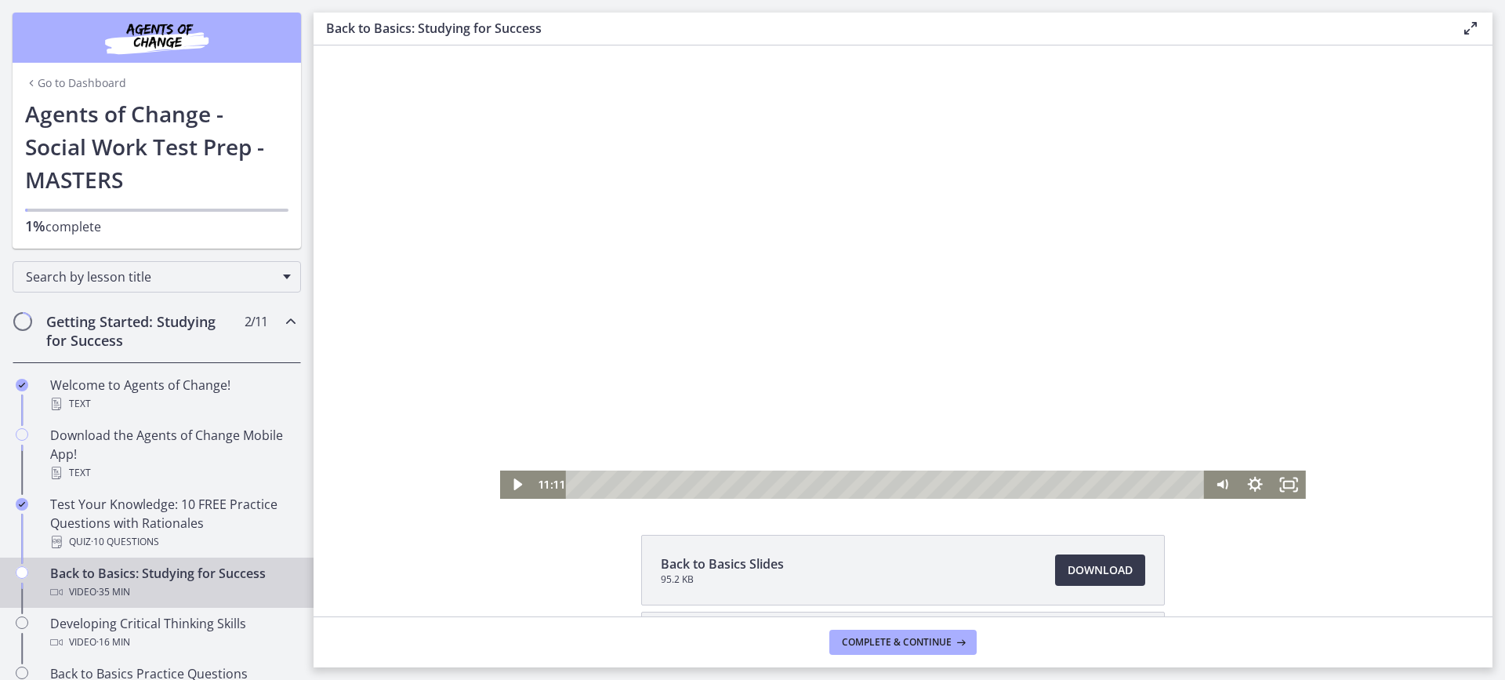
drag, startPoint x: 757, startPoint y: 383, endPoint x: 761, endPoint y: 399, distance: 17.1
drag, startPoint x: 797, startPoint y: 416, endPoint x: 800, endPoint y: 405, distance: 10.7
drag, startPoint x: 800, startPoint y: 394, endPoint x: 790, endPoint y: 402, distance: 12.2
drag, startPoint x: 774, startPoint y: 401, endPoint x: 785, endPoint y: 387, distance: 17.9
drag, startPoint x: 776, startPoint y: 396, endPoint x: 764, endPoint y: 393, distance: 12.2
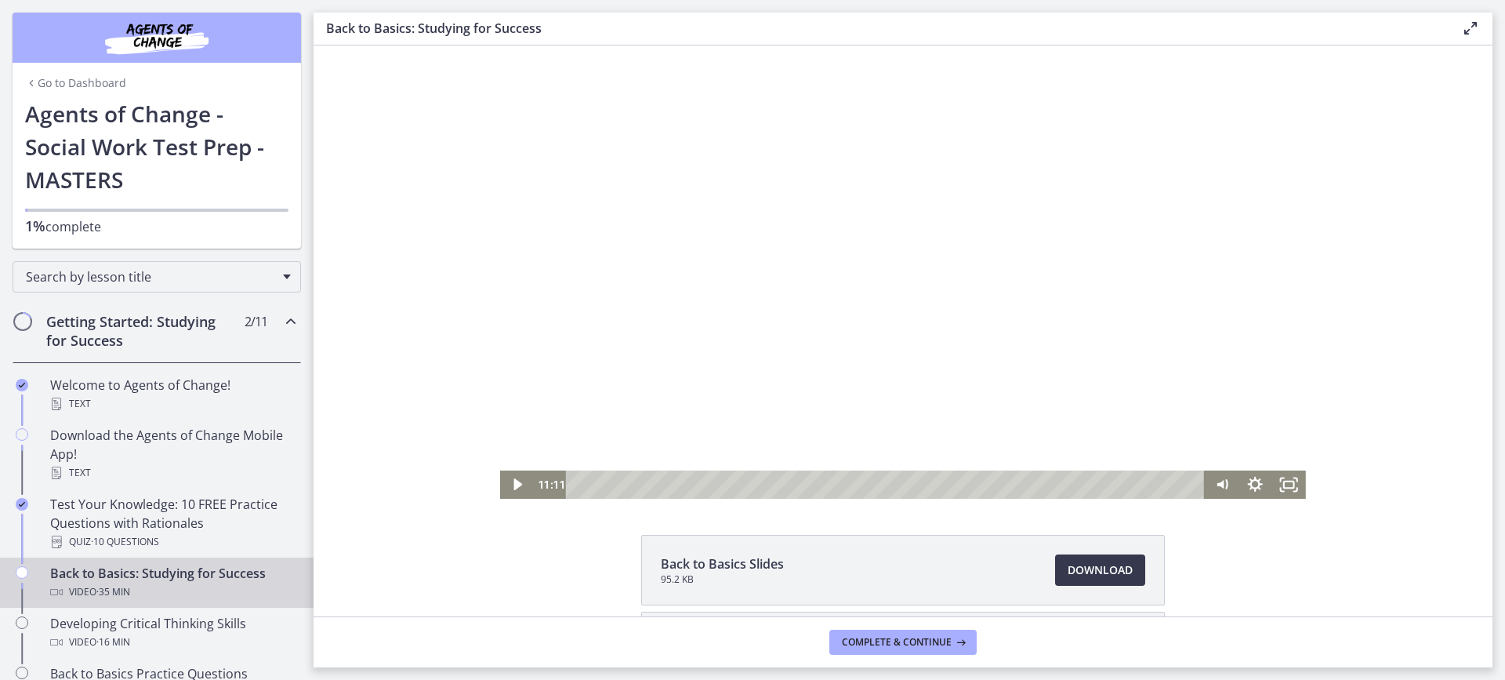
drag, startPoint x: 764, startPoint y: 368, endPoint x: 721, endPoint y: 397, distance: 52.6
drag, startPoint x: 730, startPoint y: 372, endPoint x: 713, endPoint y: 346, distance: 31.3
drag, startPoint x: 682, startPoint y: 387, endPoint x: 714, endPoint y: 339, distance: 57.6
drag, startPoint x: 684, startPoint y: 372, endPoint x: 710, endPoint y: 362, distance: 27.1
drag, startPoint x: 754, startPoint y: 383, endPoint x: 726, endPoint y: 413, distance: 41.0
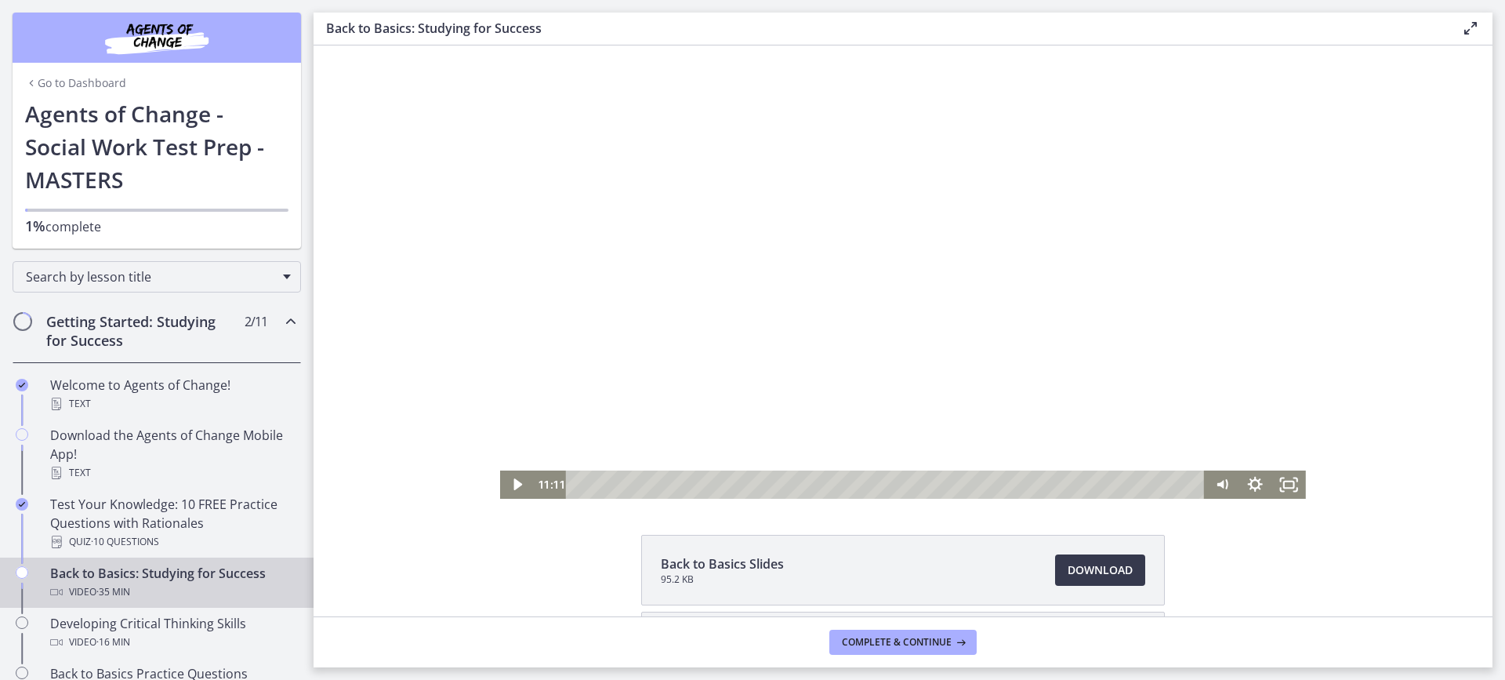
drag, startPoint x: 725, startPoint y: 407, endPoint x: 710, endPoint y: 429, distance: 27.0
drag, startPoint x: 718, startPoint y: 430, endPoint x: 686, endPoint y: 416, distance: 34.8
drag, startPoint x: 696, startPoint y: 420, endPoint x: 688, endPoint y: 423, distance: 8.4
drag, startPoint x: 793, startPoint y: 422, endPoint x: 857, endPoint y: 441, distance: 67.2
drag, startPoint x: 857, startPoint y: 441, endPoint x: 853, endPoint y: 452, distance: 11.7
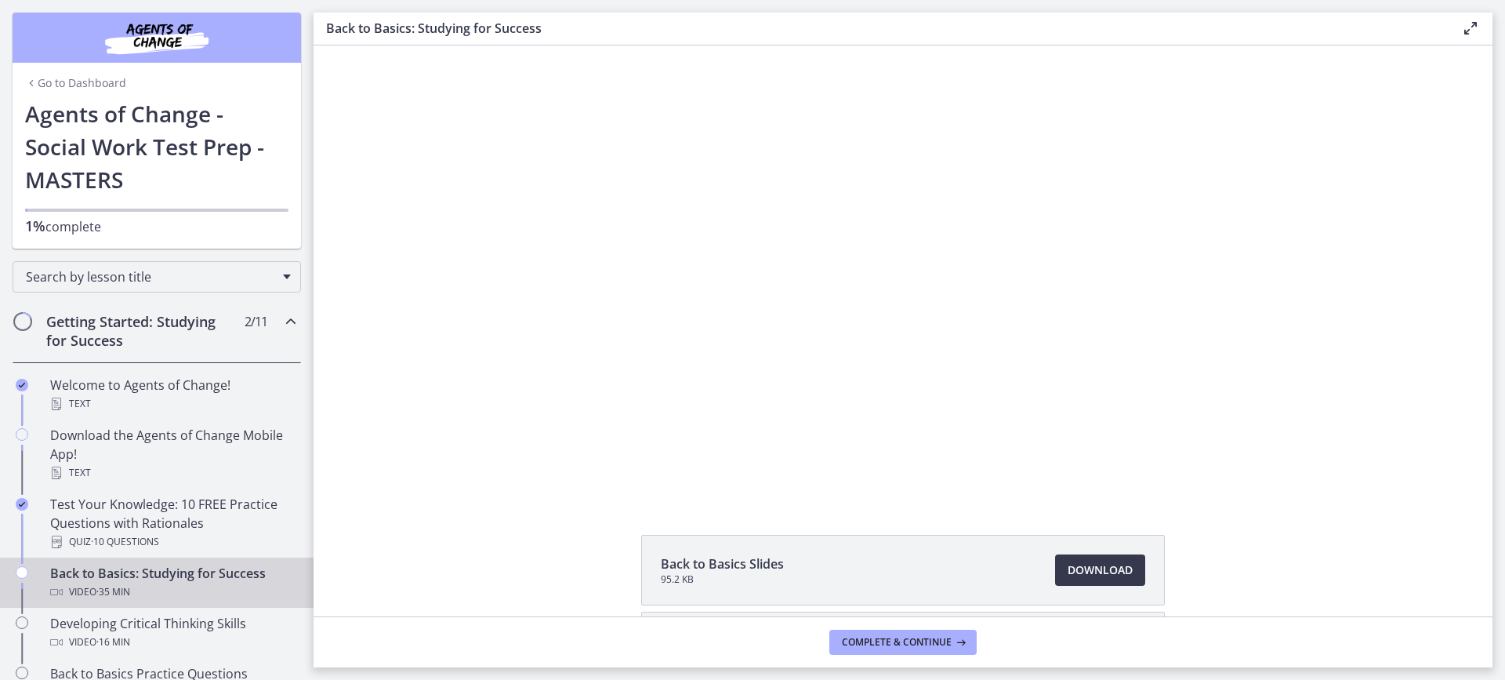
drag, startPoint x: 1033, startPoint y: 524, endPoint x: 1047, endPoint y: 526, distance: 14.3
drag, startPoint x: 1318, startPoint y: 536, endPoint x: 1328, endPoint y: 558, distance: 24.2
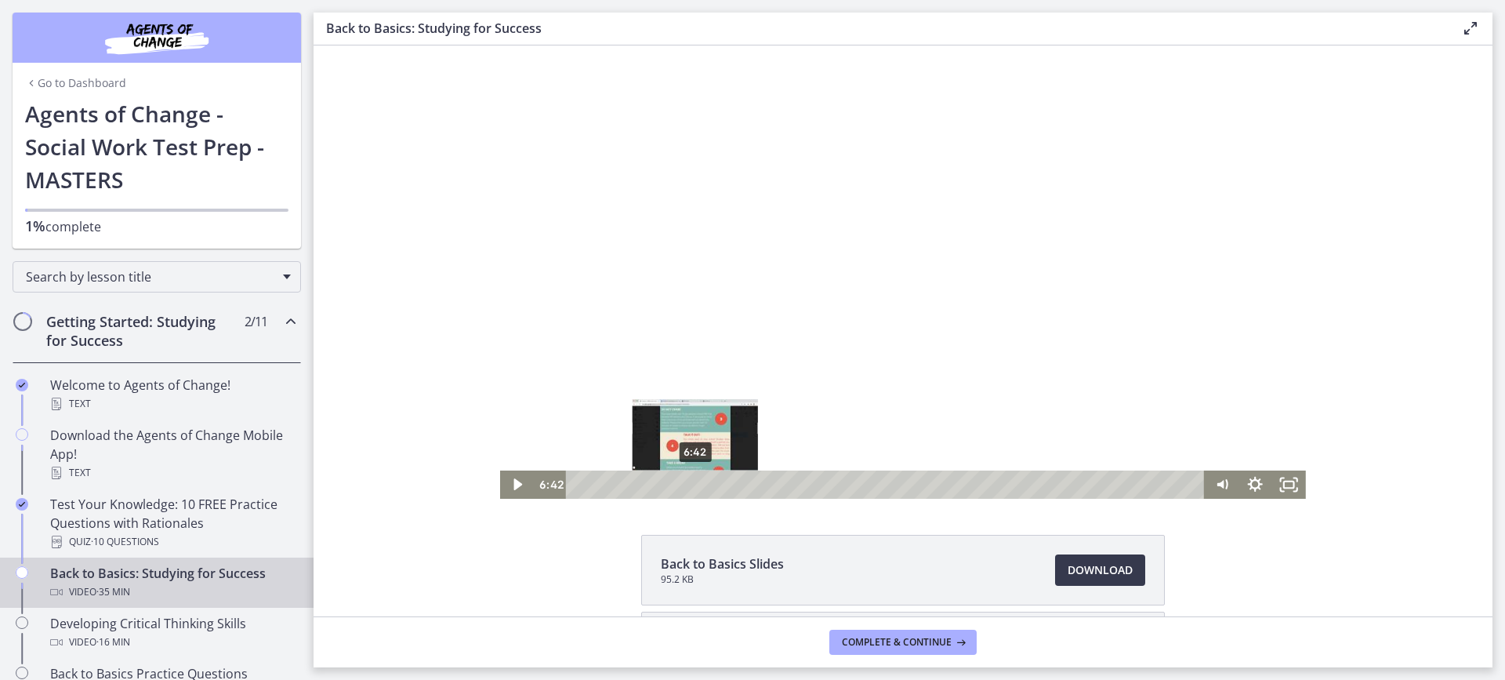
click at [690, 481] on div "6:42" at bounding box center [888, 484] width 619 height 28
click at [701, 480] on div "7:20" at bounding box center [888, 484] width 619 height 28
click at [753, 429] on div at bounding box center [903, 271] width 806 height 453
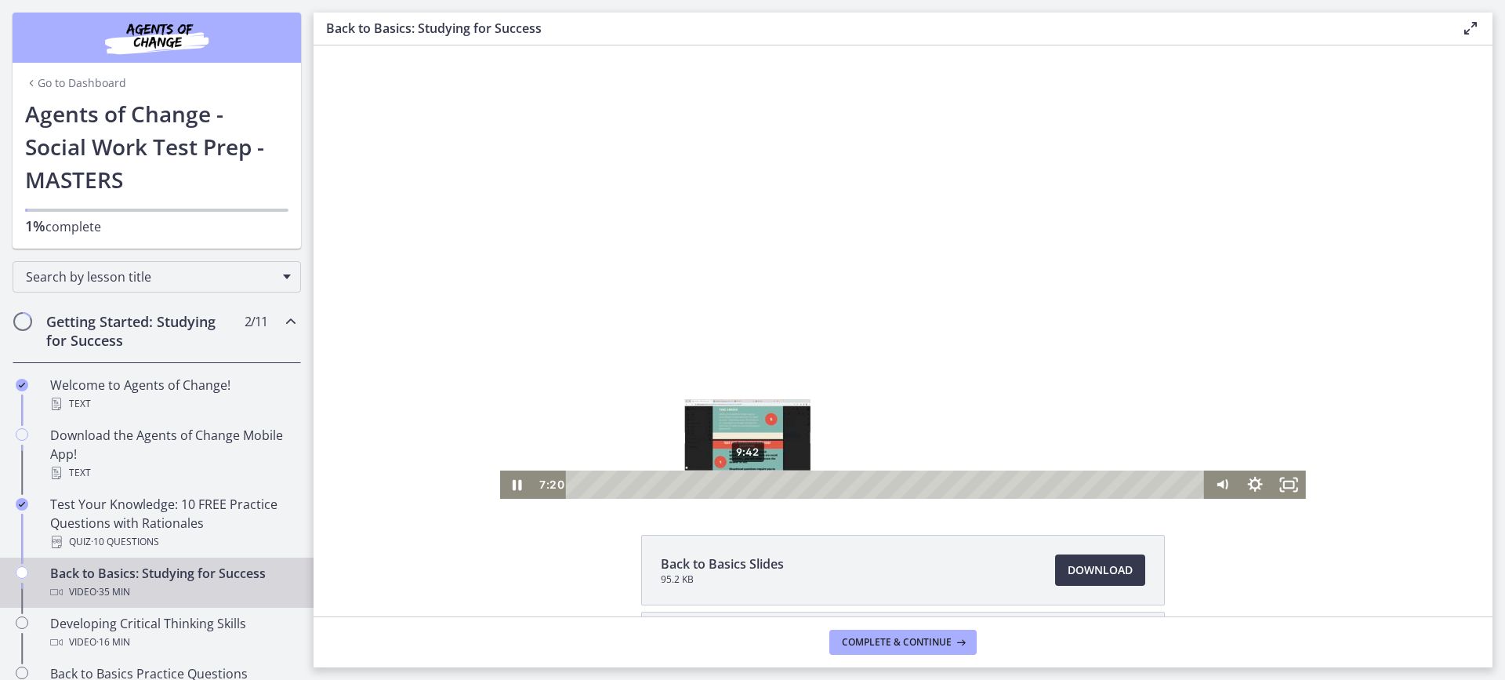
click at [732, 480] on div "9:42" at bounding box center [888, 484] width 619 height 28
click at [754, 483] on div "10:23" at bounding box center [888, 484] width 619 height 28
click at [880, 390] on div at bounding box center [903, 271] width 806 height 453
click at [690, 275] on div at bounding box center [903, 271] width 806 height 453
click at [747, 484] on div "9:58" at bounding box center [888, 484] width 619 height 28
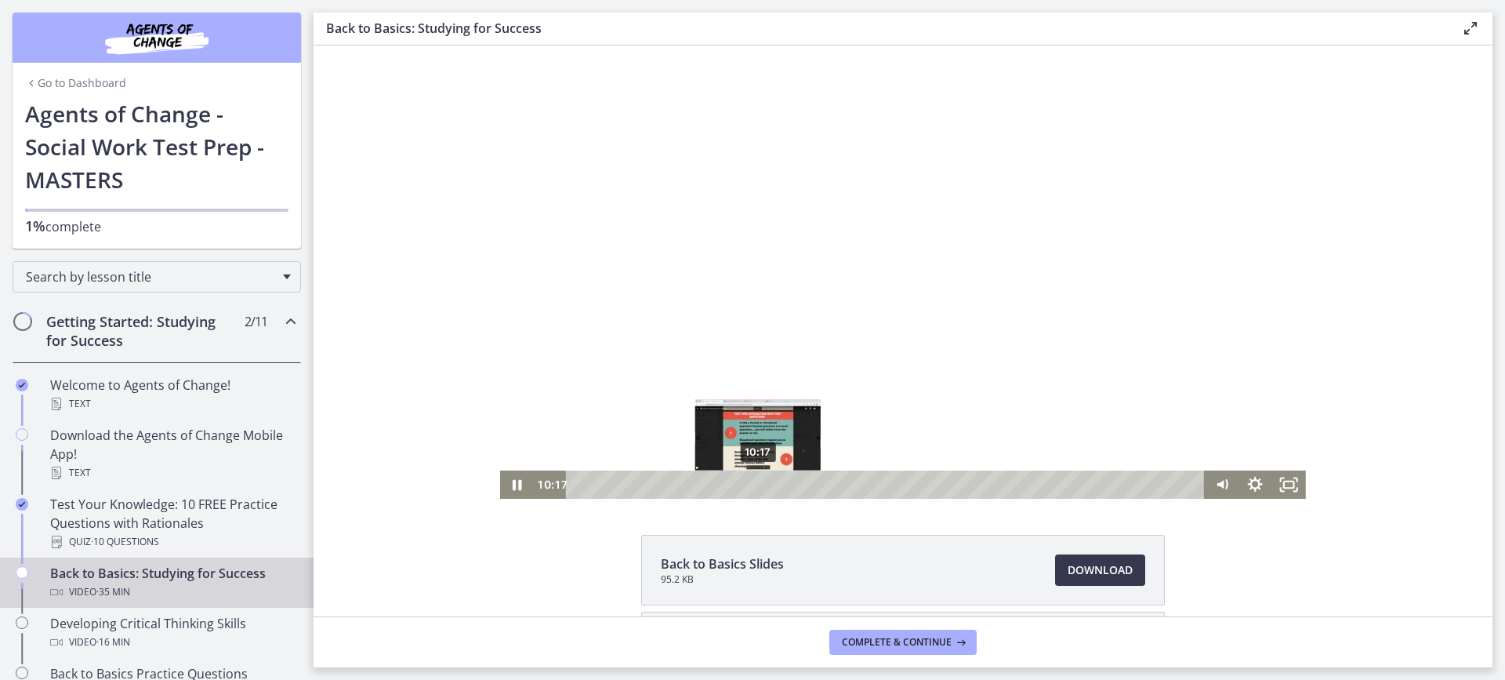
click at [753, 485] on div "Playbar" at bounding box center [757, 484] width 9 height 9
click at [767, 484] on div "11:06" at bounding box center [888, 484] width 619 height 28
click at [850, 251] on div at bounding box center [903, 271] width 806 height 453
click at [766, 318] on div at bounding box center [903, 271] width 806 height 453
click at [769, 317] on div at bounding box center [903, 271] width 806 height 453
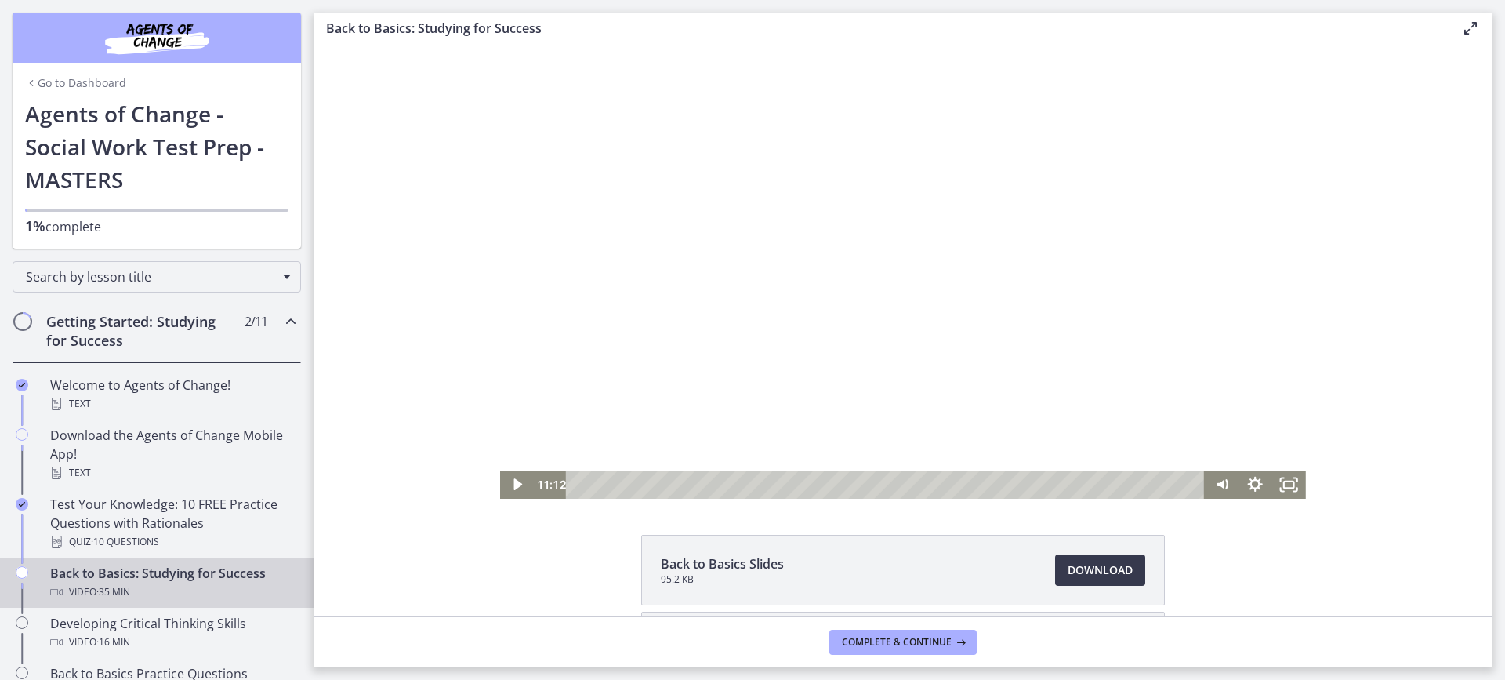
click at [904, 279] on div at bounding box center [903, 271] width 806 height 453
click at [1124, 322] on div at bounding box center [903, 271] width 806 height 453
click at [906, 297] on div at bounding box center [903, 271] width 806 height 453
click at [793, 481] on div "12:29" at bounding box center [888, 484] width 619 height 28
click at [800, 481] on div "12:53" at bounding box center [888, 484] width 619 height 28
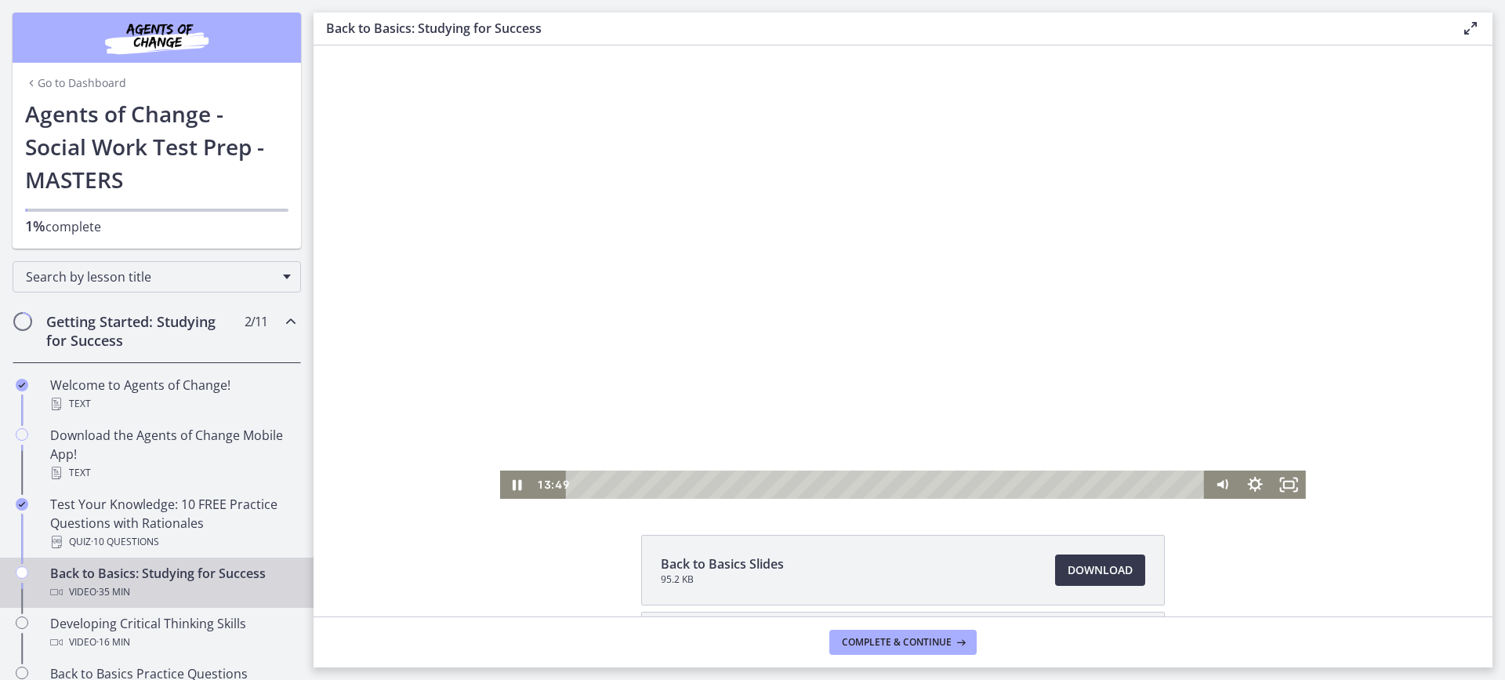
click at [1142, 337] on div at bounding box center [903, 271] width 806 height 453
click at [1323, 576] on div "Back to Basics Slides 95.2 KB Download Opens in a new window Study Plan Templat…" at bounding box center [903, 646] width 1179 height 223
click at [1019, 319] on div at bounding box center [903, 271] width 806 height 453
click at [954, 314] on div at bounding box center [903, 271] width 806 height 453
click at [1026, 244] on div at bounding box center [903, 271] width 806 height 453
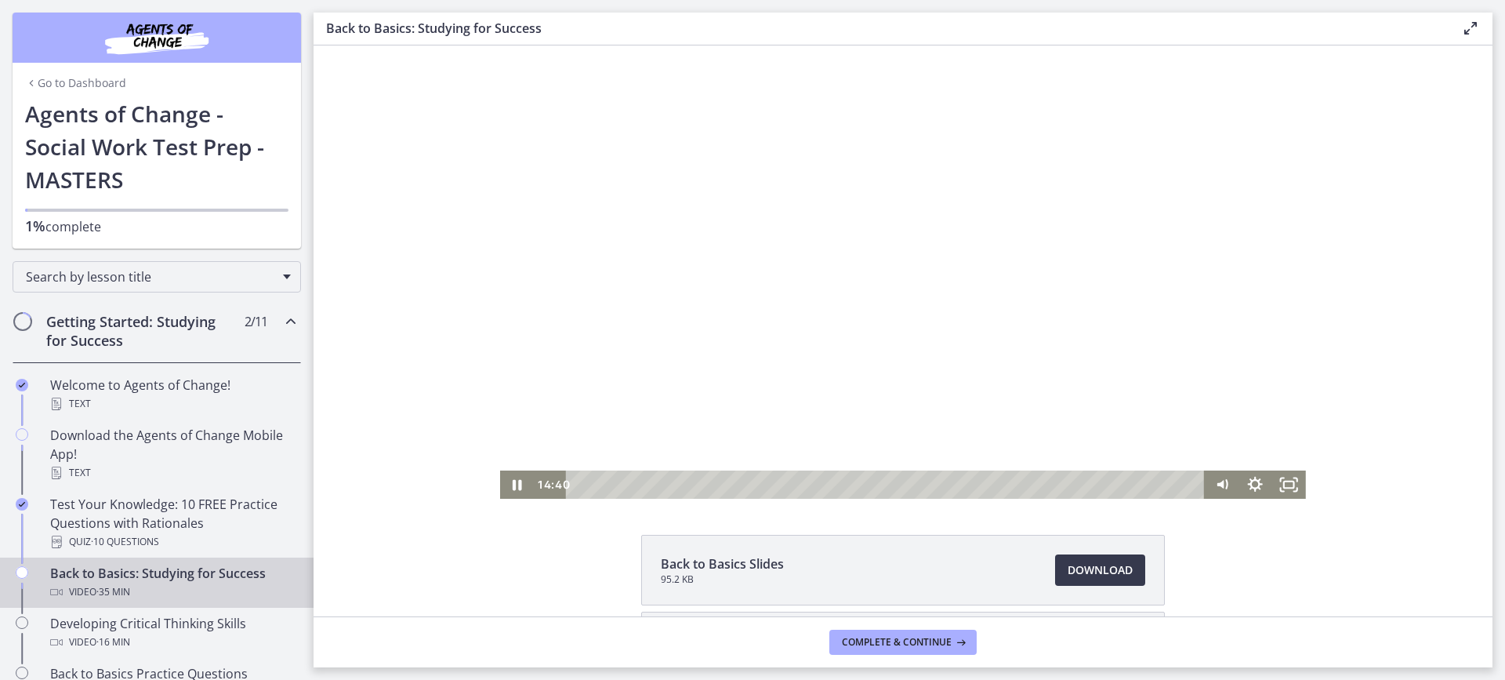
drag, startPoint x: 1003, startPoint y: 230, endPoint x: 1011, endPoint y: 225, distance: 9.8
click at [929, 270] on div at bounding box center [903, 271] width 806 height 453
drag, startPoint x: 955, startPoint y: 227, endPoint x: 985, endPoint y: 249, distance: 37.0
drag, startPoint x: 946, startPoint y: 257, endPoint x: 1035, endPoint y: 263, distance: 89.6
drag, startPoint x: 1023, startPoint y: 266, endPoint x: 1008, endPoint y: 270, distance: 16.2
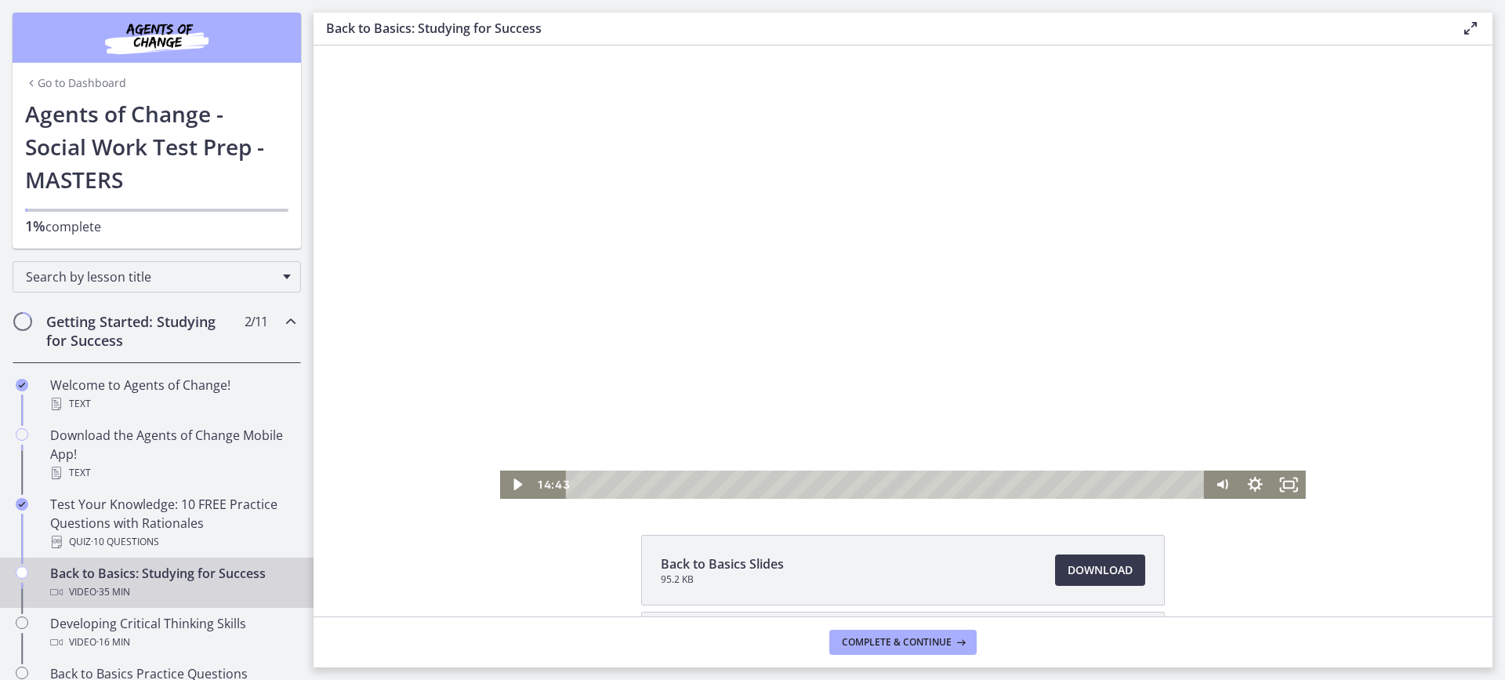
drag, startPoint x: 607, startPoint y: 192, endPoint x: 465, endPoint y: 166, distance: 144.3
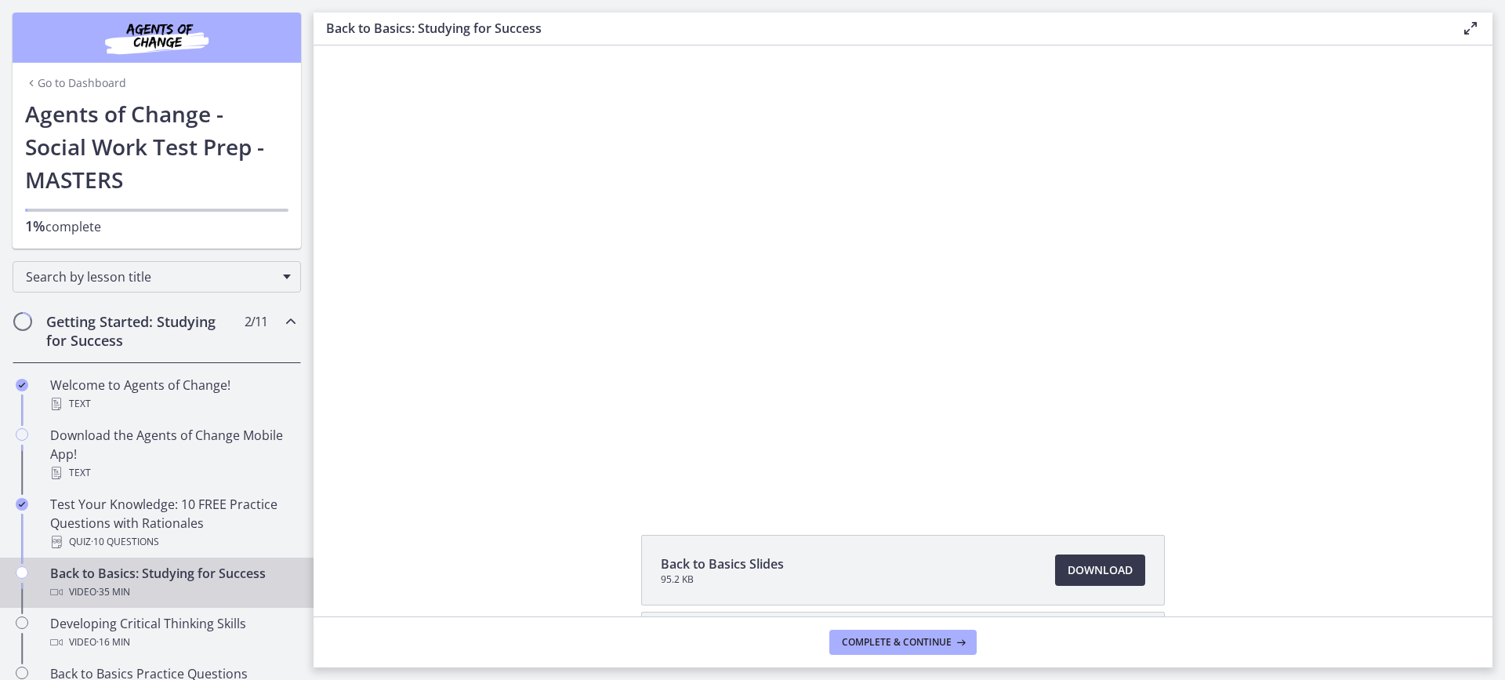
drag, startPoint x: 384, startPoint y: 179, endPoint x: 387, endPoint y: 190, distance: 11.2
